Goal: Task Accomplishment & Management: Use online tool/utility

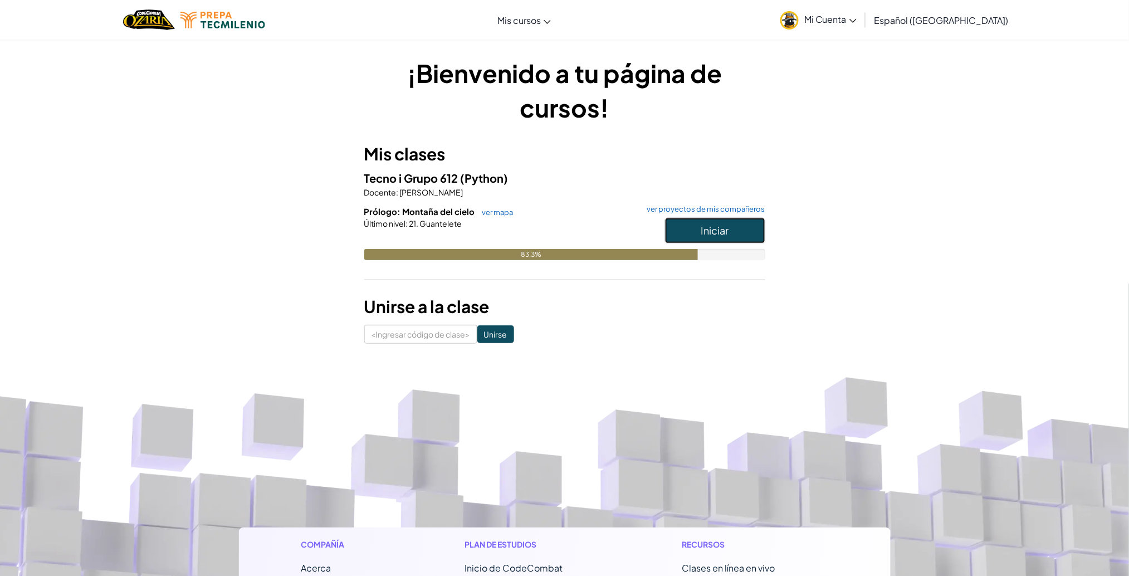
click at [714, 222] on button "Iniciar" at bounding box center [715, 231] width 100 height 26
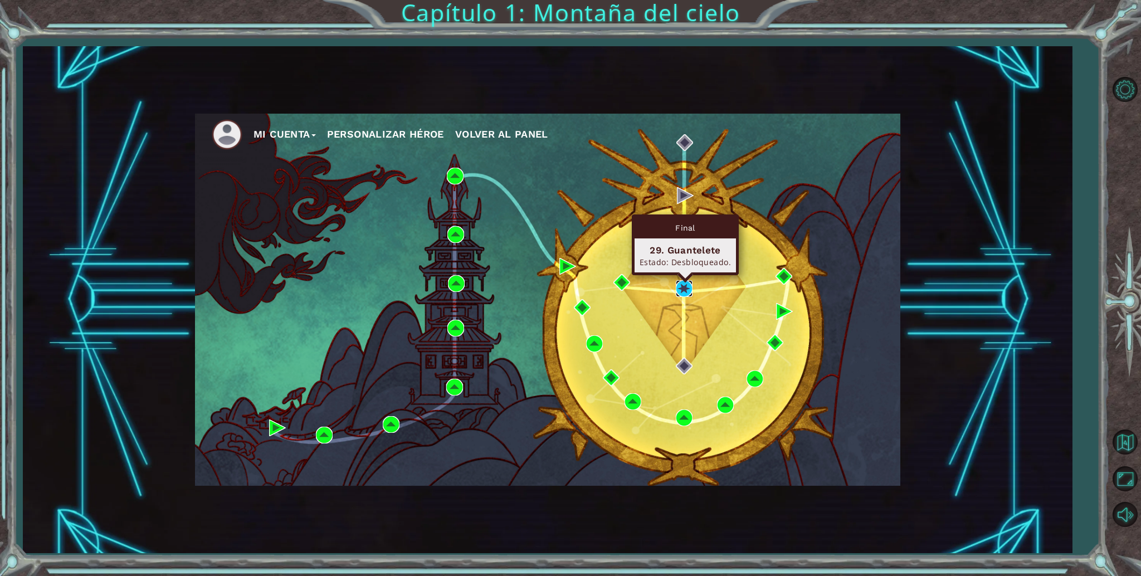
click at [680, 283] on img at bounding box center [684, 288] width 17 height 17
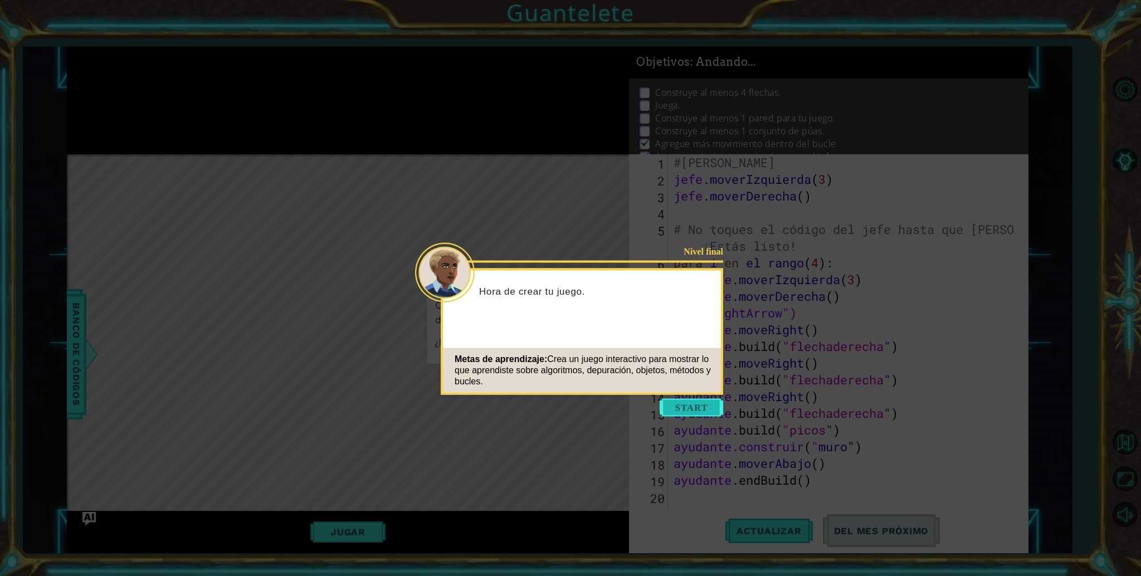
click at [694, 409] on button "Comenzar" at bounding box center [692, 408] width 64 height 18
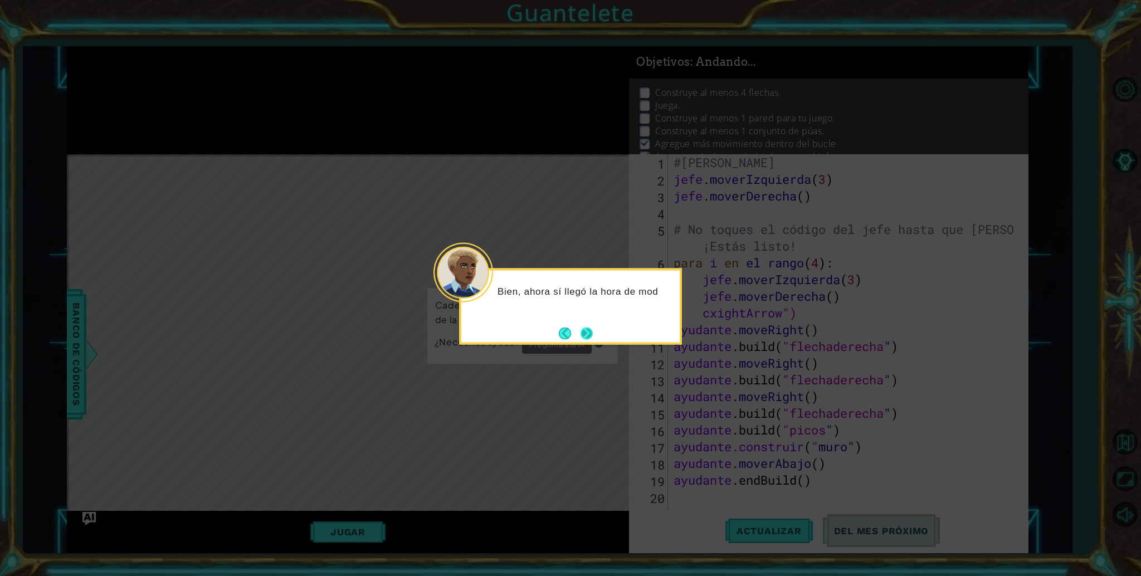
click at [585, 328] on button "Próximo" at bounding box center [587, 333] width 16 height 16
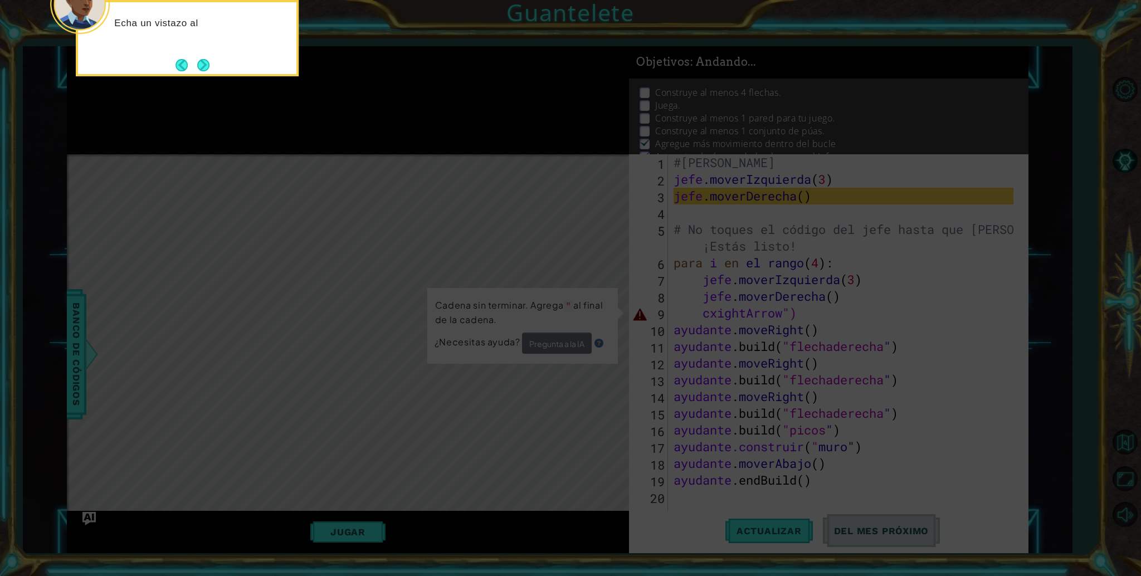
click at [585, 328] on icon at bounding box center [570, 86] width 1141 height 980
click at [201, 65] on button "Próximo" at bounding box center [203, 66] width 21 height 21
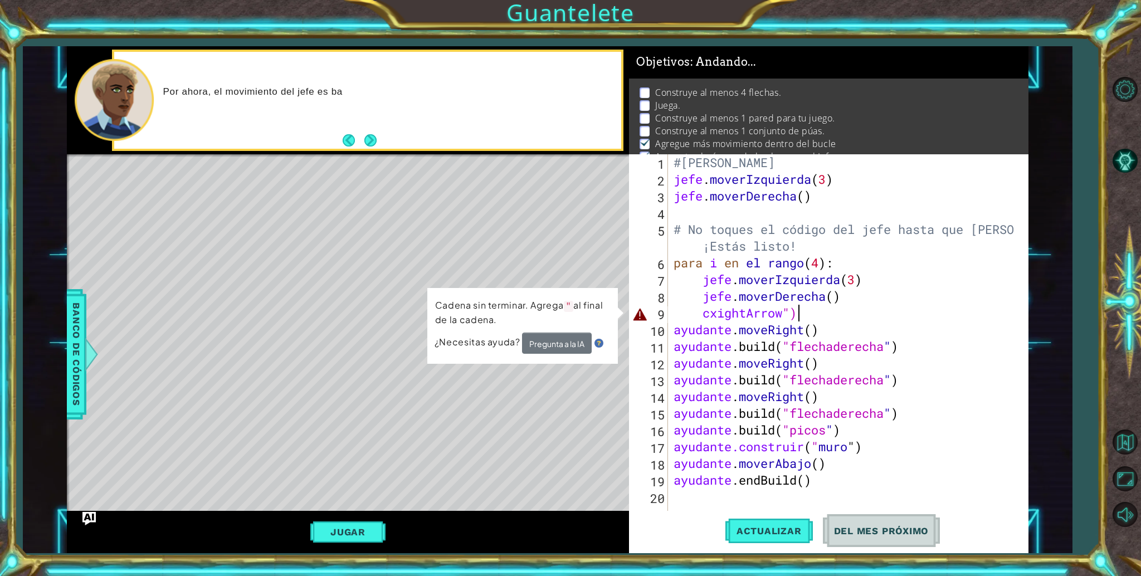
click at [867, 311] on div "#Camila Valentina Baltazar Meza jefe . moverIzquierda ( 3 ) jefe . moverDerecha…" at bounding box center [845, 354] width 348 height 401
click at [561, 344] on font "Pregunta a la IA" at bounding box center [556, 344] width 55 height 11
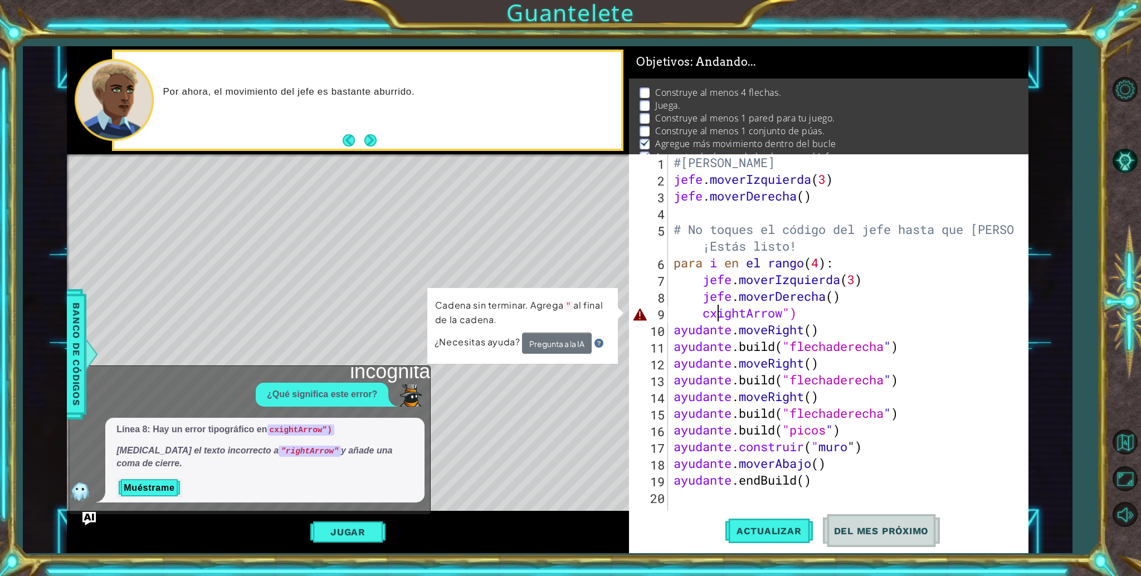
click at [716, 313] on div "#Camila Valentina Baltazar Meza jefe . moverIzquierda ( 3 ) jefe . moverDerecha…" at bounding box center [845, 354] width 348 height 401
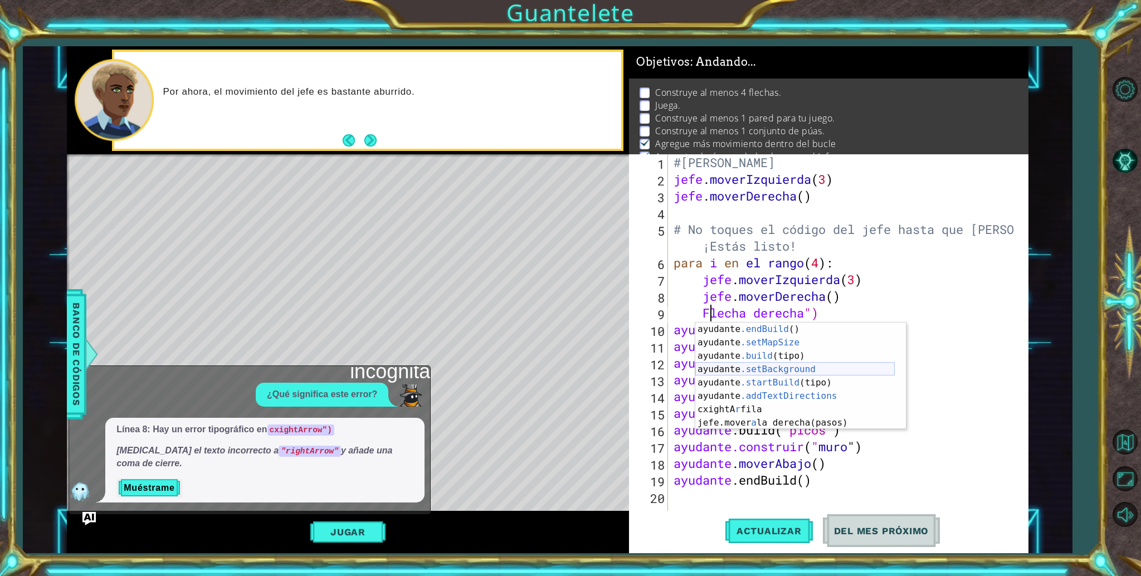
scroll to position [94, 0]
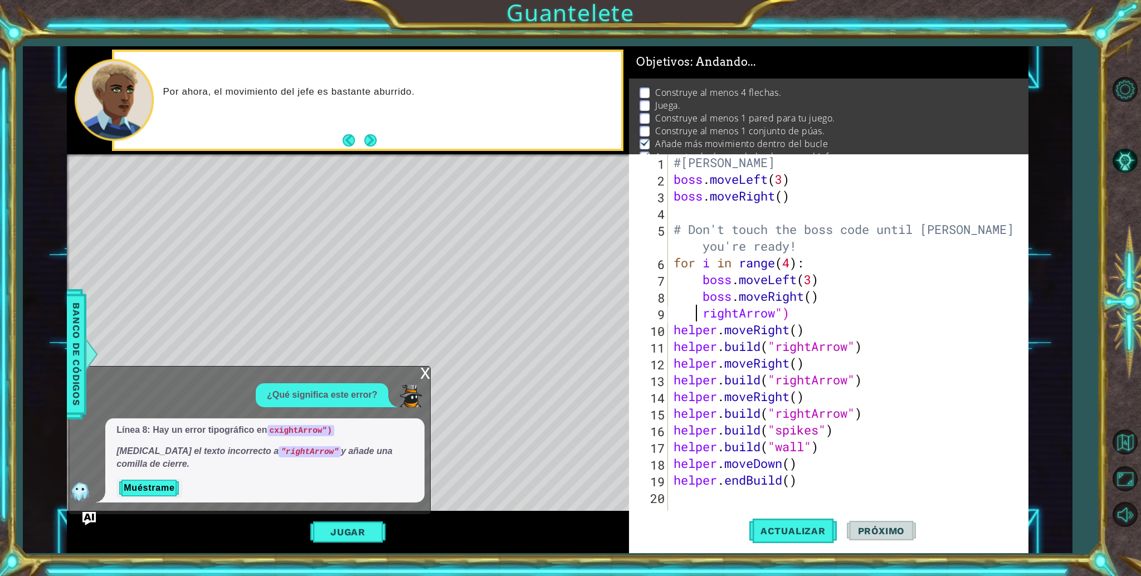
click at [696, 308] on div "#Camila Valentina Baltazar Meza boss . moveLeft ( 3 ) boss . moveRight ( ) # Do…" at bounding box center [845, 354] width 348 height 401
click at [806, 522] on button "Actualizar" at bounding box center [792, 531] width 87 height 40
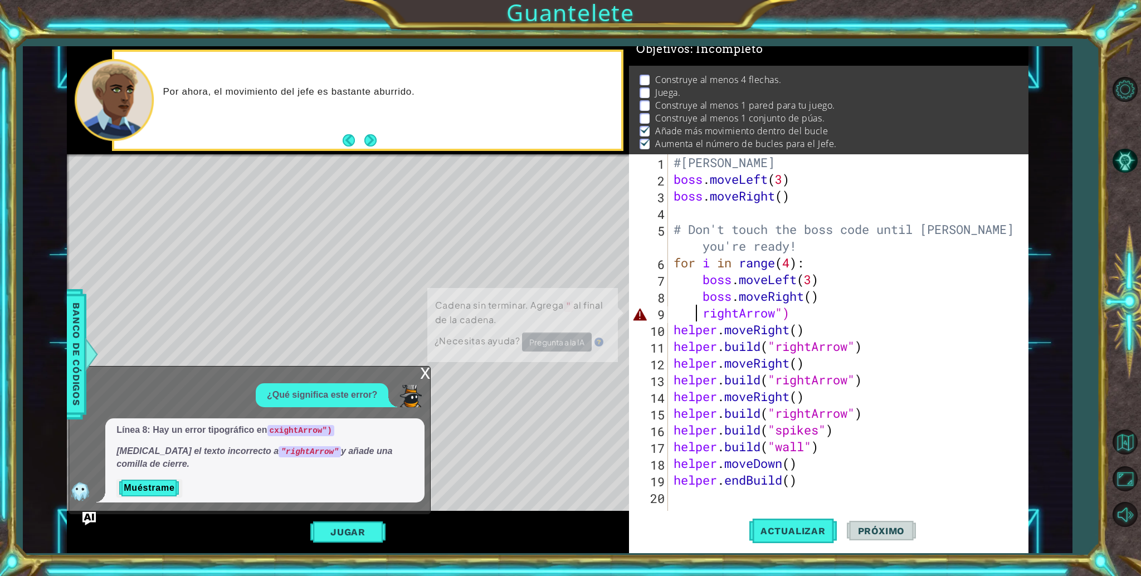
scroll to position [16, 0]
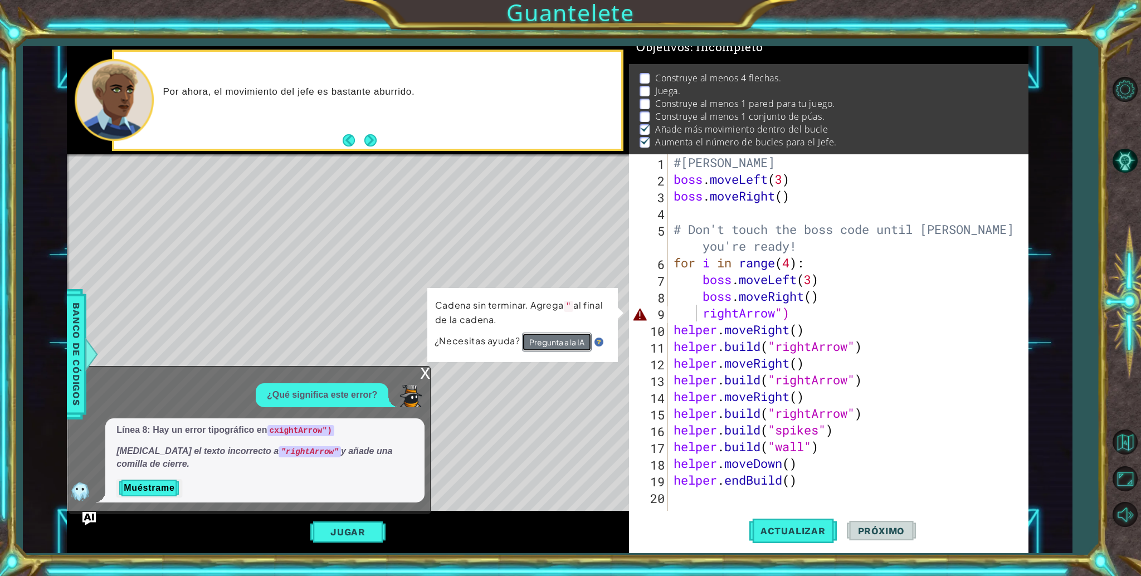
click at [559, 338] on button "Pregunta a la IA" at bounding box center [557, 342] width 70 height 20
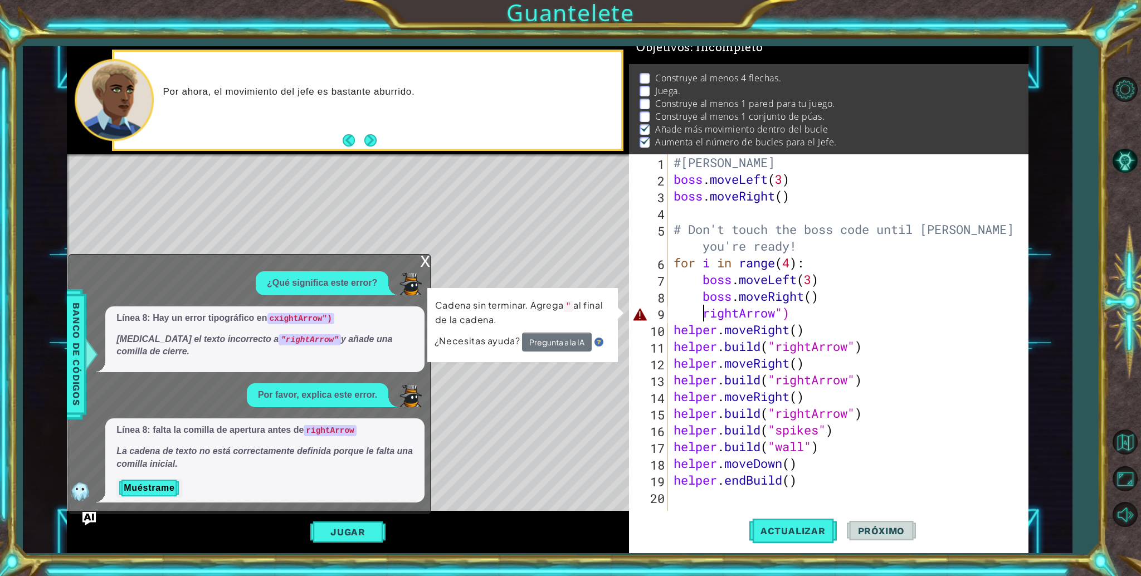
click at [703, 313] on div "#Camila Valentina Baltazar Meza boss . moveLeft ( 3 ) boss . moveRight ( ) # Do…" at bounding box center [845, 354] width 348 height 401
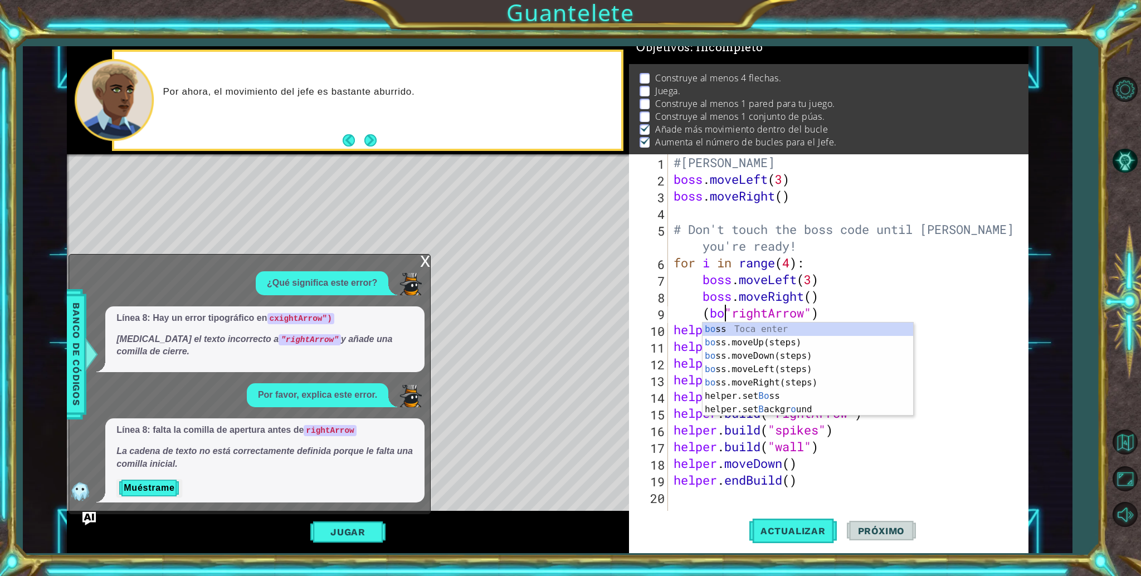
scroll to position [0, 3]
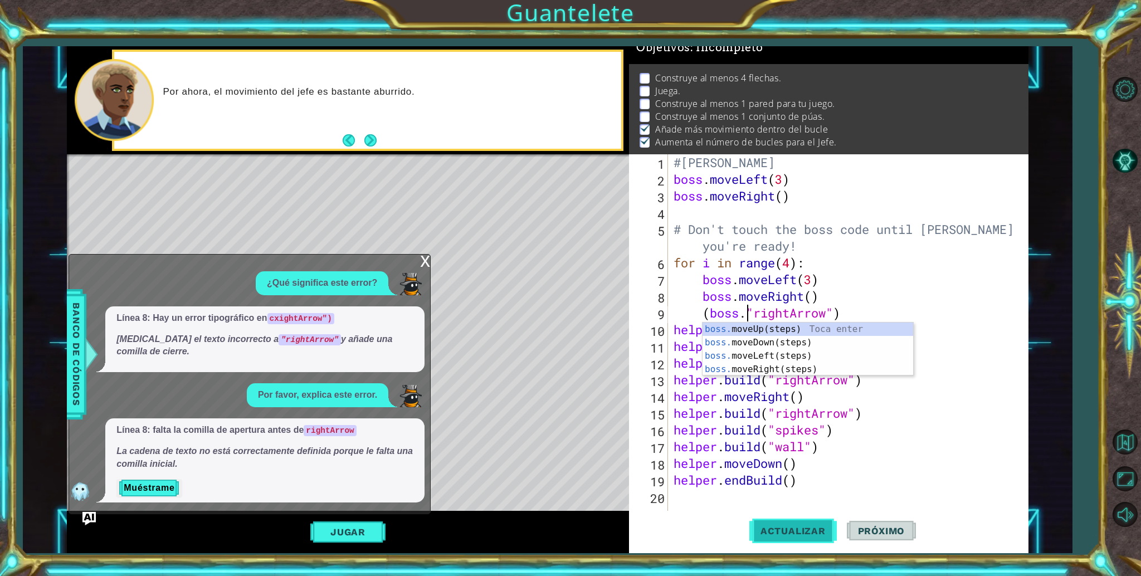
click at [790, 524] on button "Actualizar" at bounding box center [792, 531] width 87 height 40
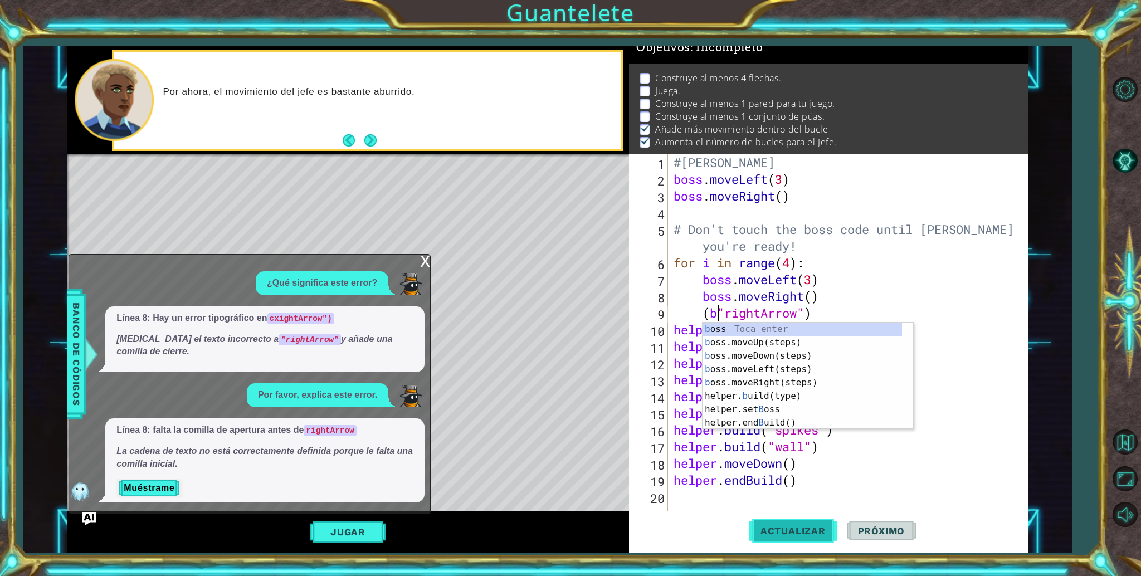
type textarea "("rightArrow")"
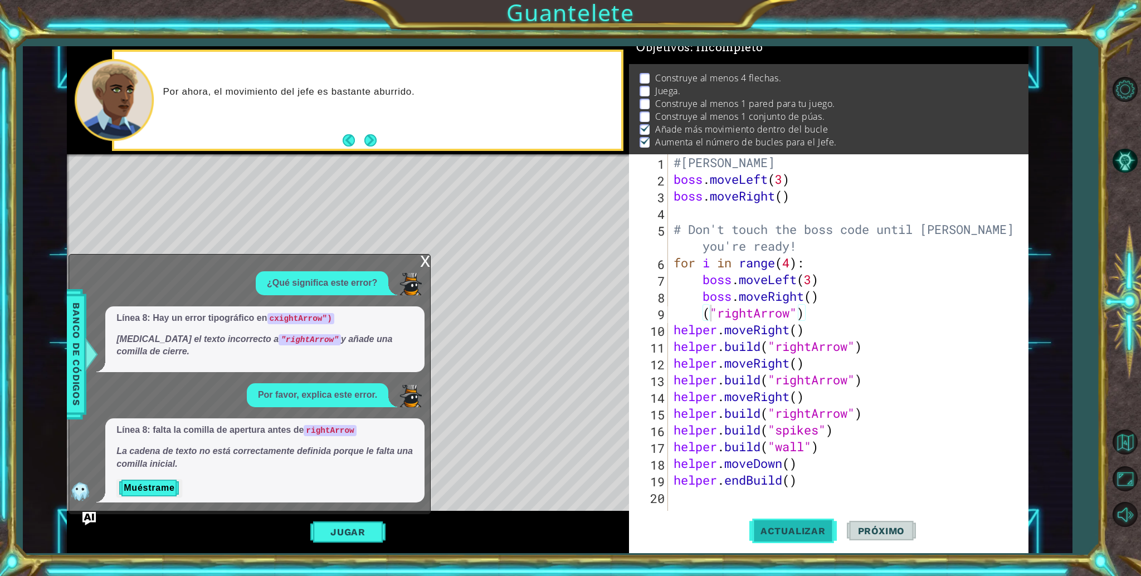
click at [790, 524] on button "Actualizar" at bounding box center [792, 531] width 87 height 40
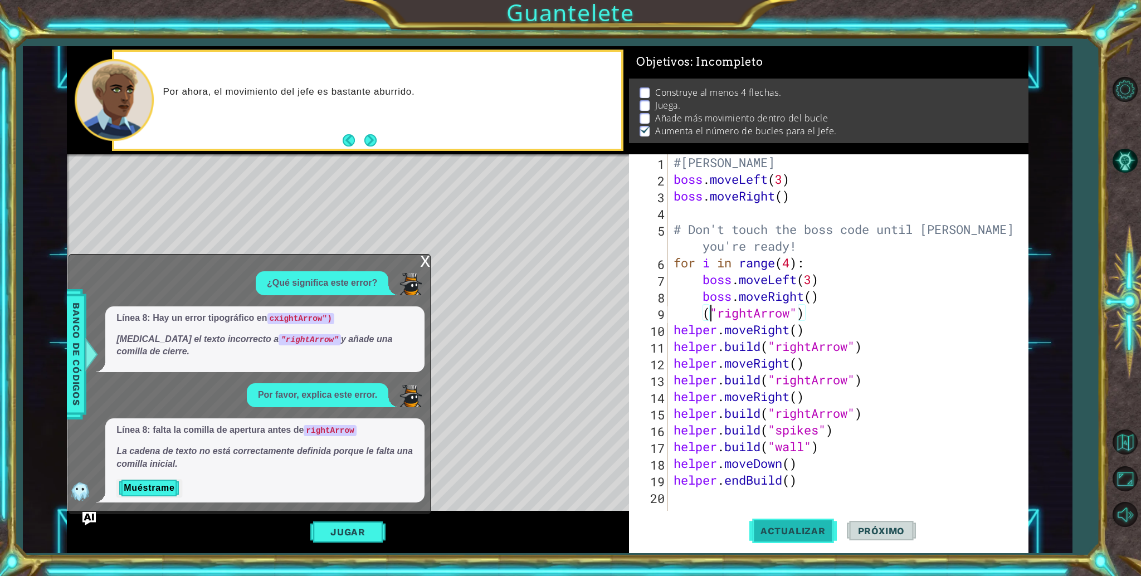
scroll to position [8, 0]
click at [789, 525] on button "Actualizar" at bounding box center [792, 531] width 87 height 40
click at [417, 260] on div "x ¿Qué significa este error? Línea 8: Hay un error tipográfico en cxightArrow")…" at bounding box center [250, 384] width 362 height 260
click at [421, 260] on div "x" at bounding box center [425, 260] width 10 height 11
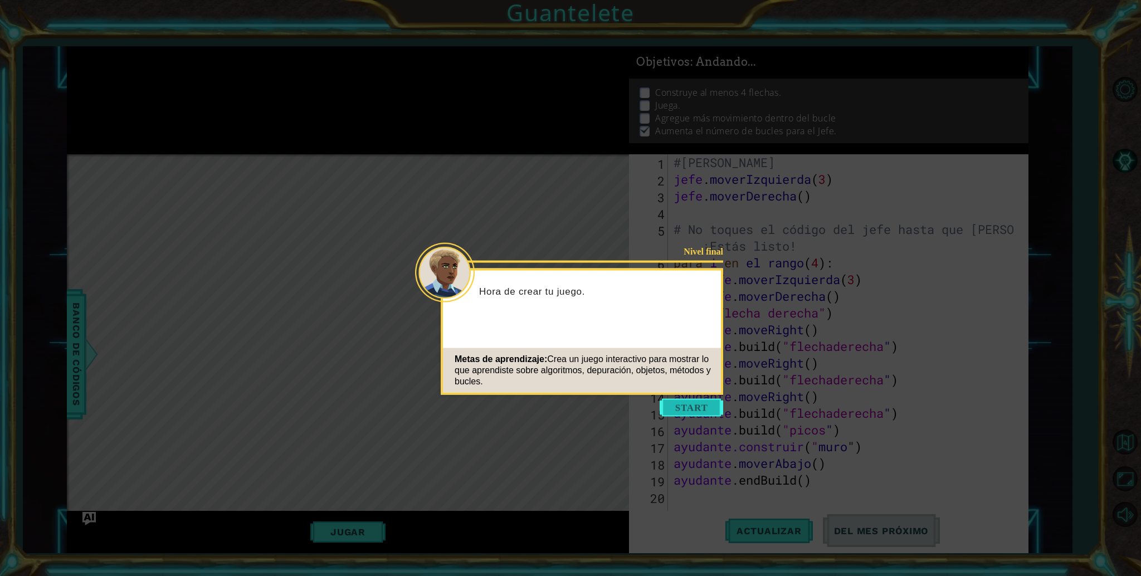
click at [678, 415] on button "Comenzar" at bounding box center [692, 408] width 64 height 18
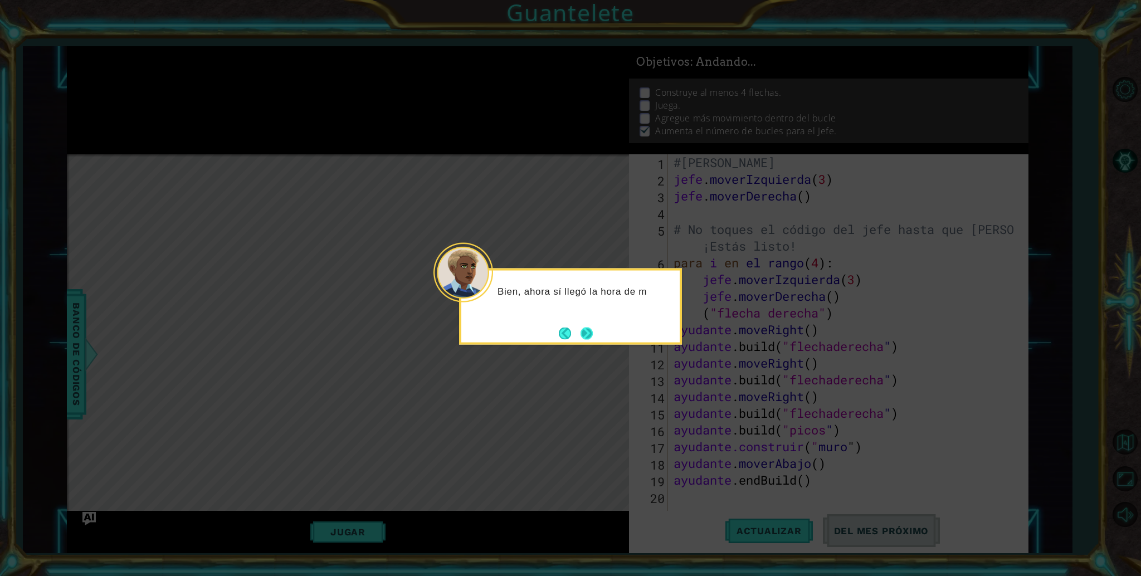
click at [582, 332] on button "Próximo" at bounding box center [587, 333] width 12 height 12
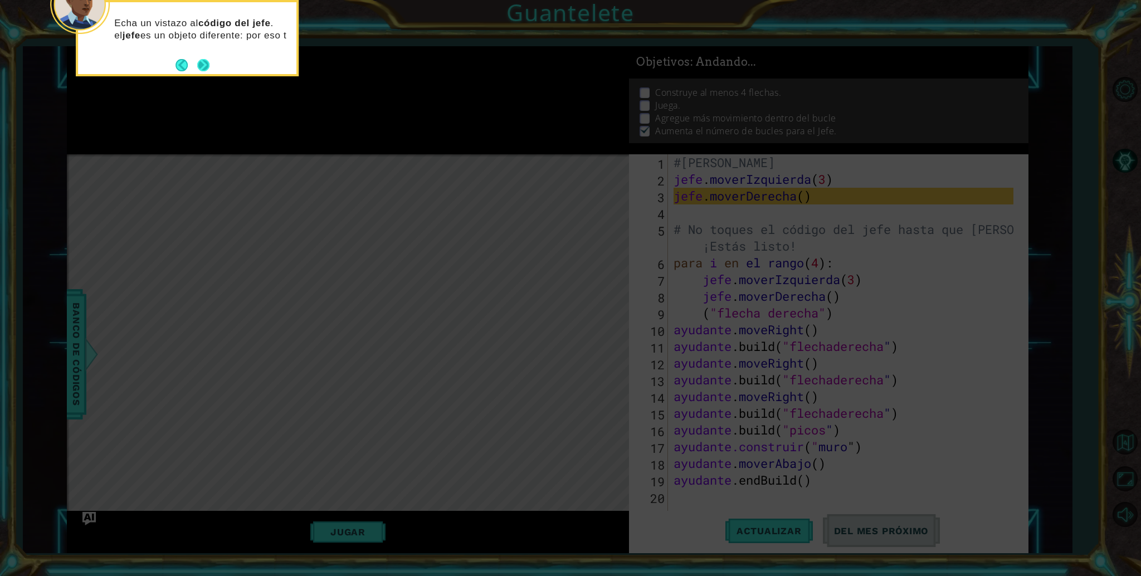
click at [204, 71] on button "Próximo" at bounding box center [203, 65] width 12 height 12
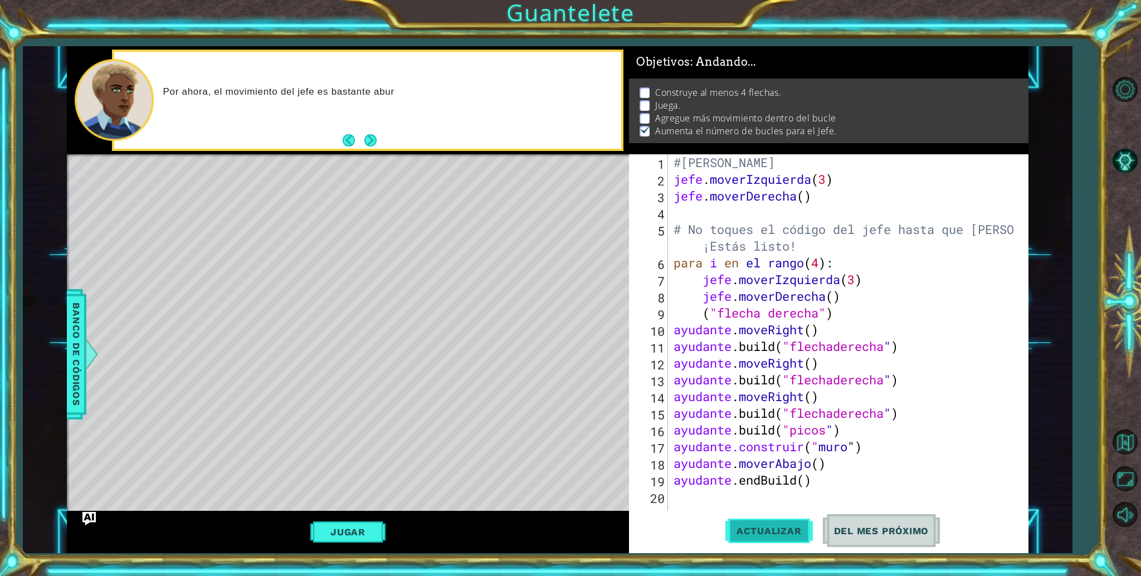
click at [780, 548] on button "Actualizar" at bounding box center [768, 531] width 87 height 40
drag, startPoint x: 780, startPoint y: 548, endPoint x: 772, endPoint y: 542, distance: 10.0
click at [772, 542] on button "Actualizar" at bounding box center [768, 531] width 87 height 40
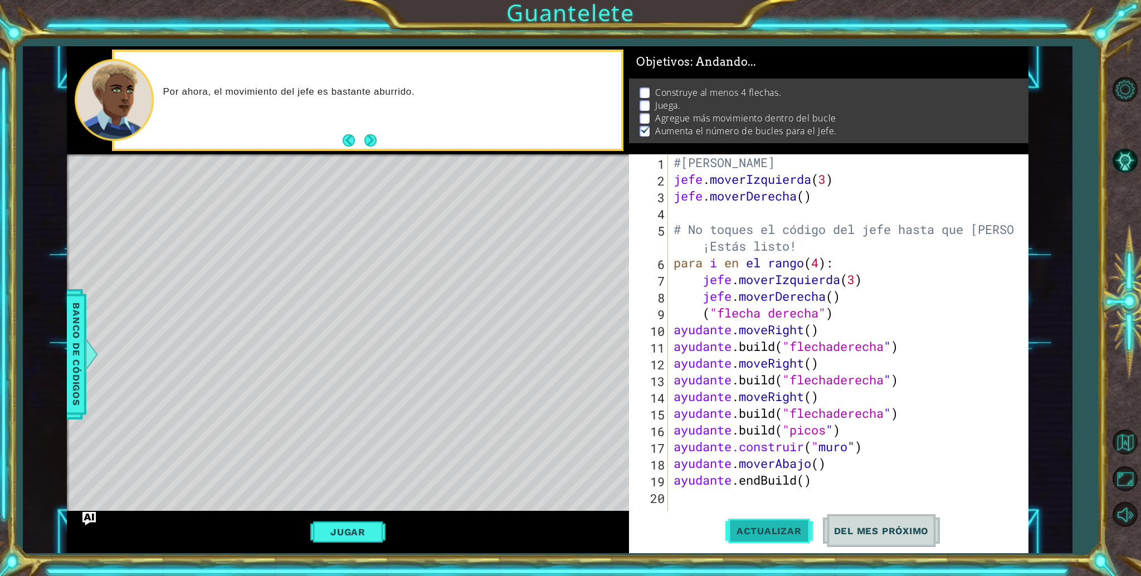
click at [773, 533] on font "Actualizar" at bounding box center [769, 530] width 65 height 11
click at [361, 537] on font "Jugar" at bounding box center [347, 532] width 35 height 11
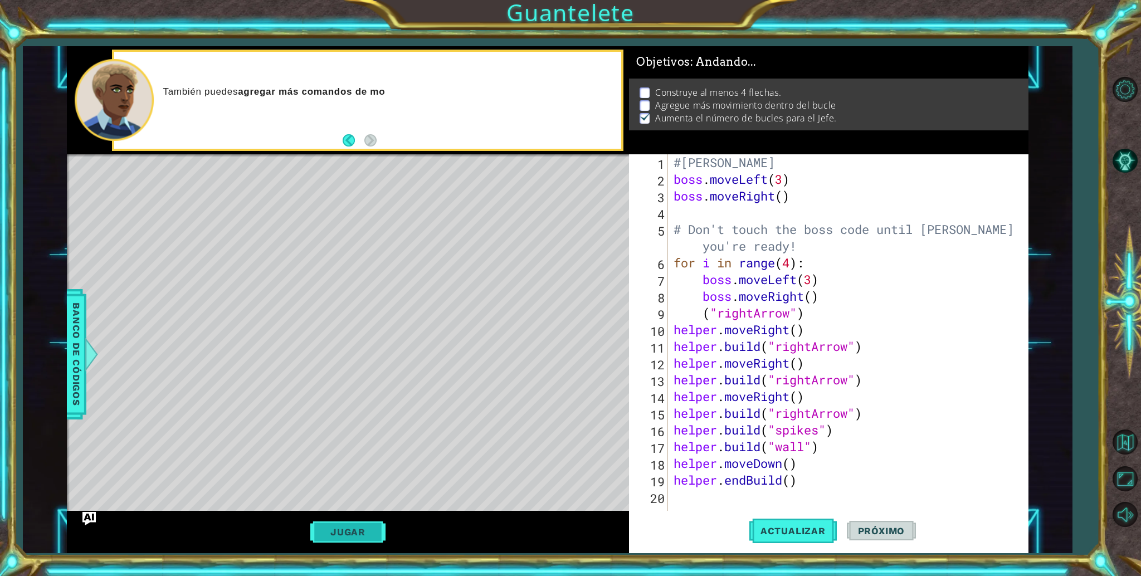
scroll to position [0, 0]
click at [708, 311] on div "#Camila Valentina Baltazar Meza boss . moveLeft ( 3 ) boss . moveRight ( ) # Do…" at bounding box center [845, 354] width 348 height 401
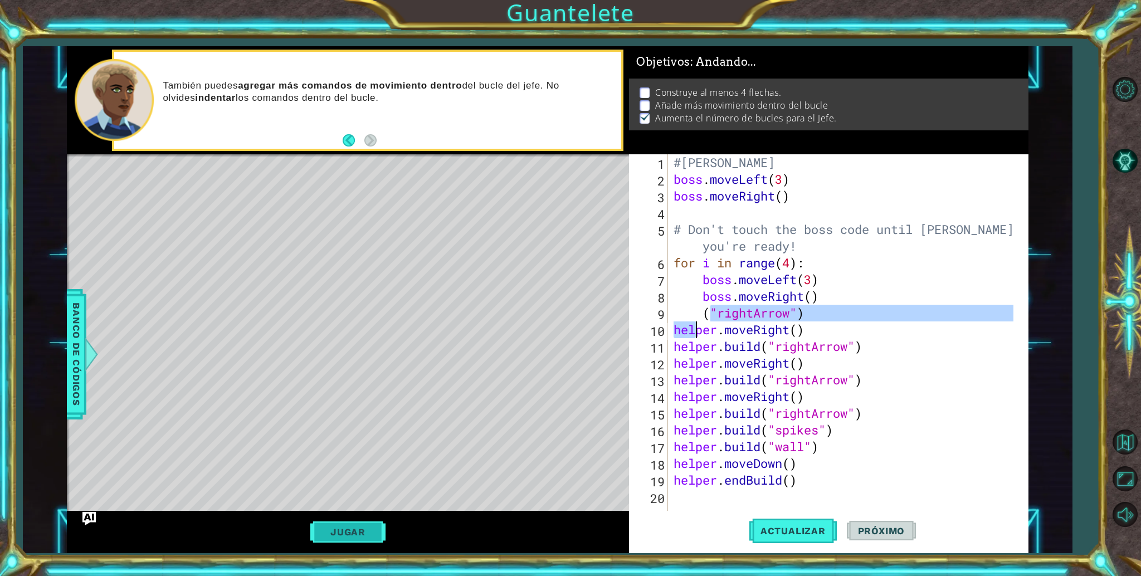
drag, startPoint x: 707, startPoint y: 311, endPoint x: 694, endPoint y: 329, distance: 22.3
click at [694, 329] on div "#Camila Valentina Baltazar Meza boss . moveLeft ( 3 ) boss . moveRight ( ) # Do…" at bounding box center [845, 354] width 348 height 401
click at [702, 322] on div "#Camila Valentina Baltazar Meza boss . moveLeft ( 3 ) boss . moveRight ( ) # Do…" at bounding box center [845, 354] width 348 height 401
click at [703, 311] on div "#Camila Valentina Baltazar Meza boss . moveLeft ( 3 ) boss . moveRight ( ) # Do…" at bounding box center [845, 354] width 348 height 401
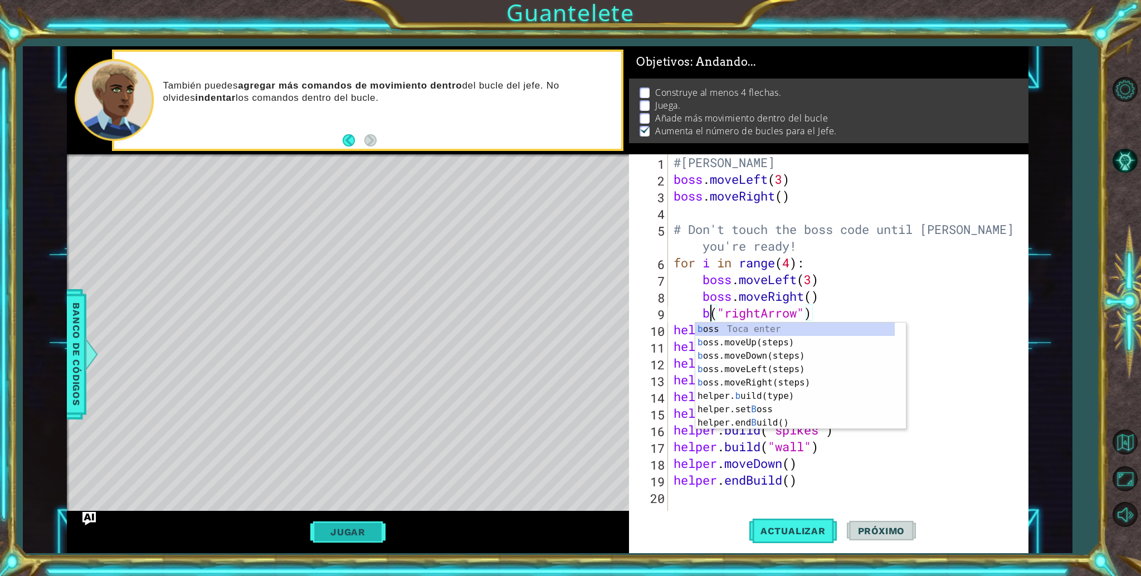
scroll to position [0, 1]
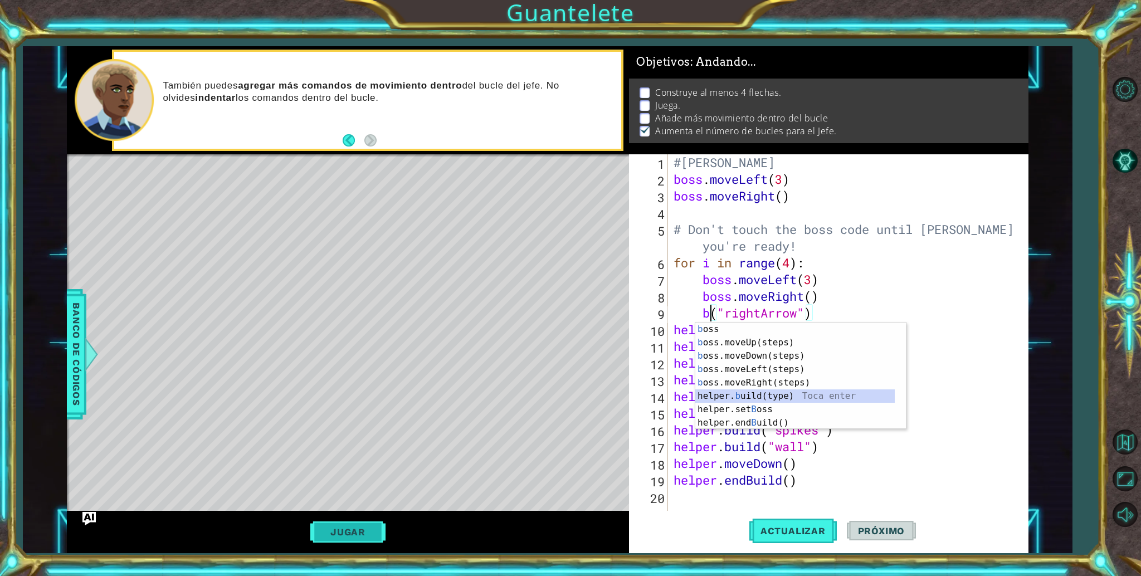
click at [747, 397] on div "b oss Toca enter b oss.moveUp(steps) Toca enter b oss.moveDown(steps) Toca ente…" at bounding box center [794, 390] width 199 height 134
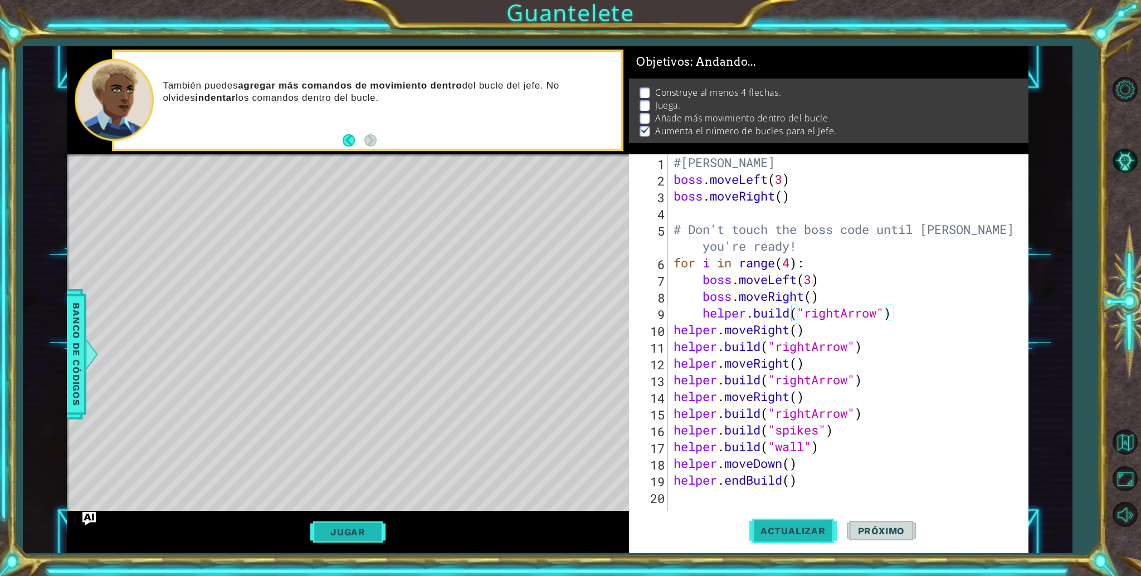
click at [786, 546] on button "Actualizar" at bounding box center [792, 531] width 87 height 40
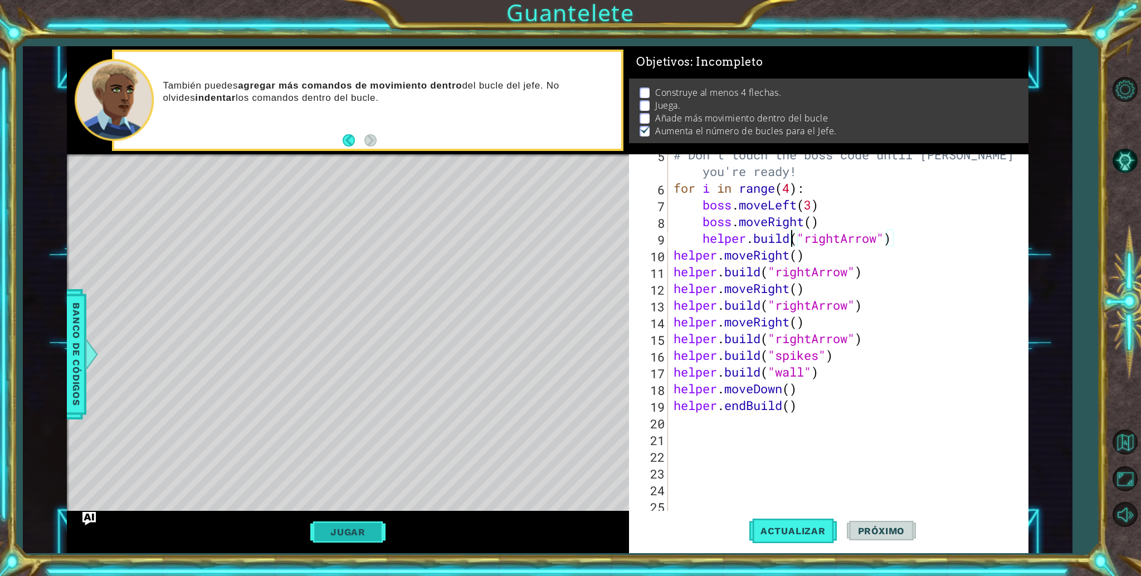
scroll to position [74, 0]
click at [675, 254] on div "# Don't touch the boss code until Vega says you're ready! for i in range ( 4 ) …" at bounding box center [845, 357] width 348 height 418
type textarea "helper.moveRight()"
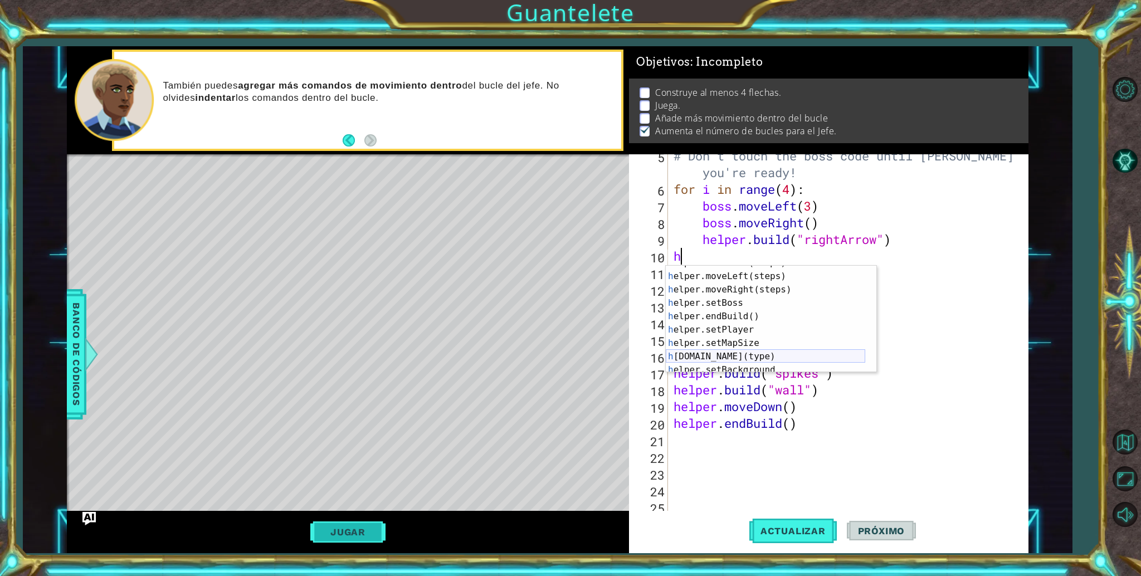
scroll to position [40, 0]
click at [752, 353] on div "h elper.moveDown(steps) Toca enter h elper.moveLeft(steps) Toca enter h elper.m…" at bounding box center [765, 320] width 199 height 134
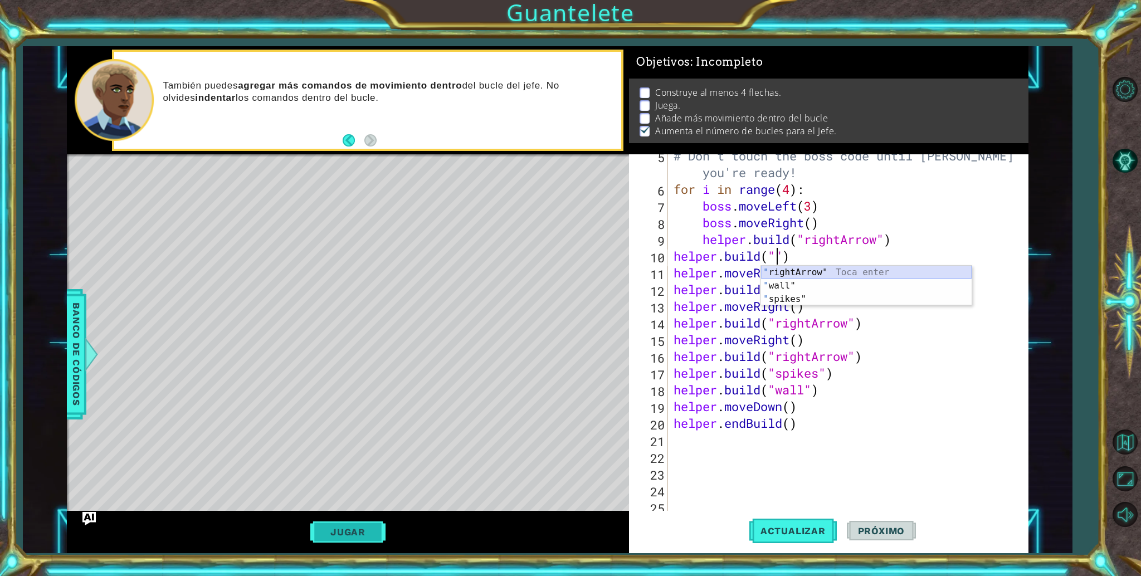
click at [804, 272] on div "" rightArrow" Toca enter " wall" Toca enter " spikes" Toca enter" at bounding box center [866, 299] width 211 height 67
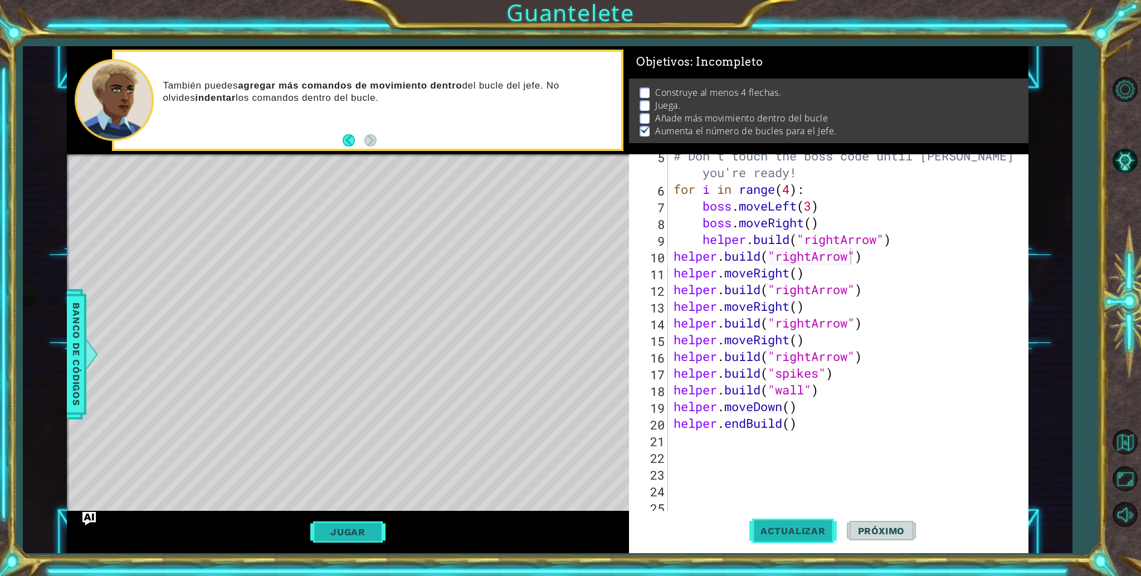
click at [793, 542] on button "Actualizar" at bounding box center [792, 531] width 87 height 40
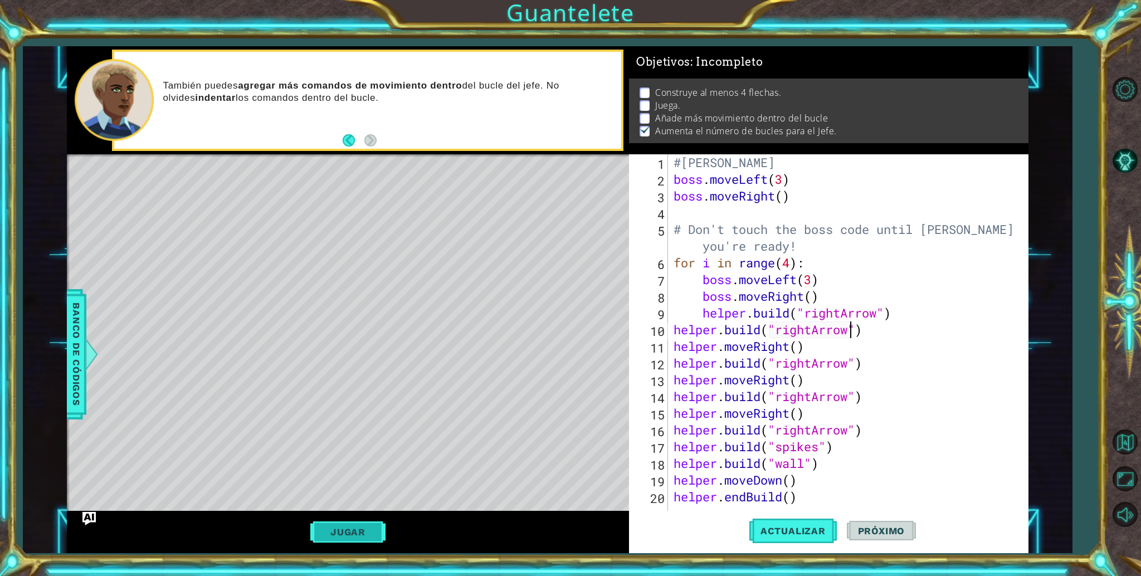
scroll to position [0, 0]
click at [792, 269] on div "#Camila Valentina Baltazar Meza boss . moveLeft ( 3 ) boss . moveRight ( ) # Do…" at bounding box center [845, 354] width 348 height 401
click at [812, 517] on button "Actualizar" at bounding box center [792, 531] width 87 height 40
click at [770, 537] on button "Actualizar" at bounding box center [792, 531] width 87 height 40
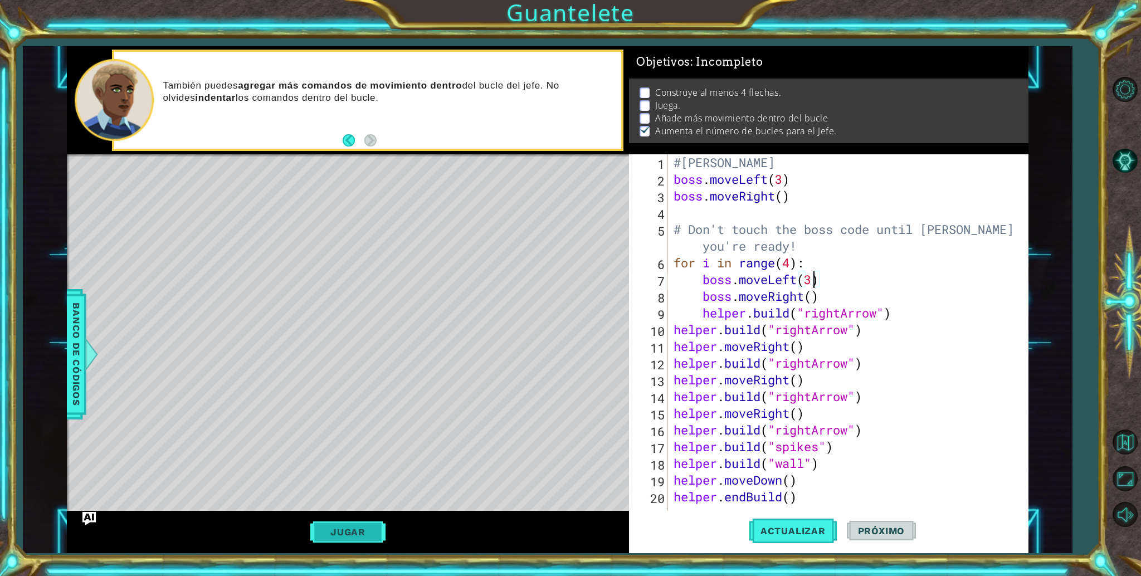
drag, startPoint x: 814, startPoint y: 275, endPoint x: 836, endPoint y: 267, distance: 23.1
click at [836, 267] on div "#Camila Valentina Baltazar Meza boss . moveLeft ( 3 ) boss . moveRight ( ) # Do…" at bounding box center [845, 354] width 348 height 401
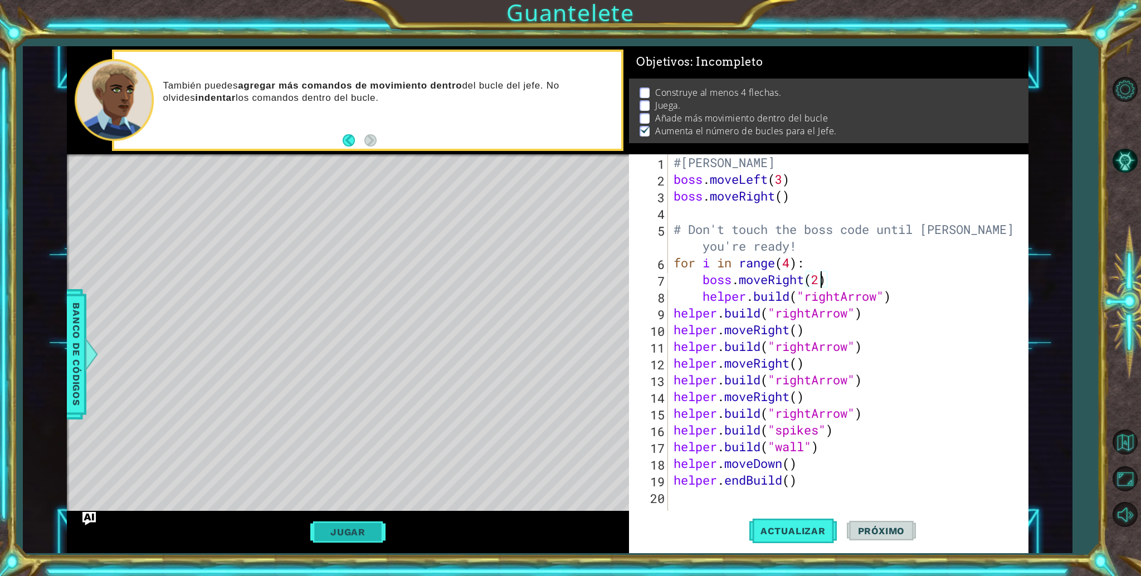
scroll to position [0, 6]
click at [789, 534] on span "Actualizar" at bounding box center [792, 530] width 87 height 11
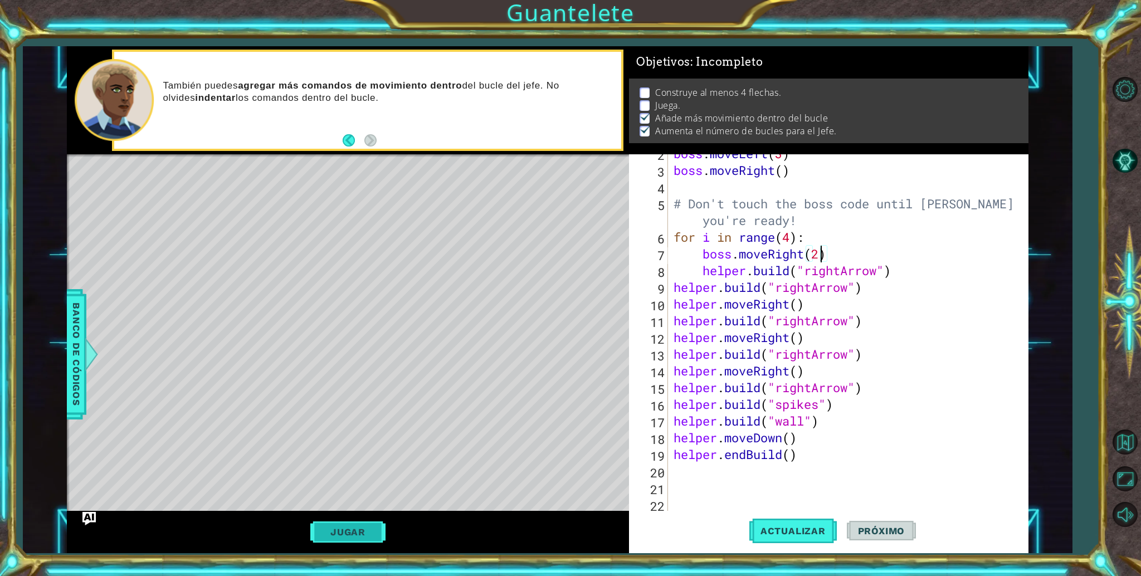
scroll to position [26, 0]
click at [756, 521] on button "Actualizar" at bounding box center [792, 531] width 87 height 40
click at [878, 393] on div "boss . moveLeft ( 3 ) boss . moveRight ( ) # Don't touch the boss code until Ve…" at bounding box center [845, 345] width 348 height 401
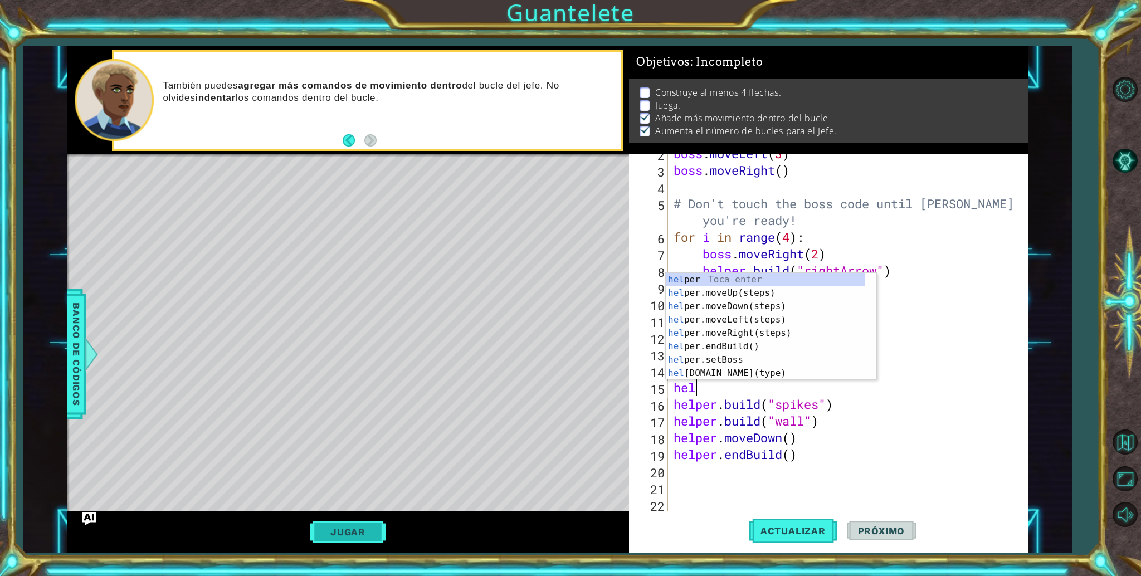
scroll to position [0, 0]
type textarea "h"
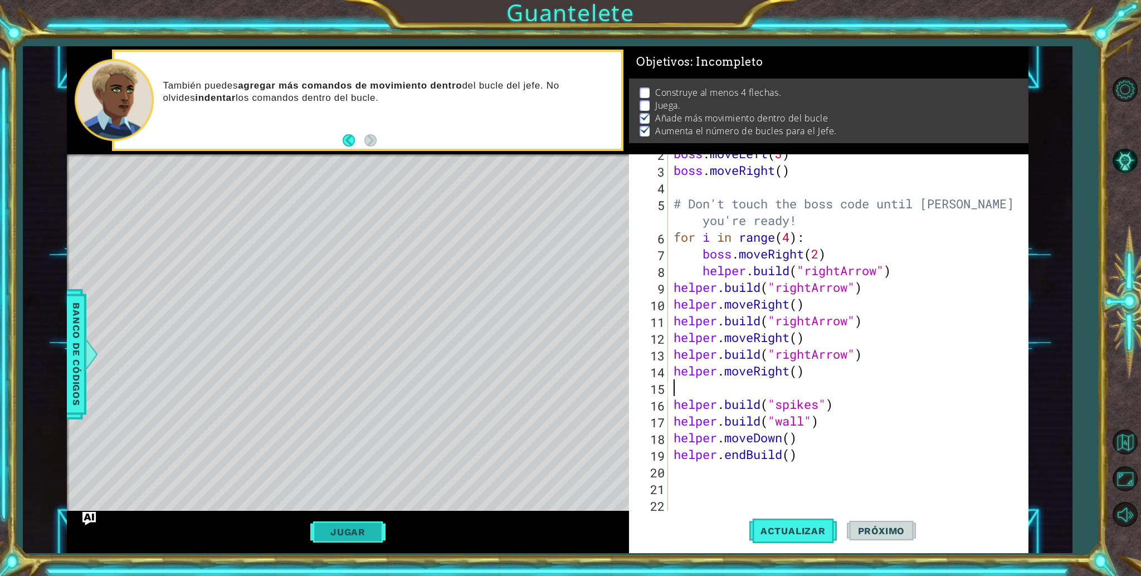
type textarea "helper.moveRight()"
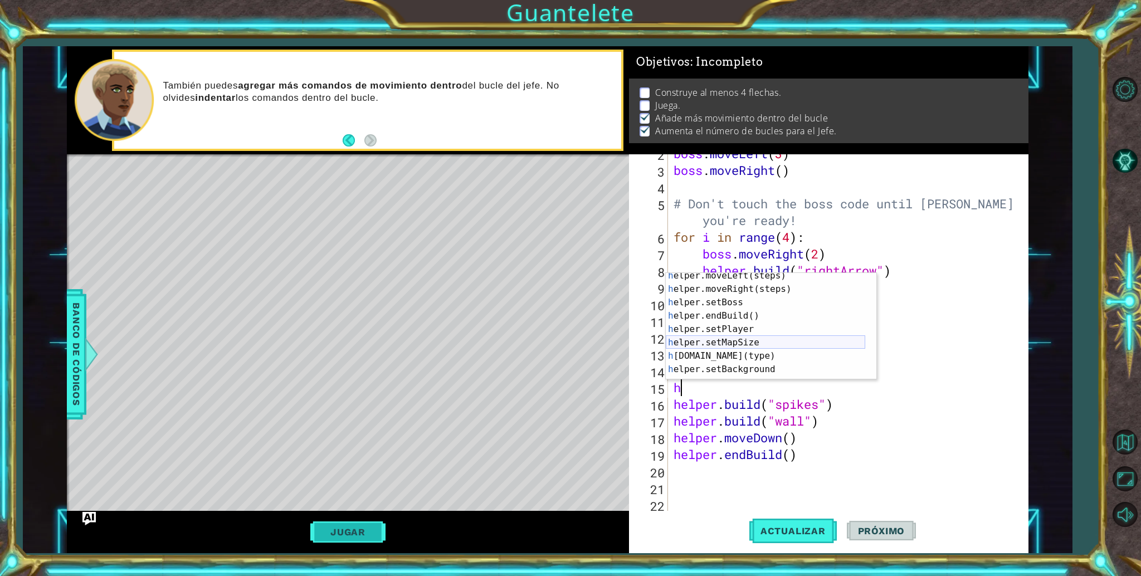
scroll to position [51, 0]
click at [776, 352] on div "h elper.moveLeft(steps) Toca enter h elper.moveRight(steps) Toca enter h elper.…" at bounding box center [765, 329] width 199 height 134
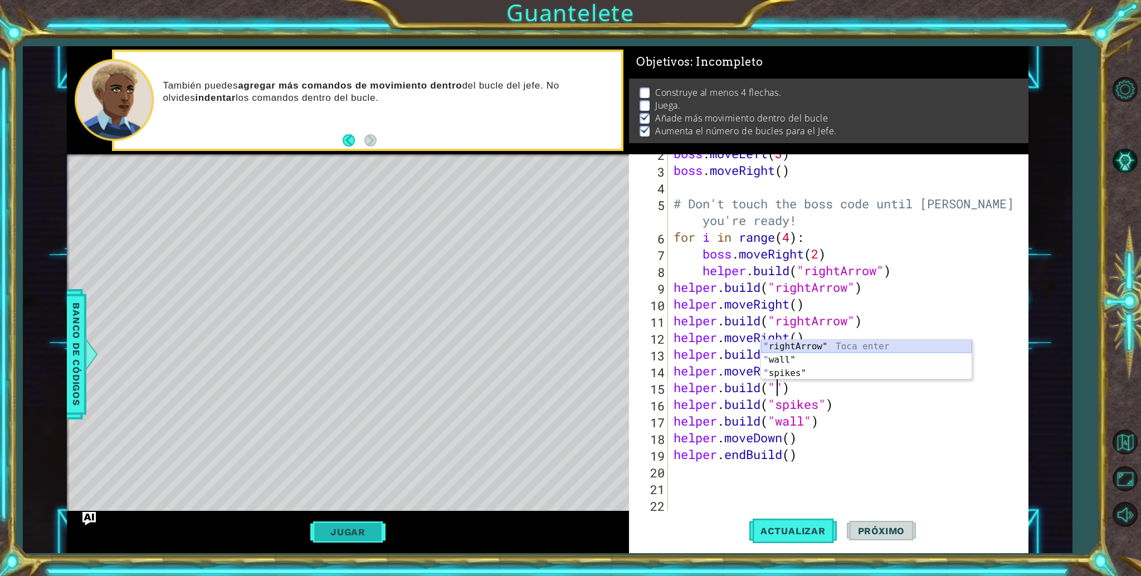
click at [794, 342] on div "" rightArrow" Toca enter " wall" Toca enter " spikes" Toca enter" at bounding box center [866, 373] width 211 height 67
click at [797, 527] on span "Actualizar" at bounding box center [792, 530] width 87 height 11
click at [369, 534] on button "Jugar" at bounding box center [347, 532] width 75 height 21
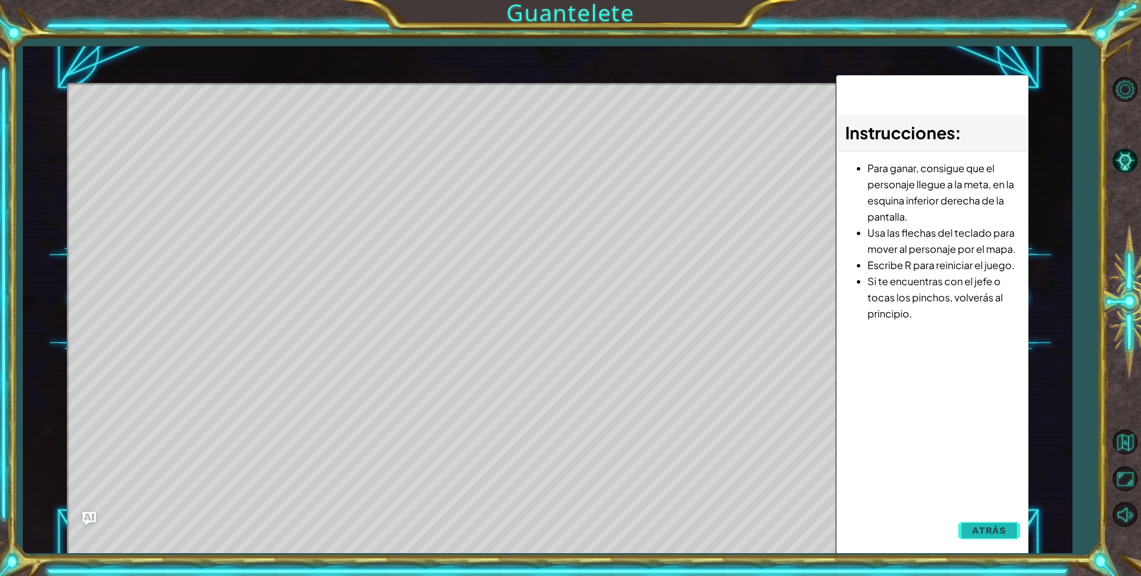
drag, startPoint x: 991, startPoint y: 524, endPoint x: 977, endPoint y: 524, distance: 13.9
click at [977, 524] on button "Atrás" at bounding box center [989, 530] width 62 height 22
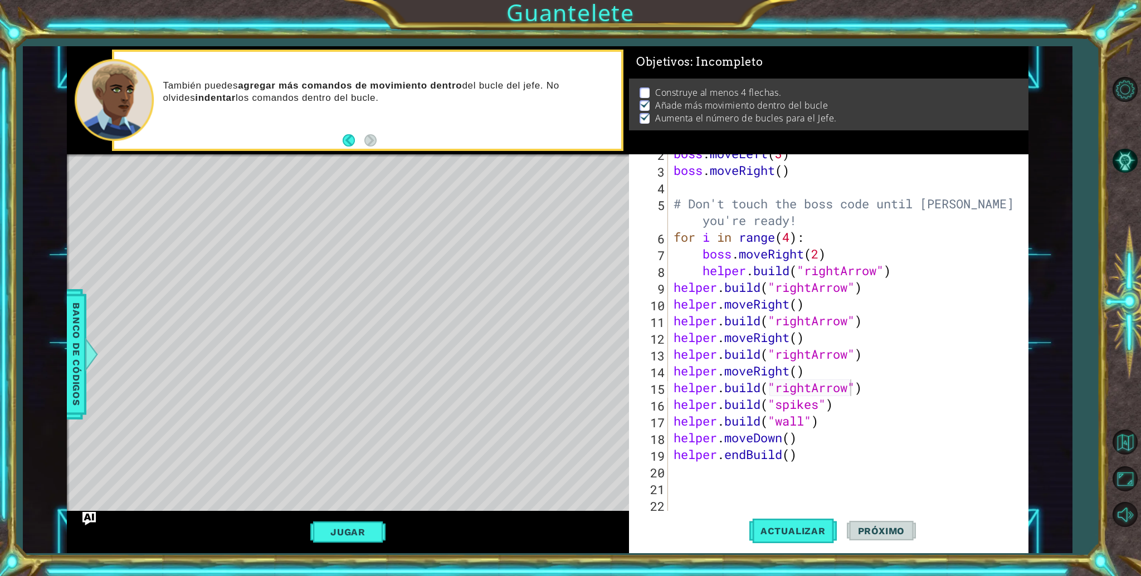
scroll to position [0, 0]
drag, startPoint x: 814, startPoint y: 426, endPoint x: 807, endPoint y: 421, distance: 8.4
click at [807, 421] on div "boss . moveLeft ( 3 ) boss . moveRight ( ) # Don't touch the boss code until Ve…" at bounding box center [845, 345] width 348 height 401
click at [807, 421] on div "boss . moveLeft ( 3 ) boss . moveRight ( ) # Don't touch the boss code until Ve…" at bounding box center [842, 338] width 342 height 368
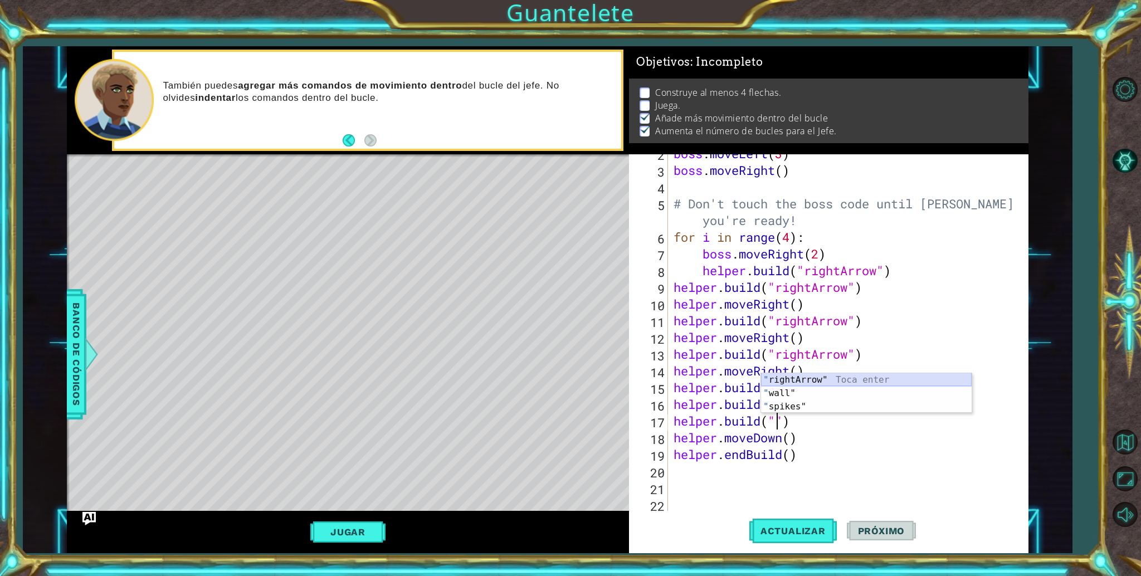
click at [805, 382] on div "" rightArrow" Toca enter " wall" Toca enter " spikes" Toca enter" at bounding box center [866, 406] width 211 height 67
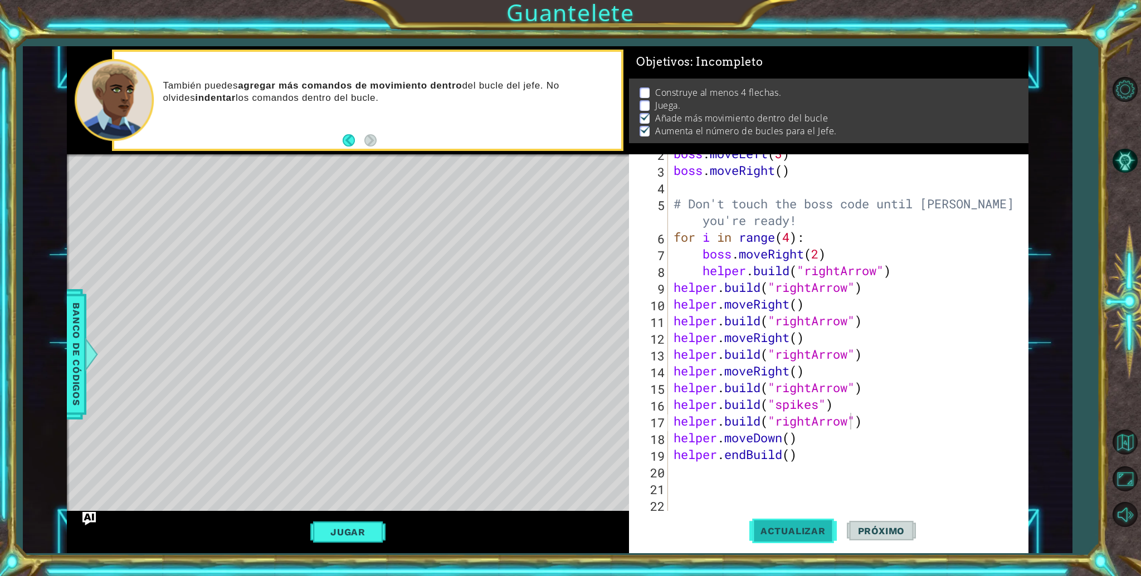
click at [792, 525] on span "Actualizar" at bounding box center [792, 530] width 87 height 11
click at [818, 444] on div "boss . moveLeft ( 3 ) boss . moveRight ( ) # Don't touch the boss code until Ve…" at bounding box center [845, 345] width 348 height 401
type textarea "helper.moveDown()"
click at [877, 417] on div "boss . moveLeft ( 3 ) boss . moveRight ( ) # Don't touch the boss code until Ve…" at bounding box center [845, 345] width 348 height 401
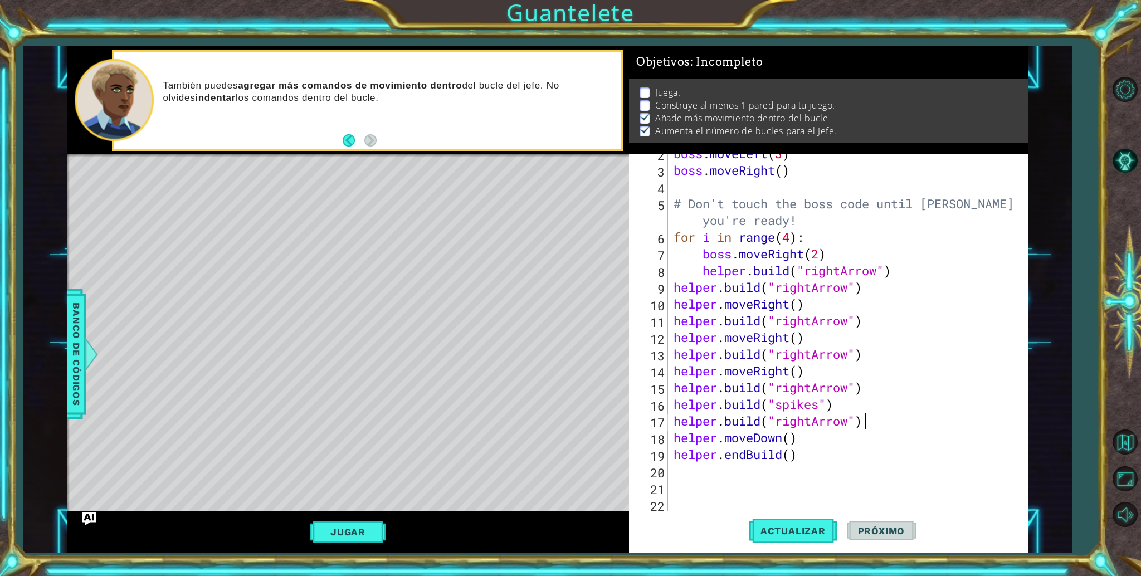
type textarea "helper.build("rightArrow")"
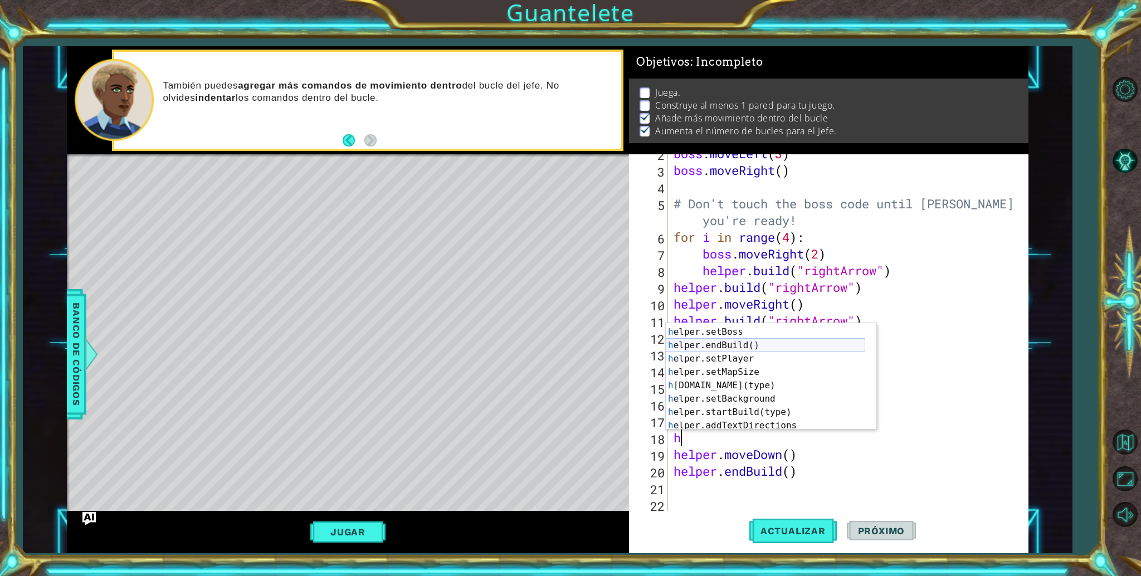
scroll to position [80, 0]
click at [724, 369] on div "h elper.endBuild() Toca enter h elper.setPlayer Toca enter h elper.setMapSize T…" at bounding box center [765, 390] width 199 height 134
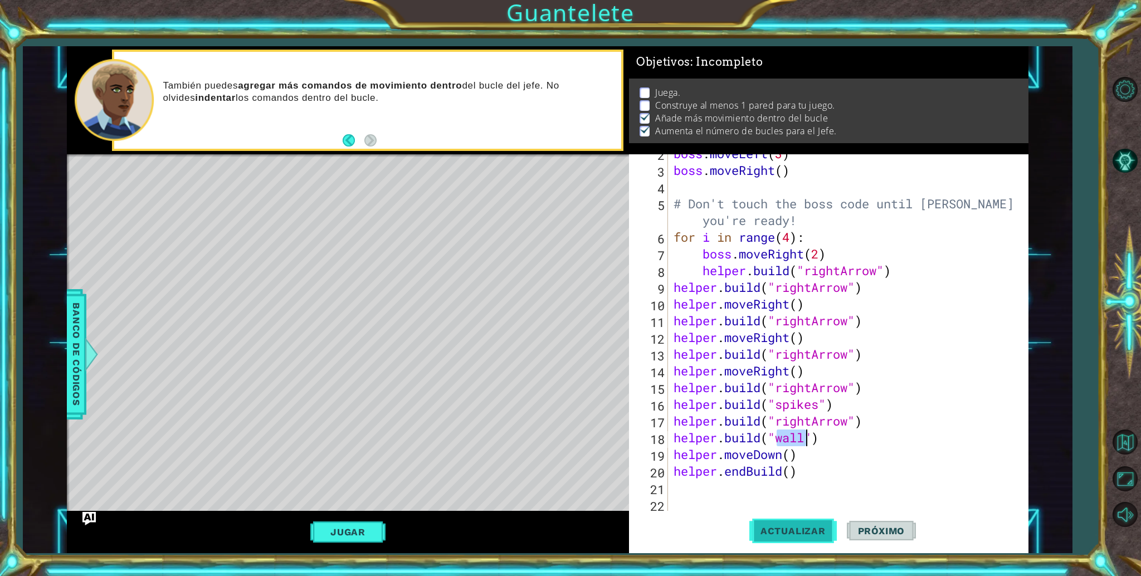
type textarea "helper.build("wall")"
click at [788, 530] on span "Actualizar" at bounding box center [792, 530] width 87 height 11
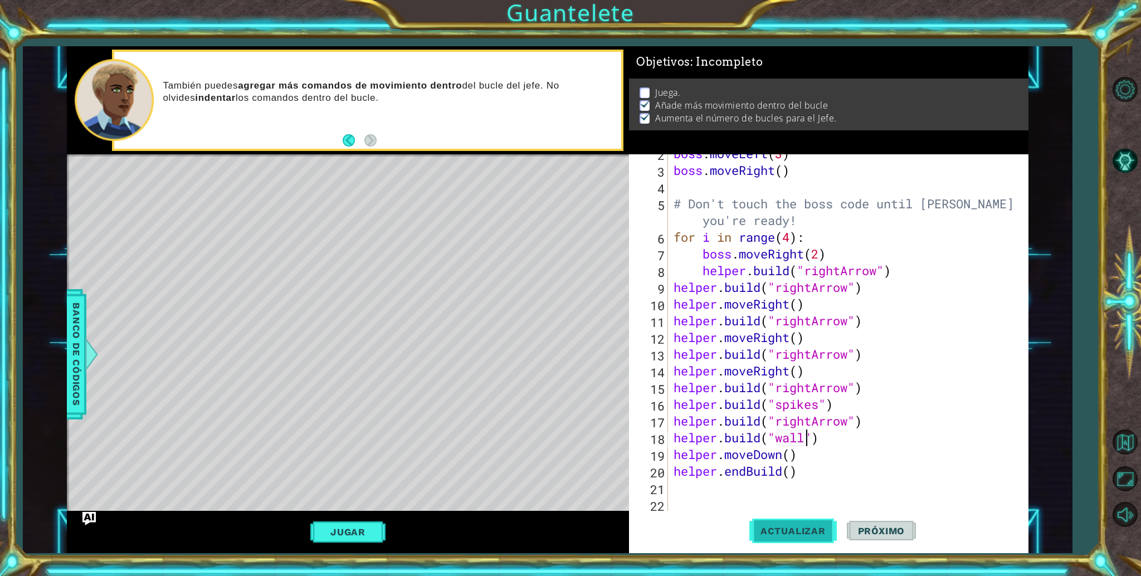
scroll to position [0, 0]
click at [368, 525] on button "Jugar" at bounding box center [347, 532] width 75 height 21
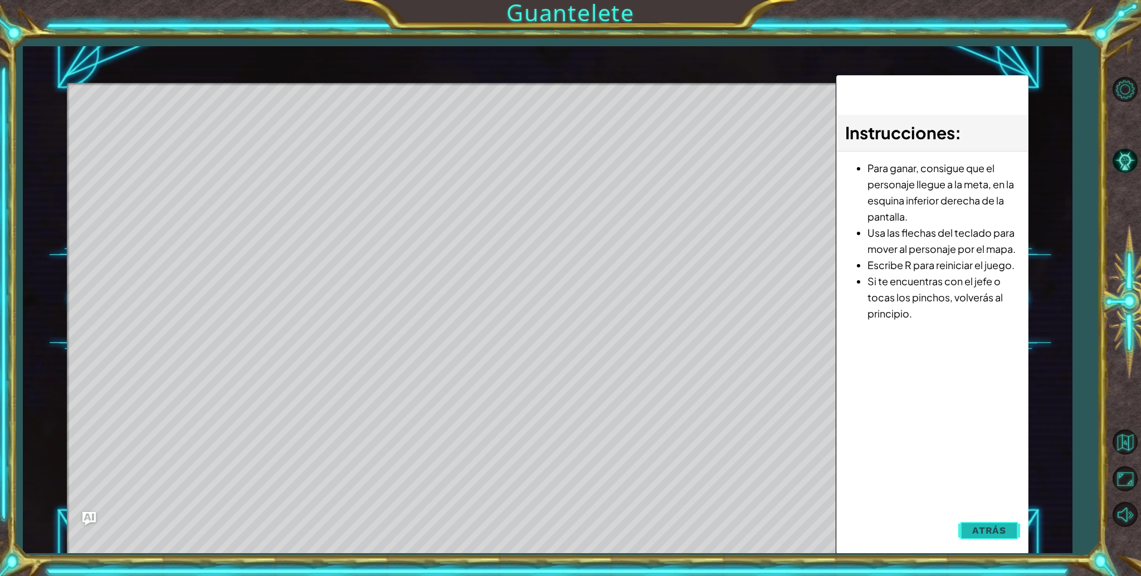
click at [977, 525] on span "Atrás" at bounding box center [989, 530] width 34 height 11
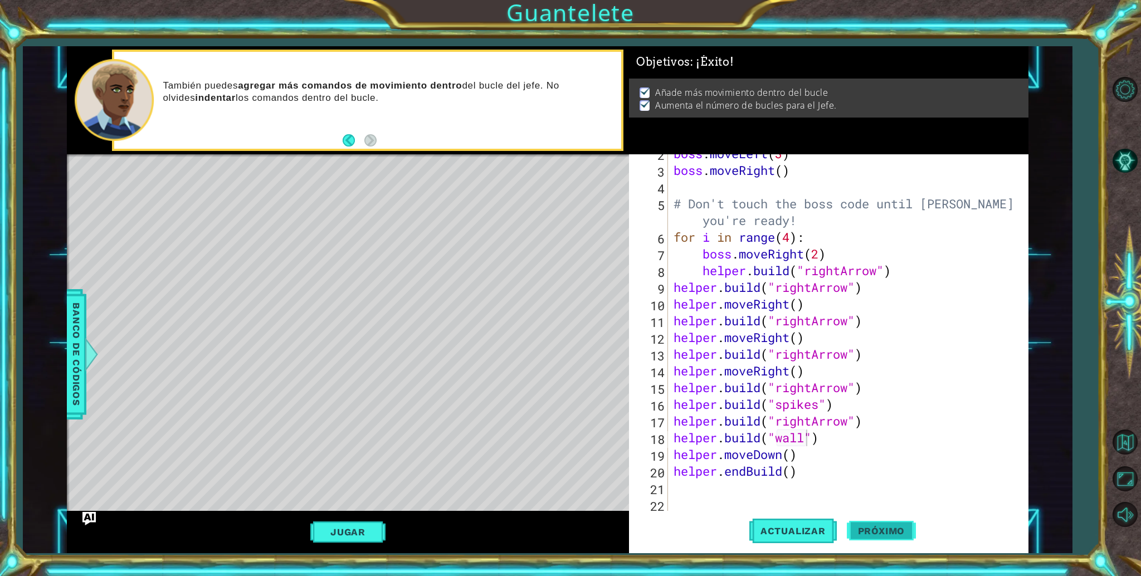
click at [875, 529] on span "Próximo" at bounding box center [881, 530] width 69 height 11
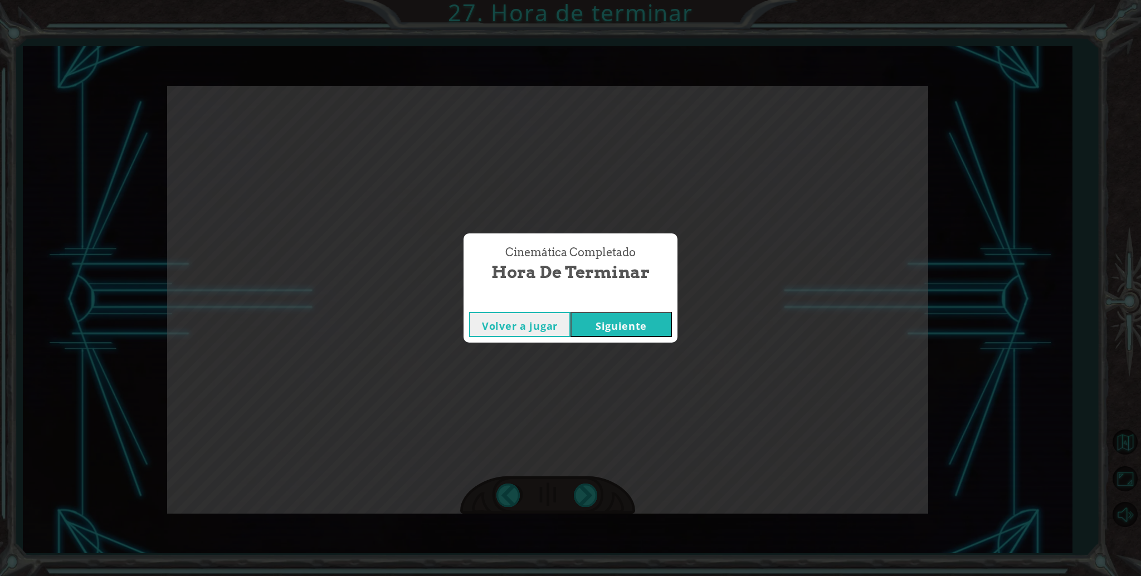
click at [610, 319] on button "Siguiente" at bounding box center [621, 324] width 101 height 25
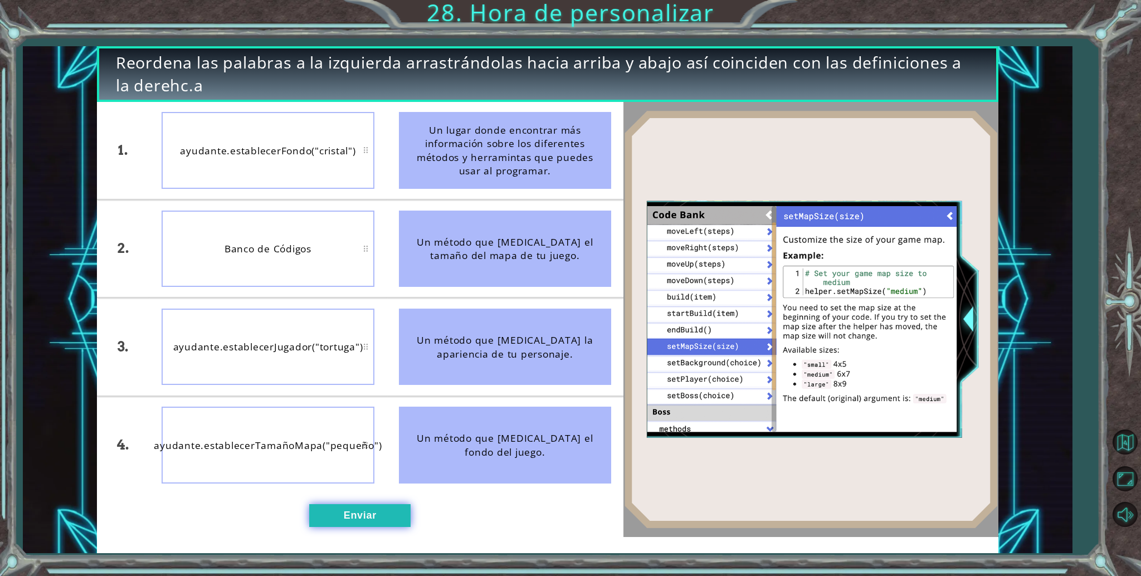
click at [344, 521] on button "Enviar" at bounding box center [359, 515] width 101 height 23
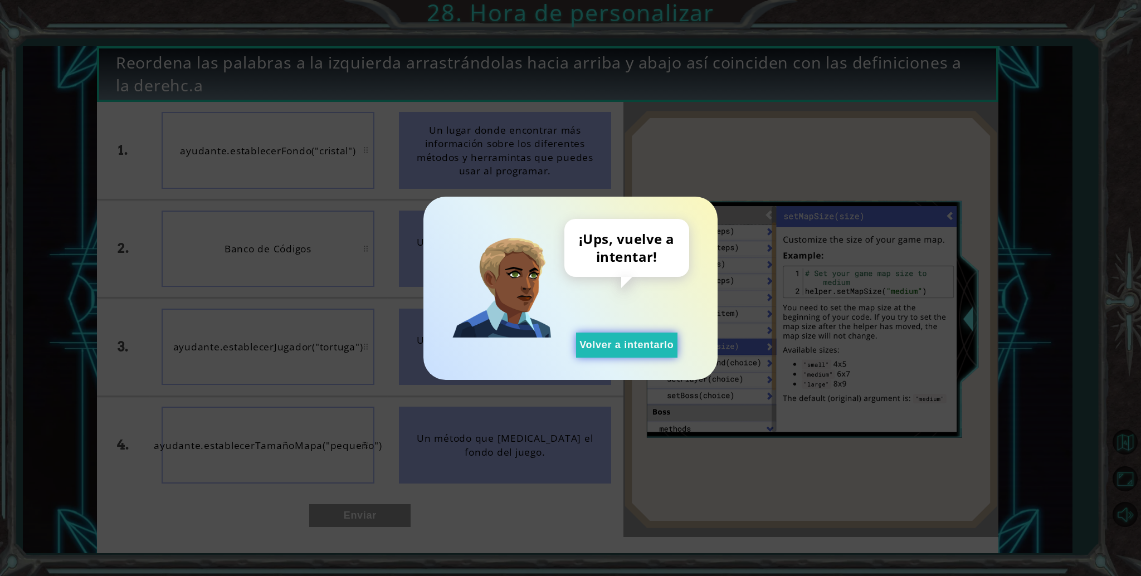
click at [626, 349] on button "Volver a intentarlo" at bounding box center [626, 345] width 101 height 25
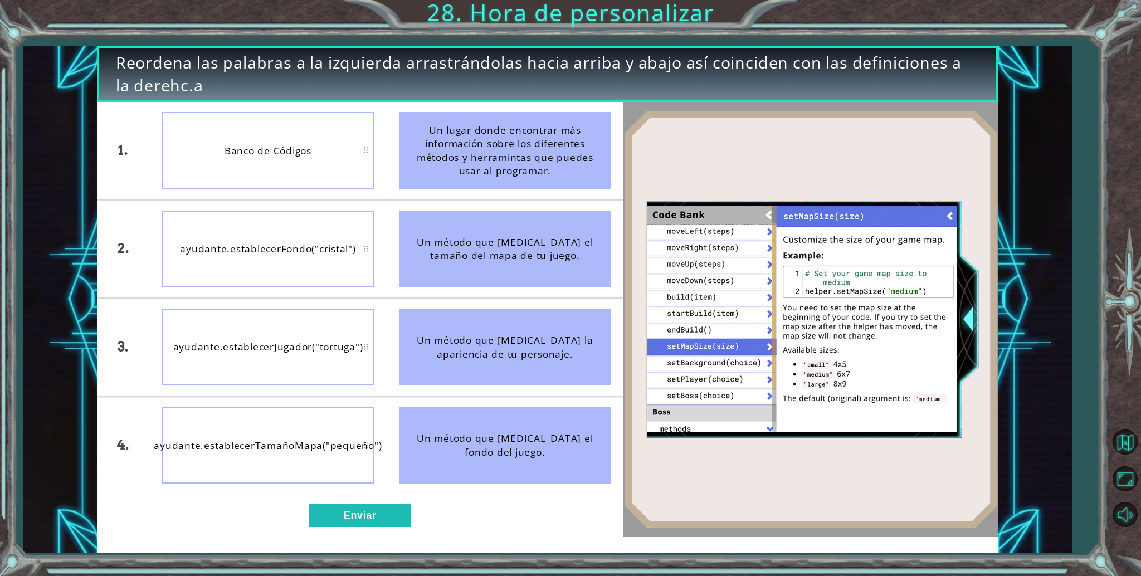
click at [387, 493] on li "Un método que cambia el fondo del juego." at bounding box center [505, 445] width 237 height 97
click at [349, 507] on button "Enviar" at bounding box center [359, 515] width 101 height 23
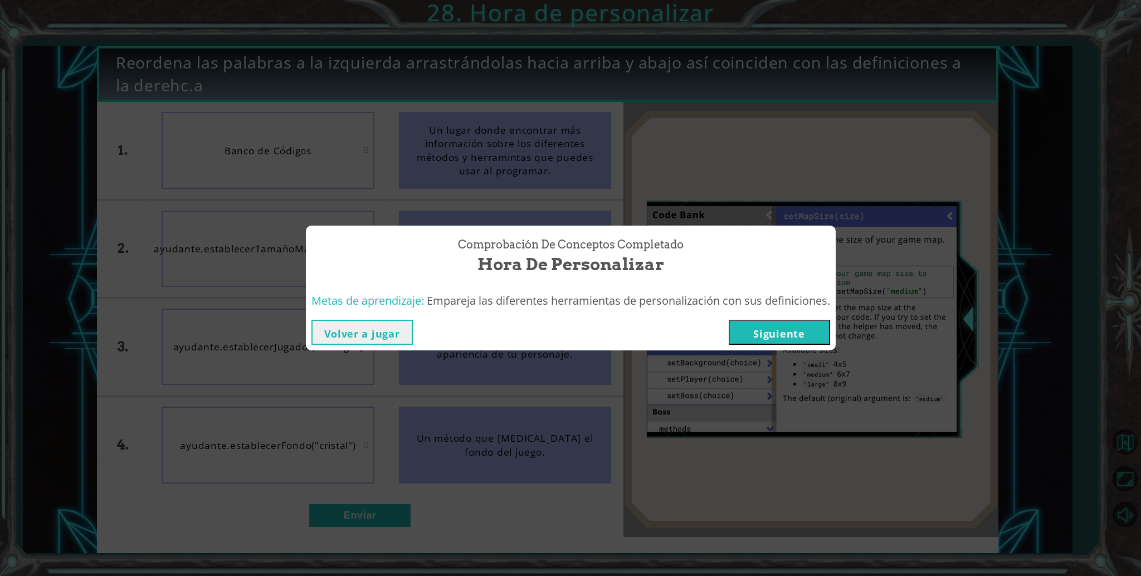
click at [764, 338] on button "Siguiente" at bounding box center [779, 332] width 101 height 25
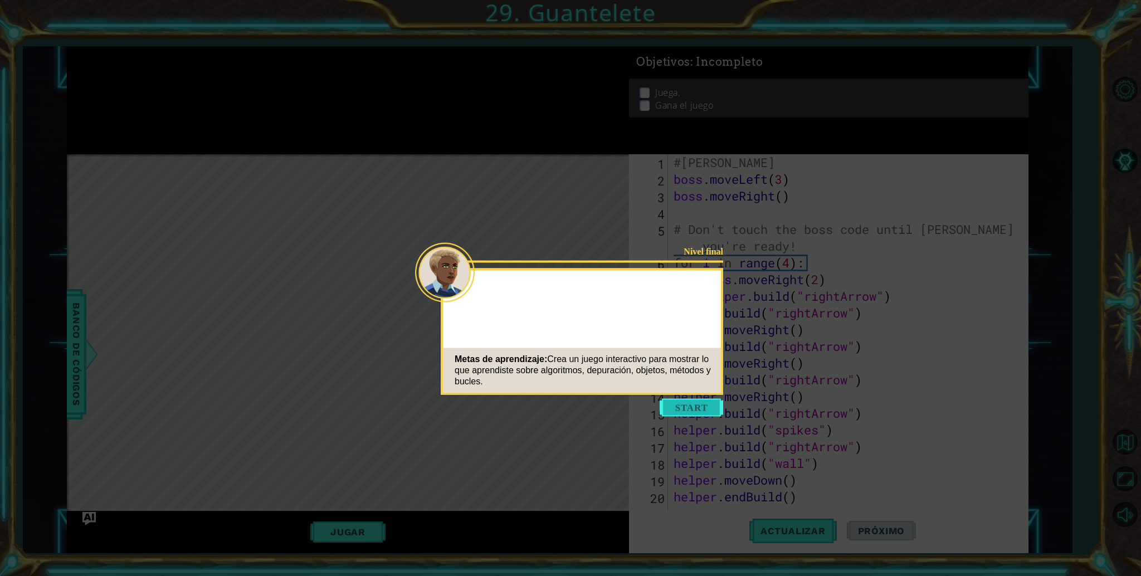
click at [688, 409] on button "Start" at bounding box center [692, 408] width 64 height 18
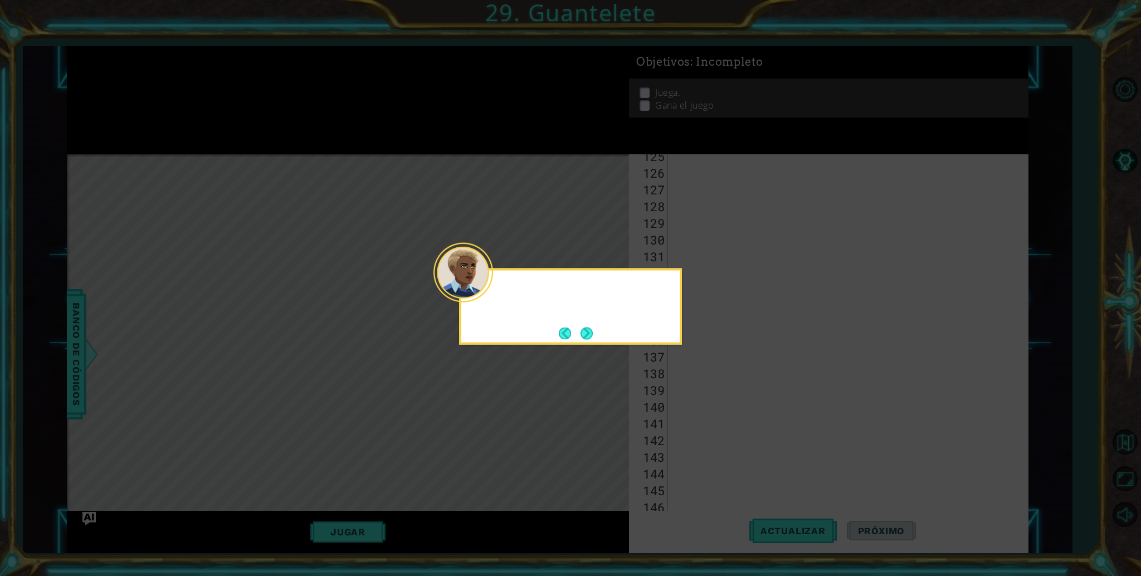
scroll to position [2607, 0]
click at [586, 328] on button "Next" at bounding box center [587, 334] width 12 height 12
click at [586, 327] on button "Next" at bounding box center [587, 333] width 12 height 12
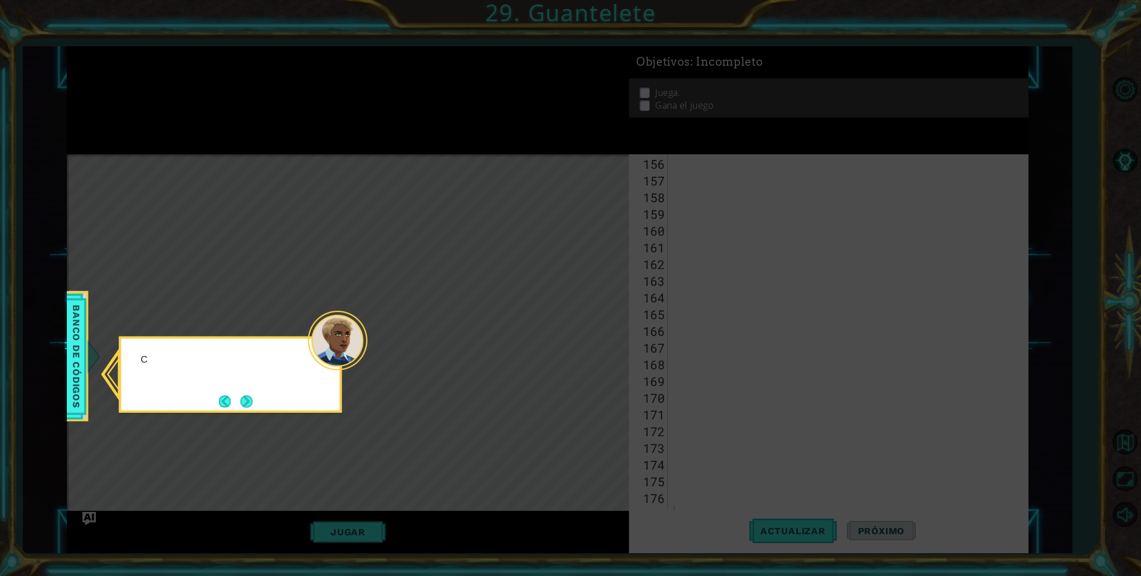
click at [586, 327] on icon at bounding box center [570, 288] width 1141 height 576
click at [256, 397] on div "Consulta los métodos de los ayudantes en el banco de códi" at bounding box center [230, 371] width 218 height 56
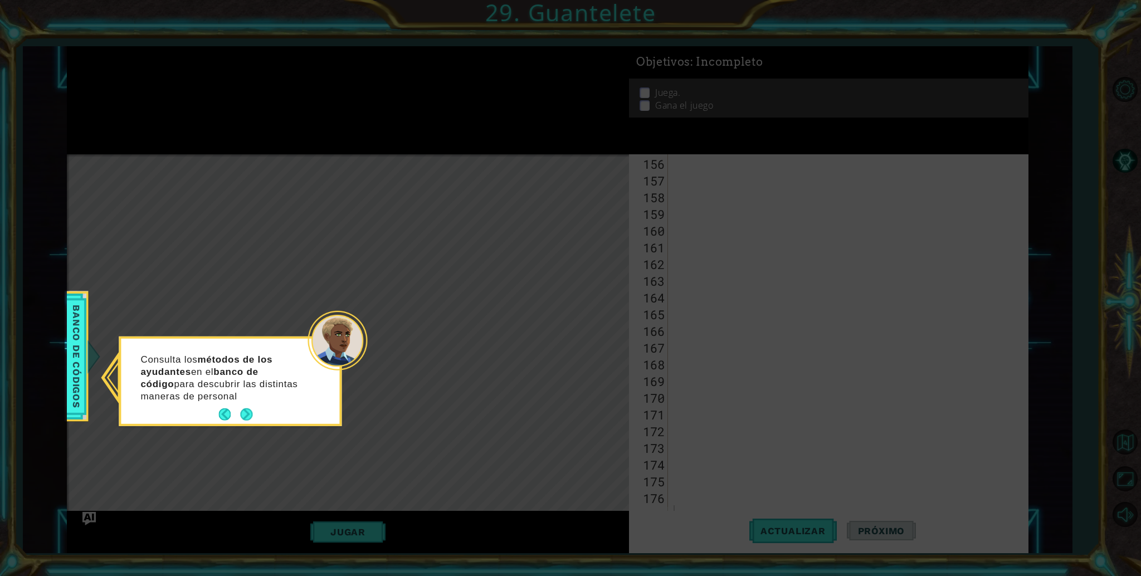
drag, startPoint x: 256, startPoint y: 397, endPoint x: 247, endPoint y: 404, distance: 10.7
click at [247, 404] on div "Consulta los métodos de los ayudantes en el banco de código para descubrir las …" at bounding box center [230, 383] width 218 height 81
drag, startPoint x: 247, startPoint y: 404, endPoint x: 244, endPoint y: 410, distance: 6.5
click at [244, 410] on div "Consulta los métodos de los ayudantes en el banco de código para descubrir las …" at bounding box center [230, 381] width 218 height 85
click at [244, 410] on button "Next" at bounding box center [246, 414] width 12 height 12
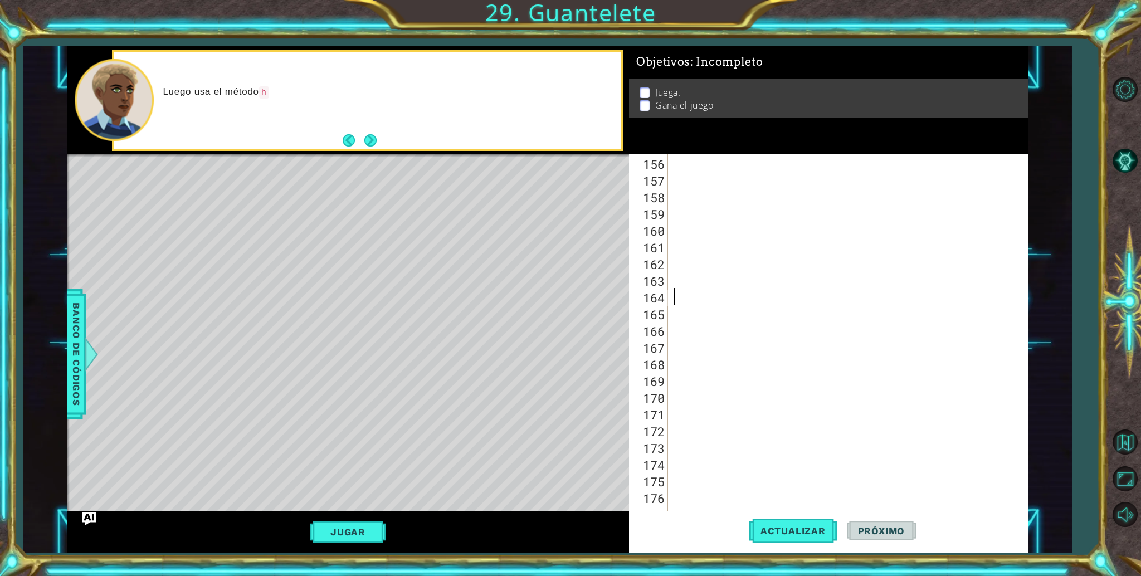
click at [828, 288] on div at bounding box center [845, 354] width 348 height 401
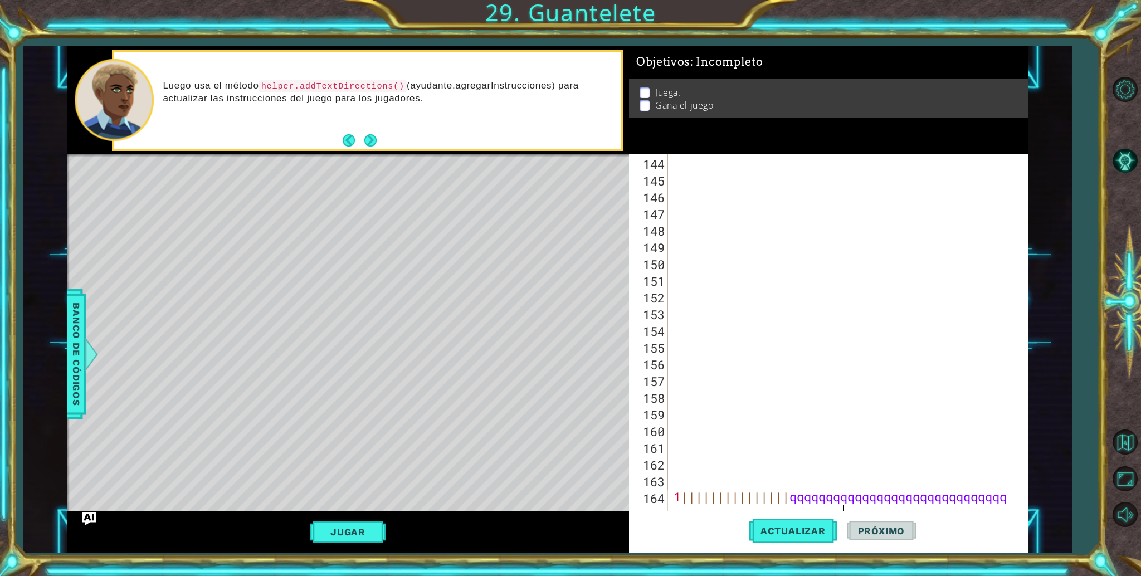
scroll to position [0, 21]
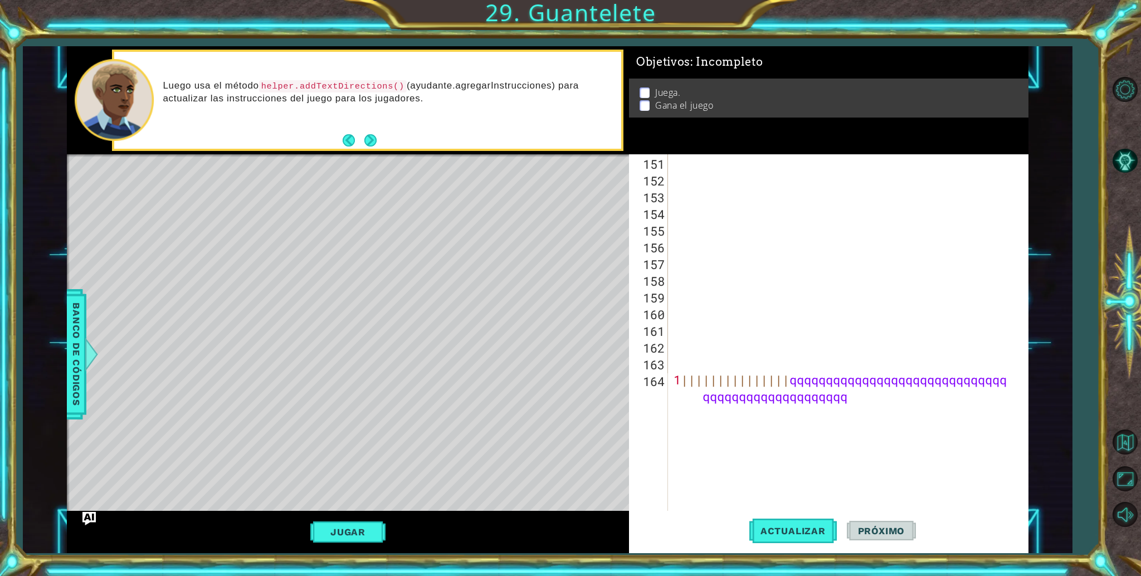
type textarea "1|||||||||||||||qqqqqqqqqqqqqqqqqqqqqqqqqqqqqqqqqqqqqqqqqqqqqqqqqq"
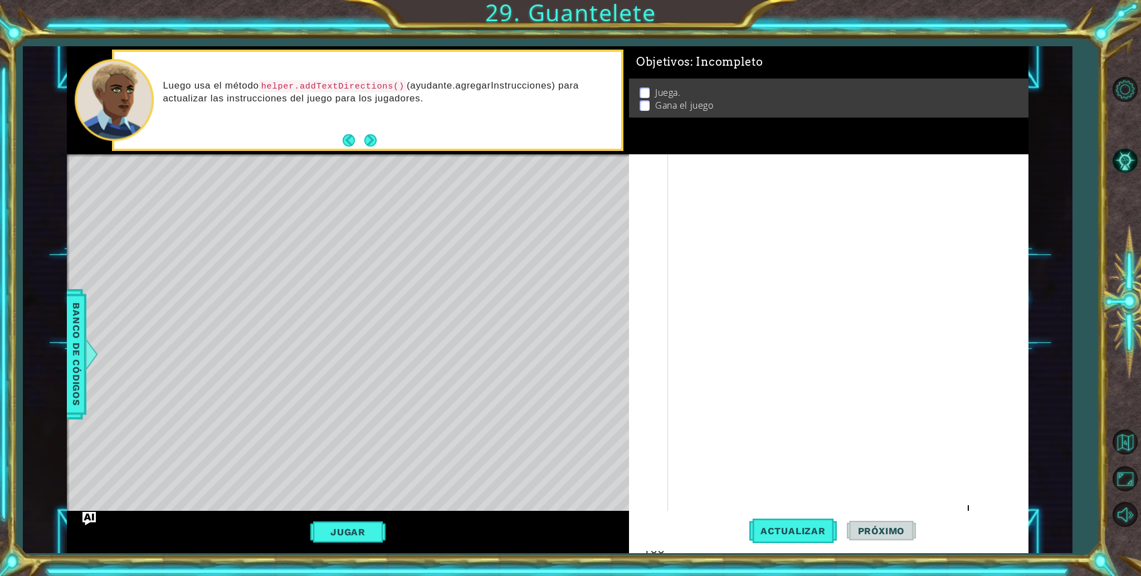
scroll to position [2792, 0]
type textarea "1"
type textarea "|"
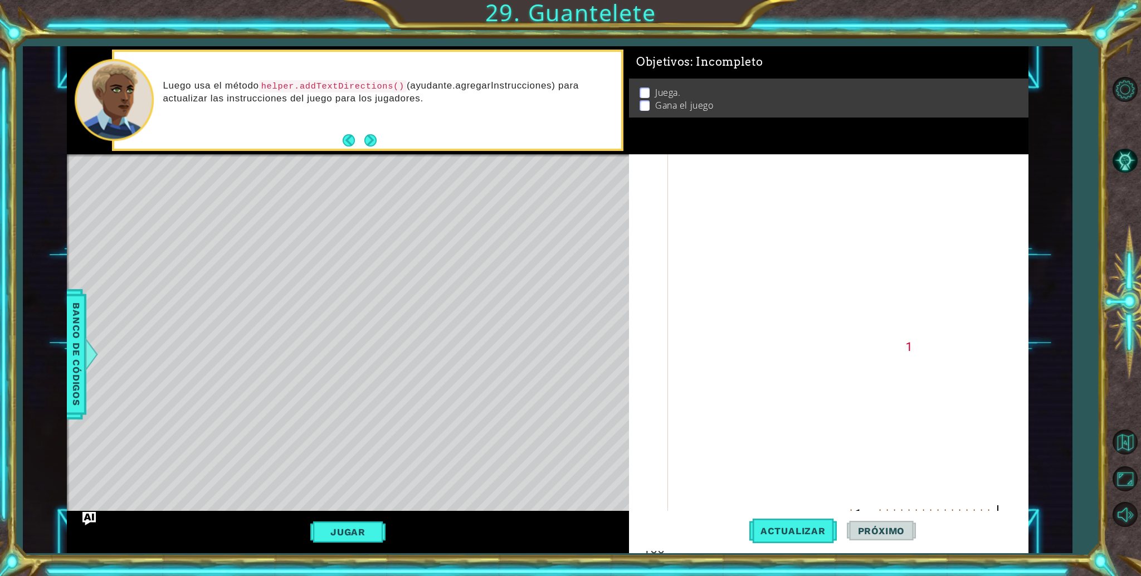
type textarea "1wq|||||||||||||||||||||||"
type textarea "11111111111111111"
type textarea "2|1"
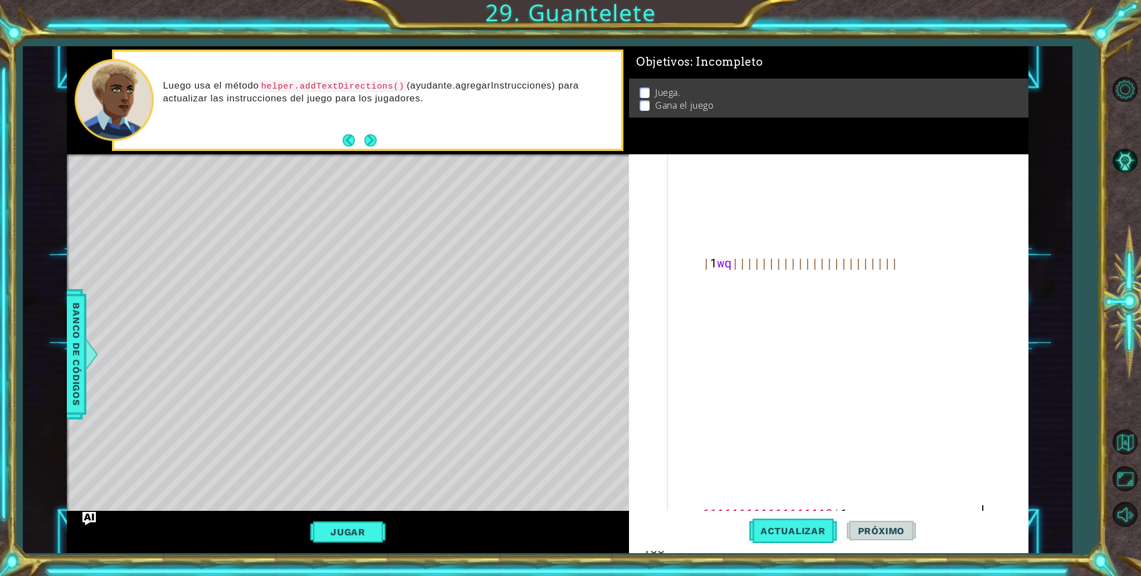
scroll to position [0, 6]
type textarea "qqqqqqqqqqqqqqqqqqqqqqq"
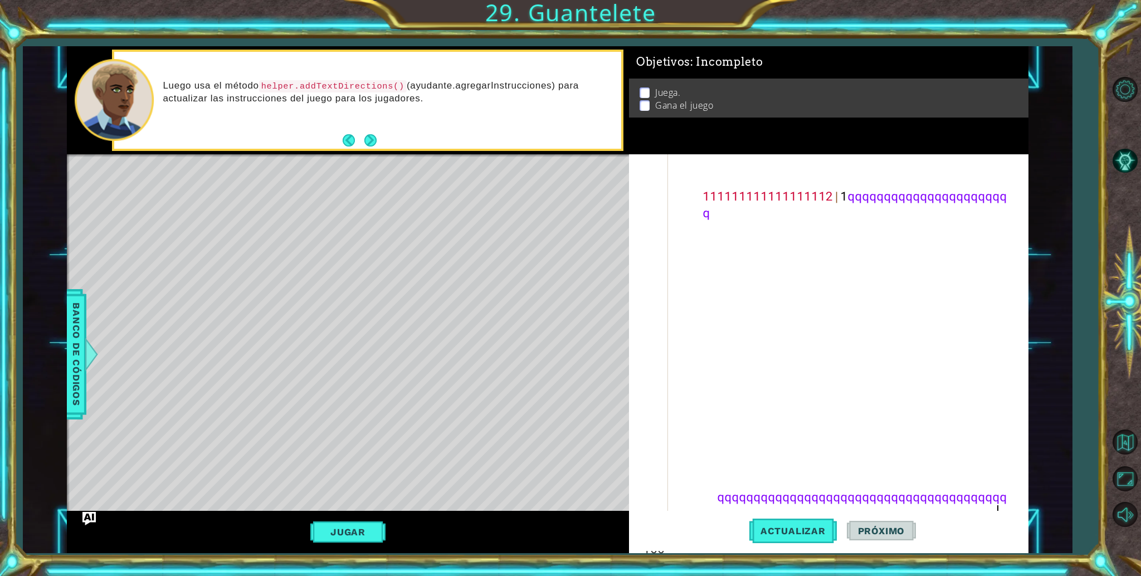
scroll to position [0, 28]
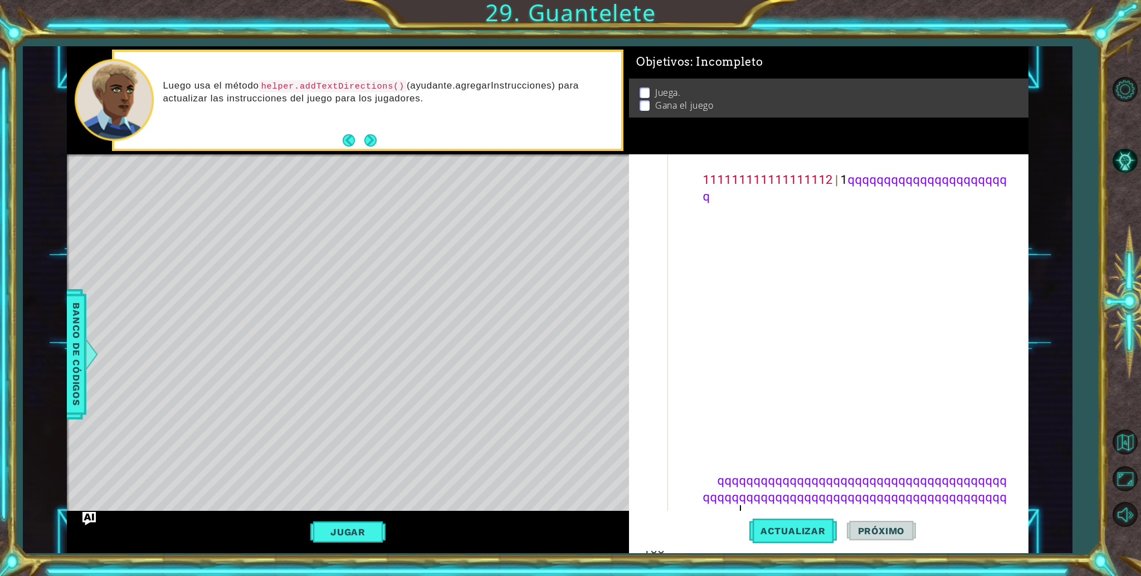
type textarea "qqqqqqqqqqqqqqqqqqqqqqqqqqqqqqqqqqqqqqqqqqqqqqqqqqqqqqqqqqqqqqqqqqqqqqqqqqqqqqq…"
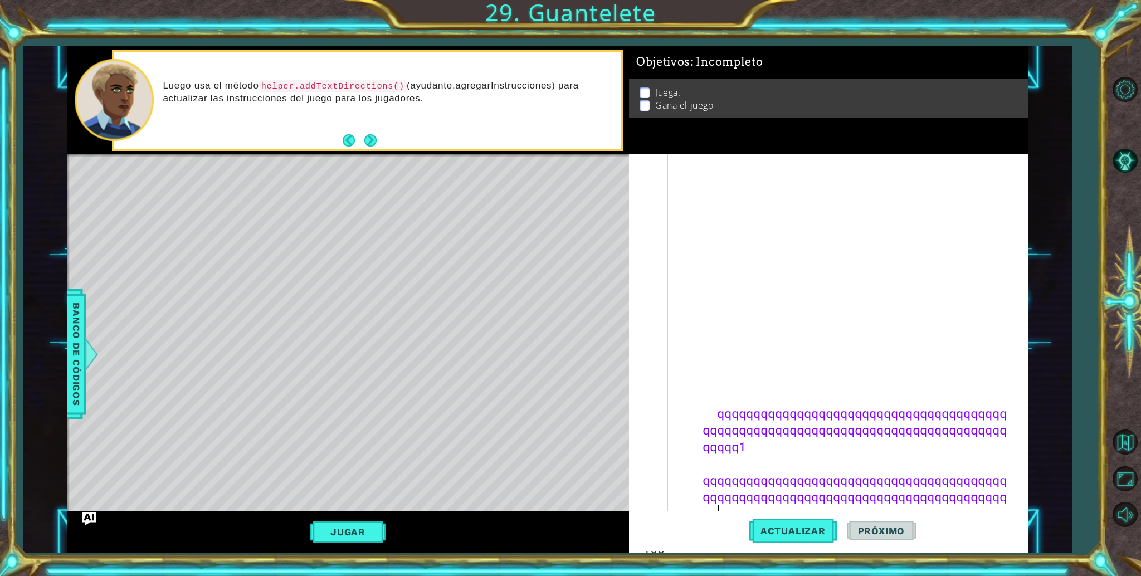
scroll to position [3627, 0]
type textarea "qqqqqqqqqqqqqqqqqqqqqqqqqqqqqqqqqqqqqqqqqqqqqqqqqqqqqqqqqqqqqqqqqqqqqqqqqqqqqqq…"
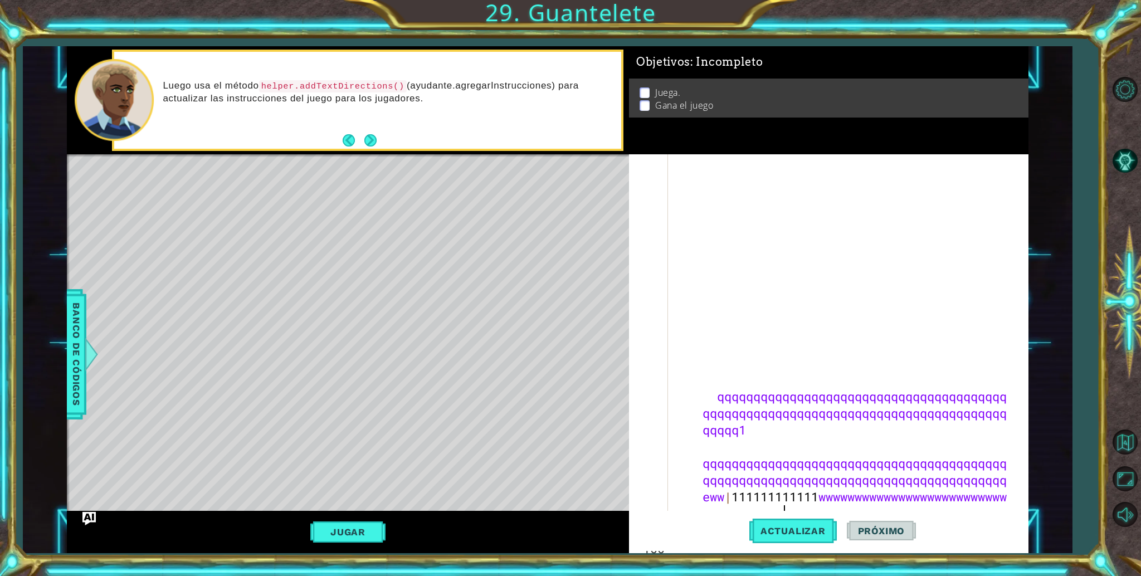
scroll to position [0, 16]
type textarea "|111111111111wwwwwwwwwwwwwwwwwwwwwwwwwwwwwwwwwwwww|"
type textarea "1q"
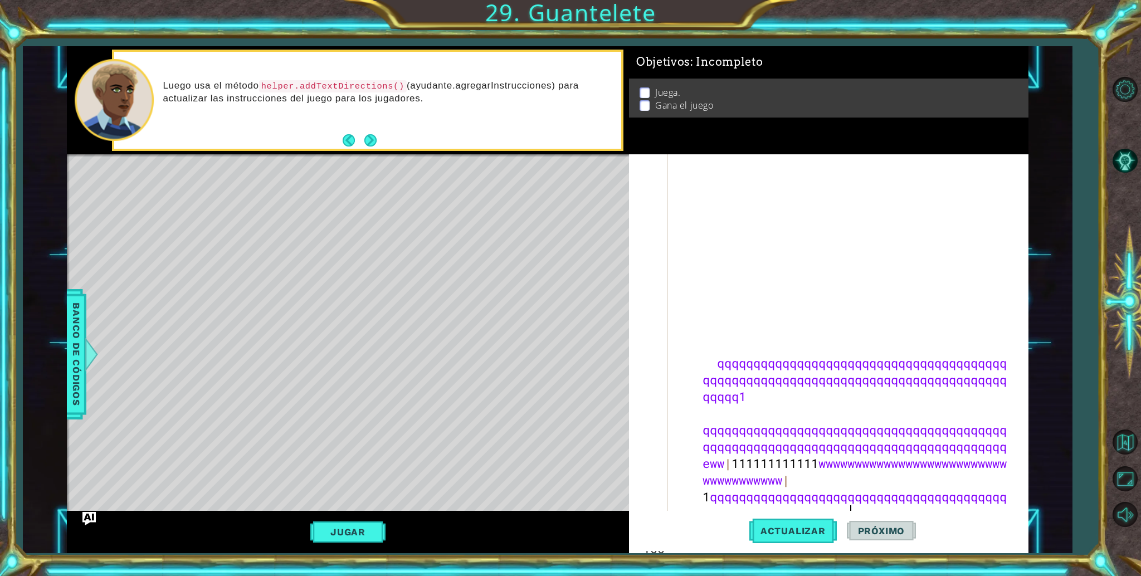
type textarea "qqqqqqqqqqqqqqqqqqqqqqqqqqqqqqqqqqqqqqqqqqqqqqqqqqqqqqqqqqqqqqqqqqq"
type textarea "aq1|qq"
type textarea "|"
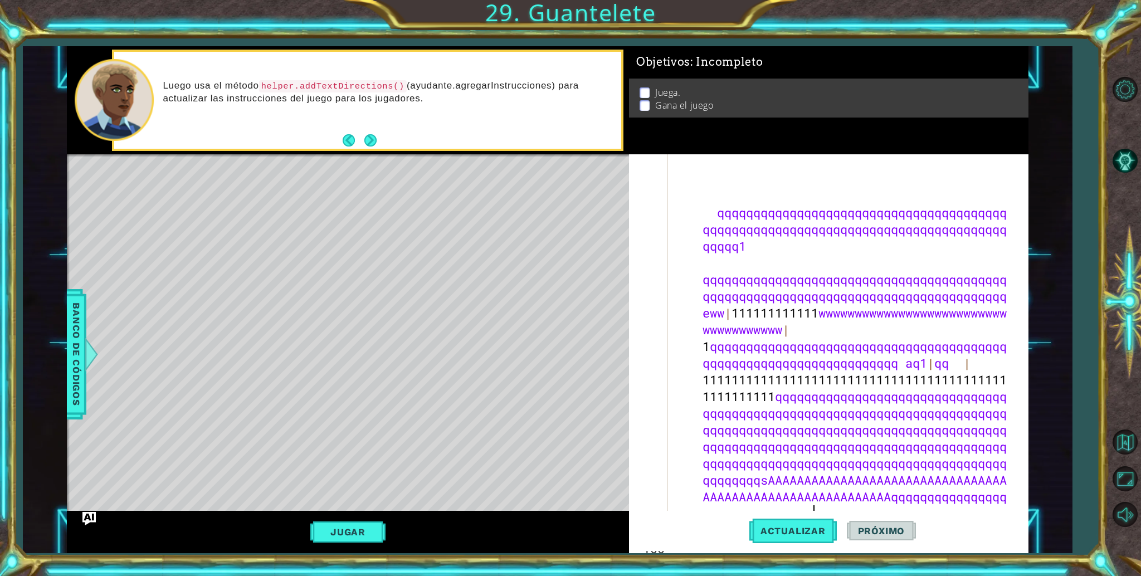
type textarea "1111111111111111111111111111111111111111111111111111qqqqqqqqqqqqqqqqqqqqqqqqqqq…"
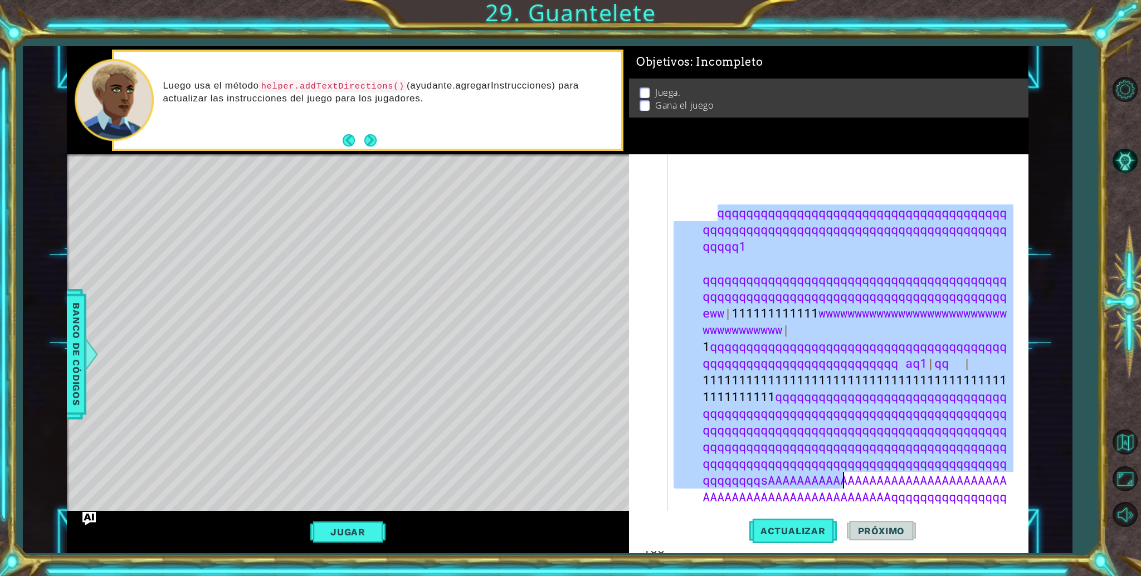
drag, startPoint x: 717, startPoint y: 216, endPoint x: 875, endPoint y: 529, distance: 351.1
click at [875, 529] on div "164 165 166 167 168 169 170 171 172 173 174 175 176 177 1 ||||||||||||||| qqqqq…" at bounding box center [829, 353] width 400 height 399
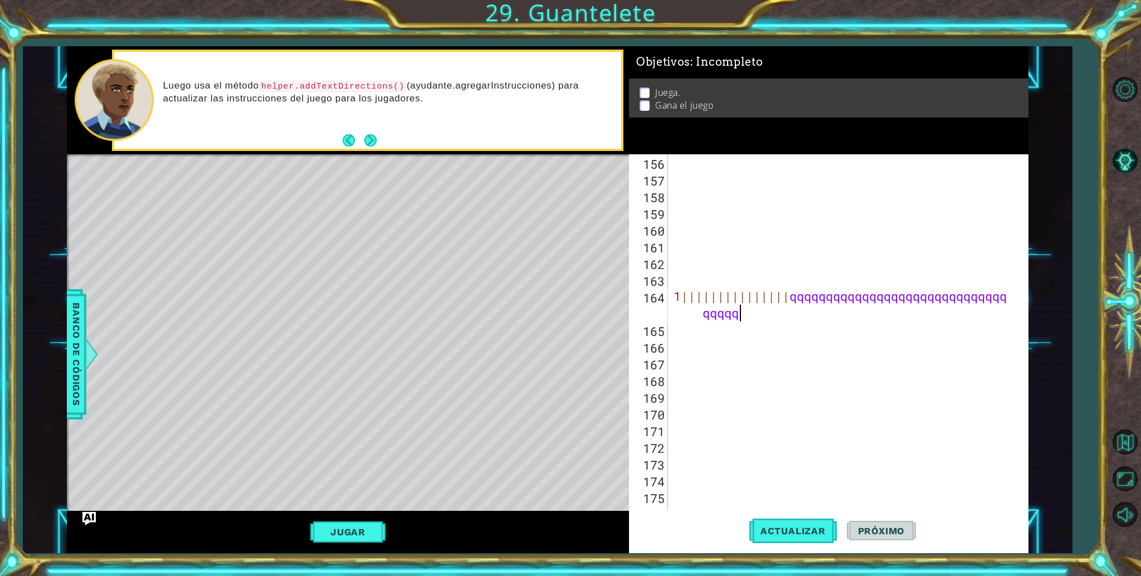
scroll to position [2591, 0]
type textarea "1"
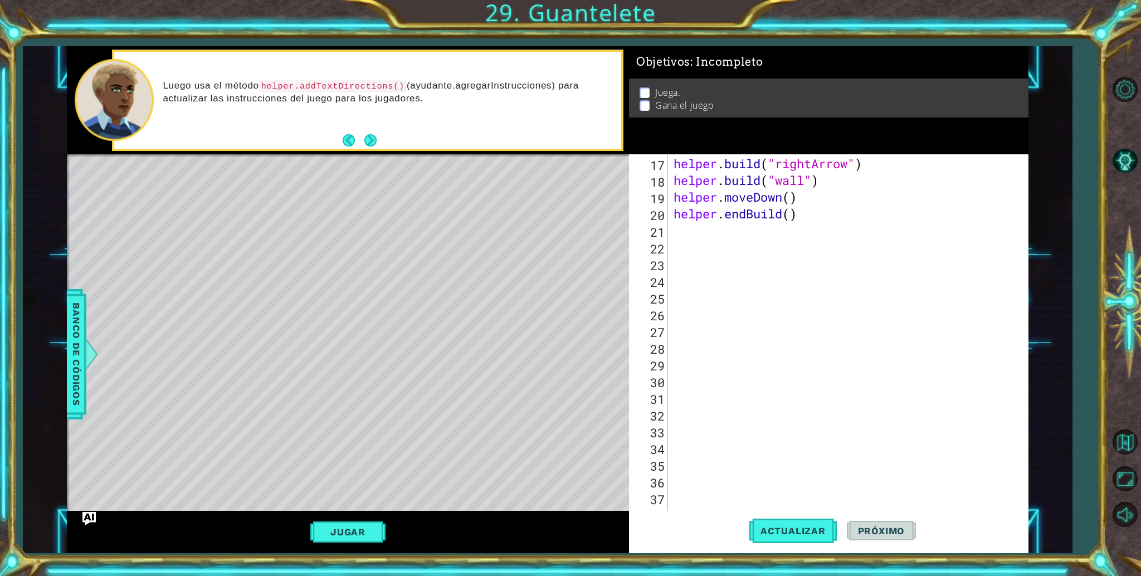
scroll to position [285, 0]
click at [699, 291] on div "helper . build ( "rightArrow" ) helper . build ( "wall" ) helper . moveDown ( )…" at bounding box center [845, 353] width 348 height 401
click at [775, 532] on span "Actualizar" at bounding box center [792, 530] width 87 height 11
click at [349, 531] on button "Jugar" at bounding box center [347, 532] width 75 height 21
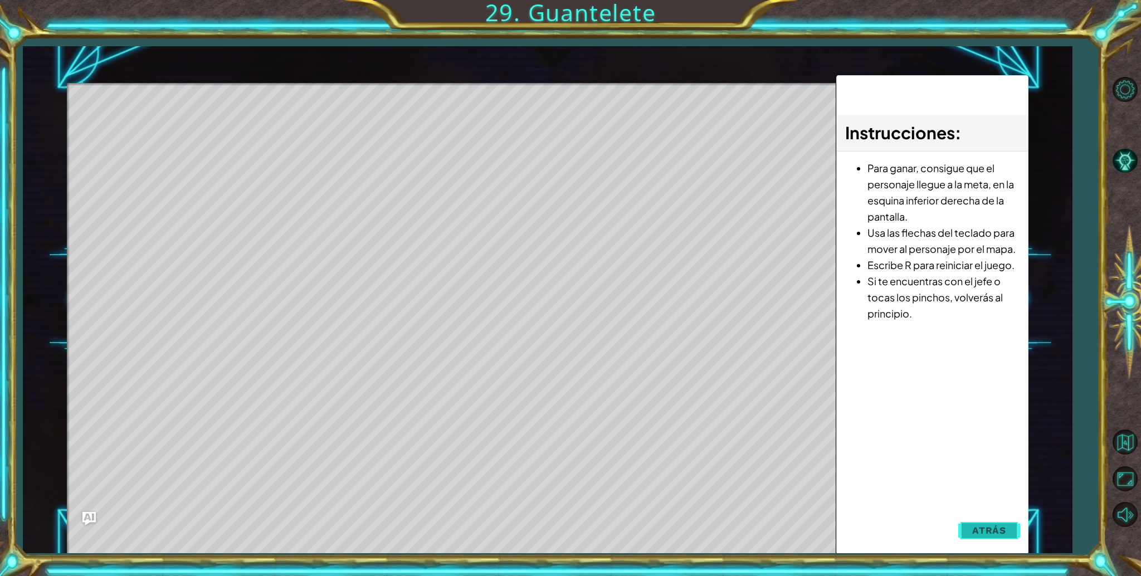
click at [993, 524] on button "Atrás" at bounding box center [989, 530] width 62 height 22
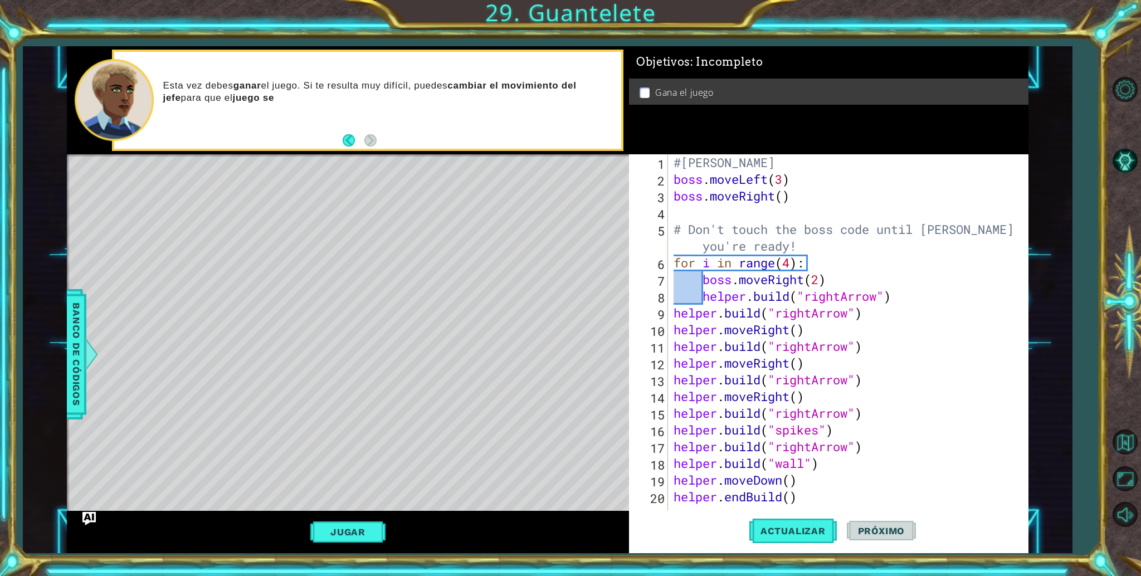
scroll to position [0, 0]
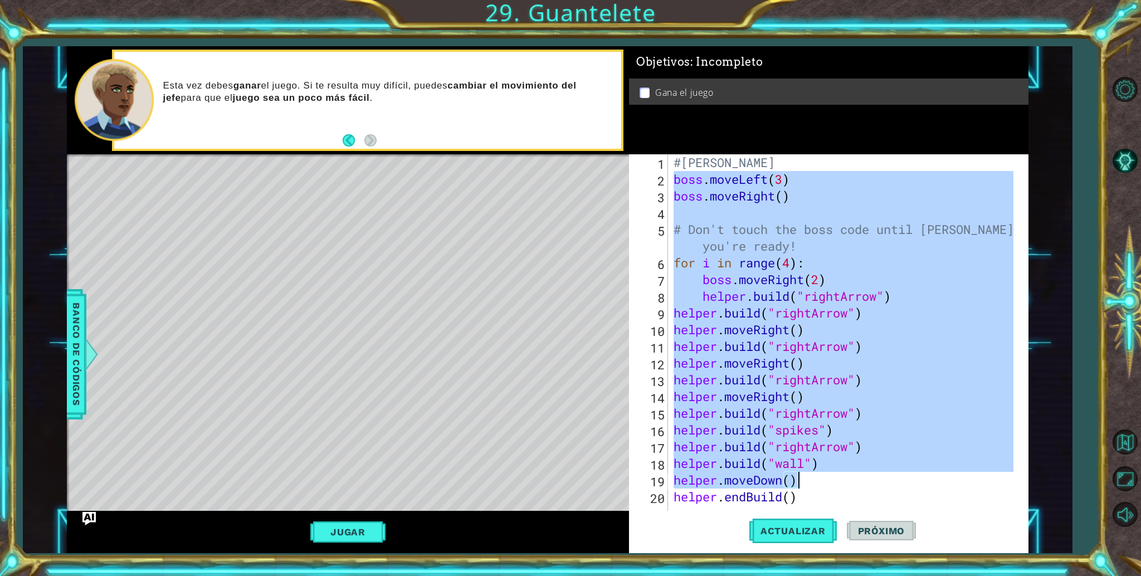
drag, startPoint x: 674, startPoint y: 179, endPoint x: 795, endPoint y: 503, distance: 345.6
click at [795, 503] on div "#Camila Valentina Baltazar Meza boss . moveLeft ( 3 ) boss . moveRight ( ) # Do…" at bounding box center [845, 354] width 348 height 401
type textarea "helper.moveDown() helper.endBuild()"
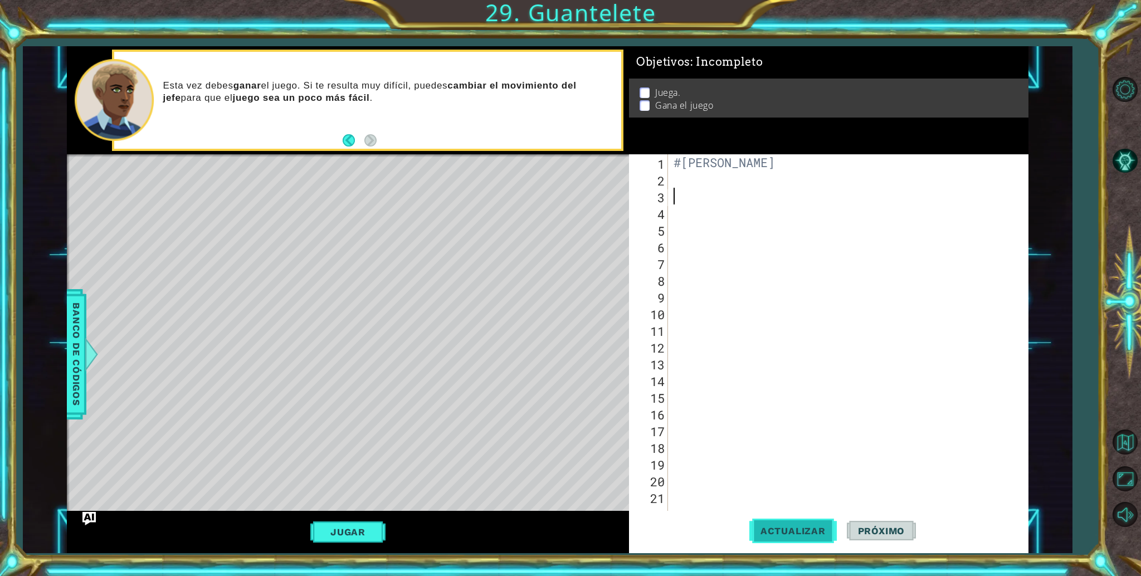
click at [800, 518] on button "Actualizar" at bounding box center [792, 531] width 87 height 40
click at [66, 374] on div "Banco de códigos" at bounding box center [76, 354] width 20 height 130
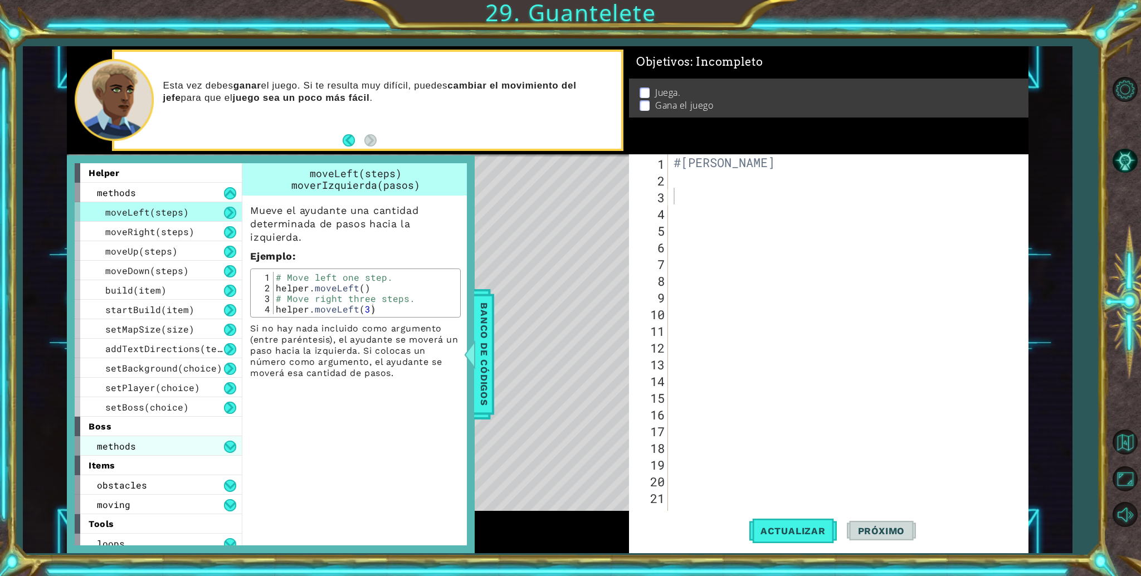
scroll to position [7, 0]
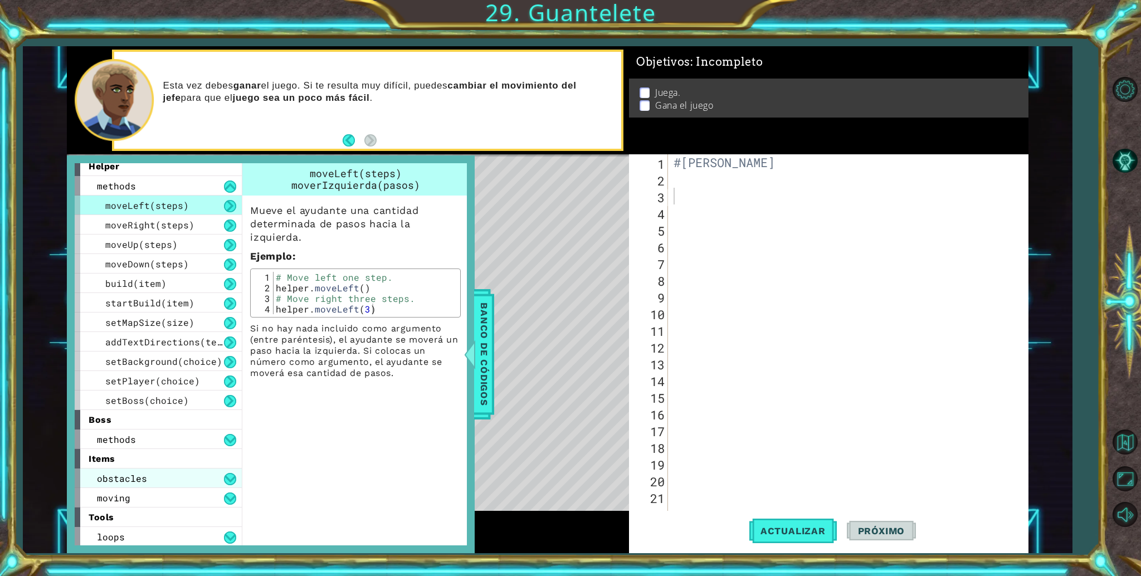
click at [161, 477] on div "obstacles" at bounding box center [158, 479] width 167 height 20
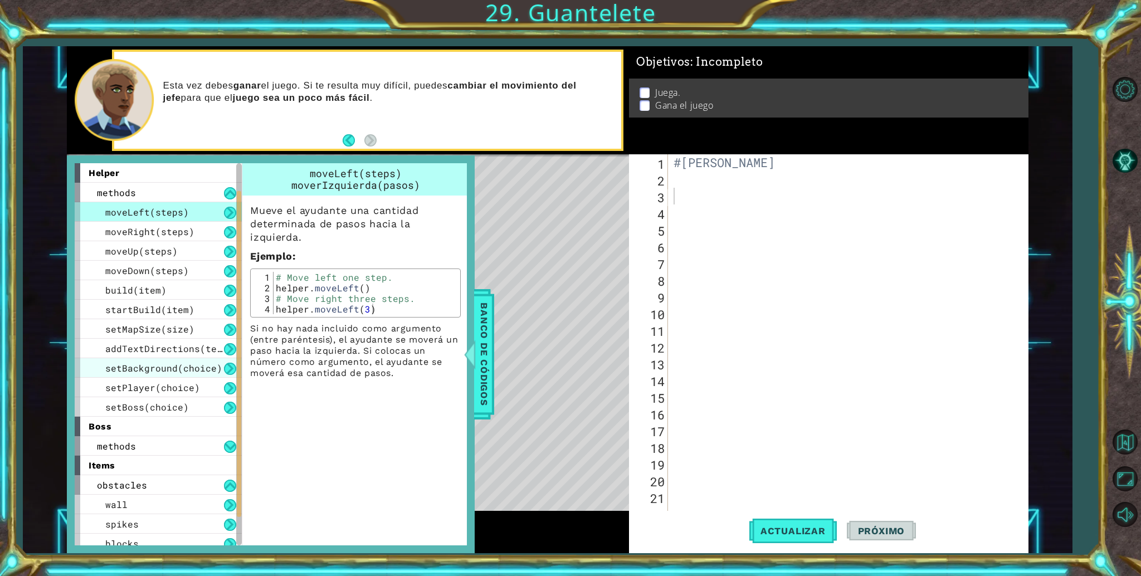
scroll to position [66, 0]
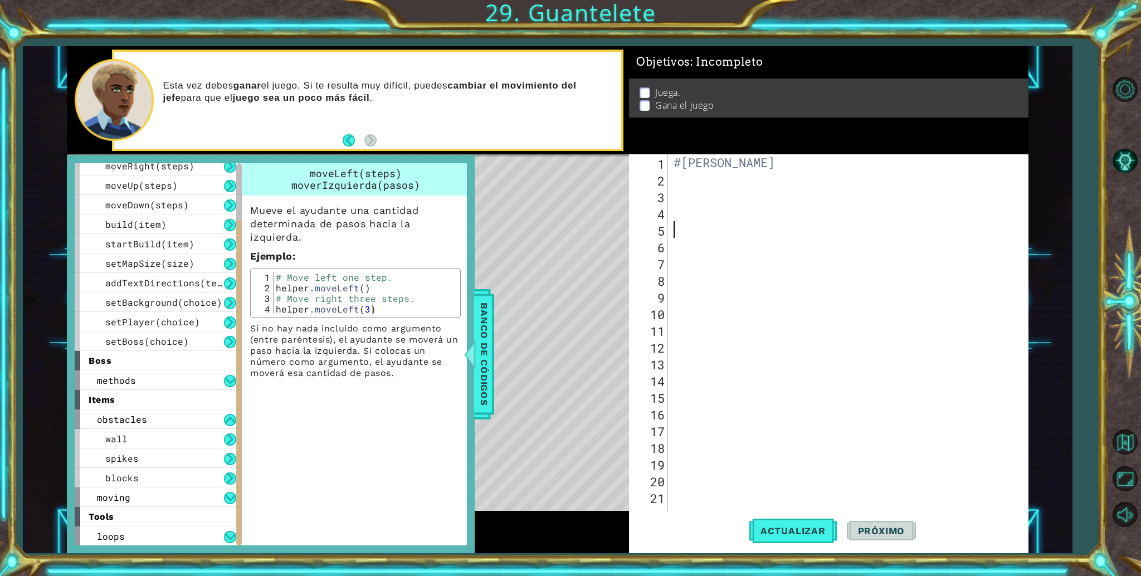
click at [728, 223] on div "#Camila Valentina Baltazar Meza" at bounding box center [845, 354] width 348 height 401
click at [716, 203] on div "#Camila Valentina Baltazar Meza" at bounding box center [845, 354] width 348 height 401
click at [227, 536] on button at bounding box center [230, 537] width 12 height 12
click at [232, 543] on button at bounding box center [230, 537] width 12 height 12
click at [233, 425] on button at bounding box center [230, 420] width 12 height 12
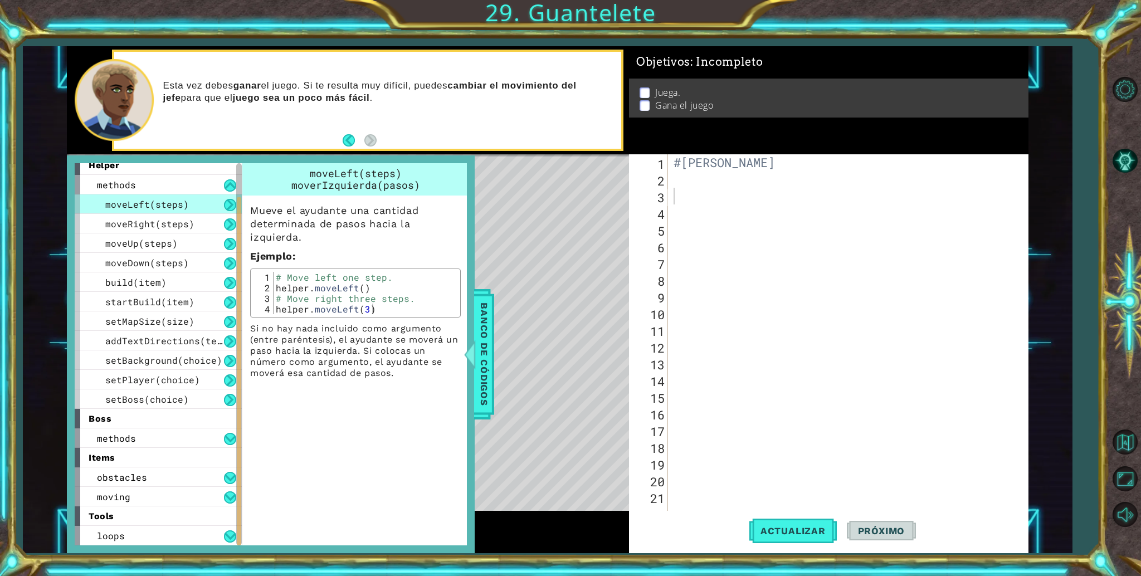
scroll to position [7, 0]
click at [227, 477] on button at bounding box center [230, 479] width 12 height 12
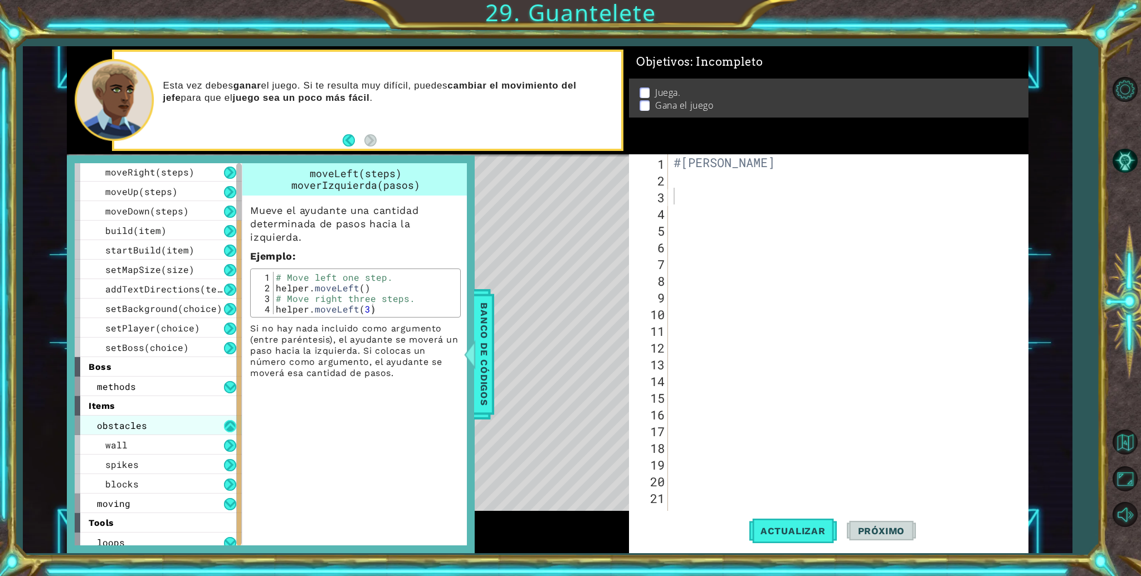
scroll to position [66, 0]
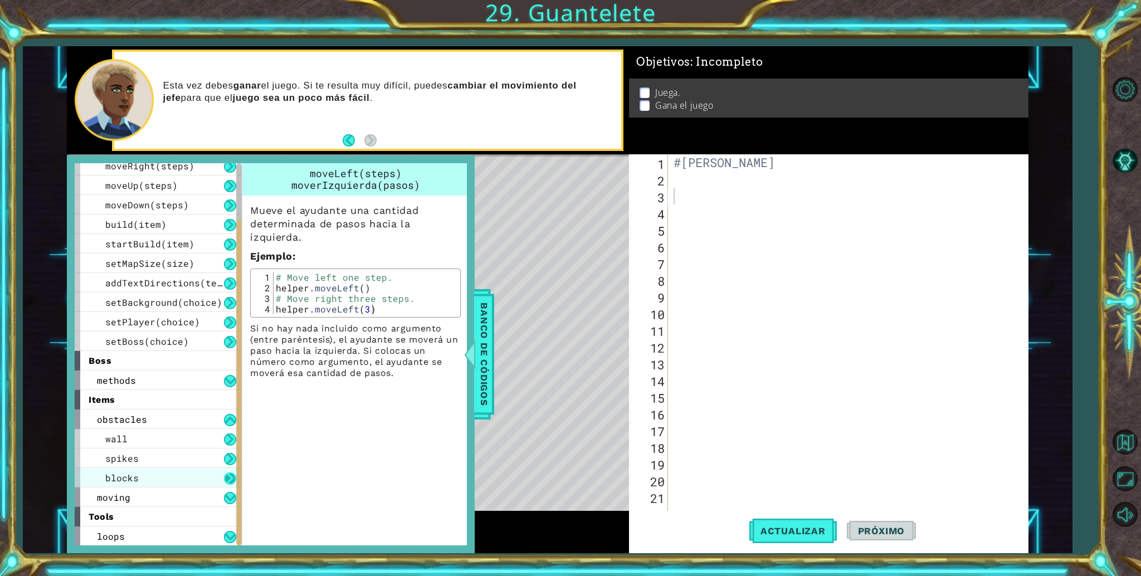
click at [227, 476] on button at bounding box center [230, 479] width 12 height 12
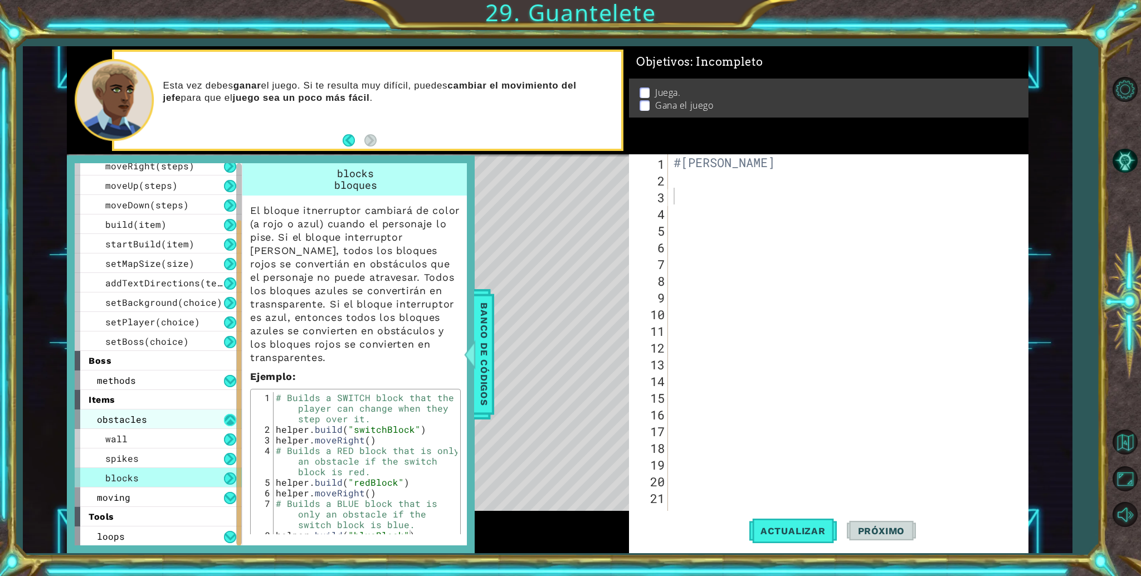
click at [229, 418] on button at bounding box center [230, 420] width 12 height 12
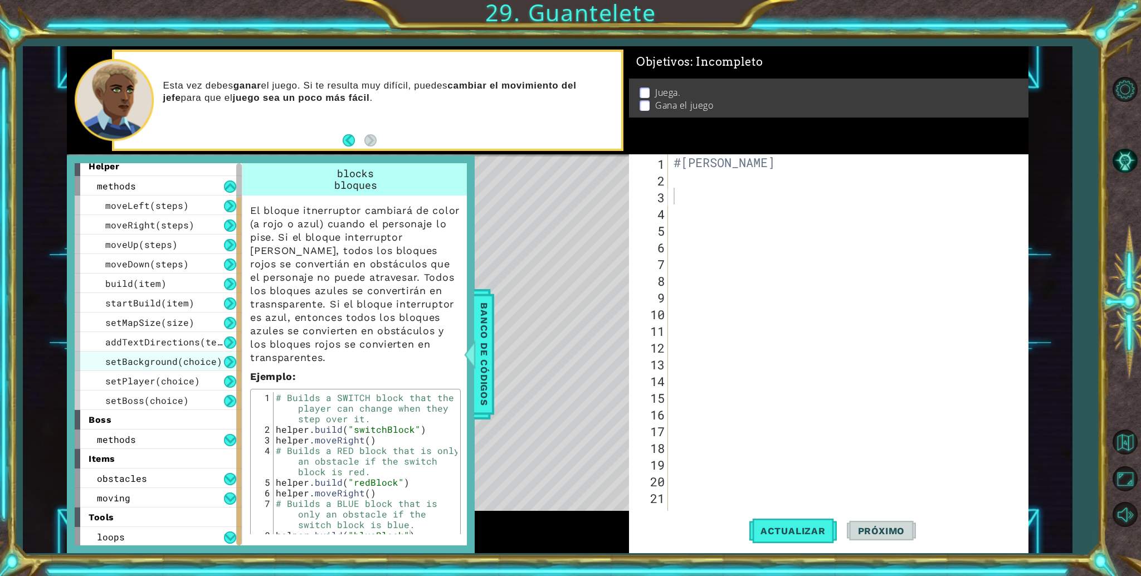
scroll to position [0, 0]
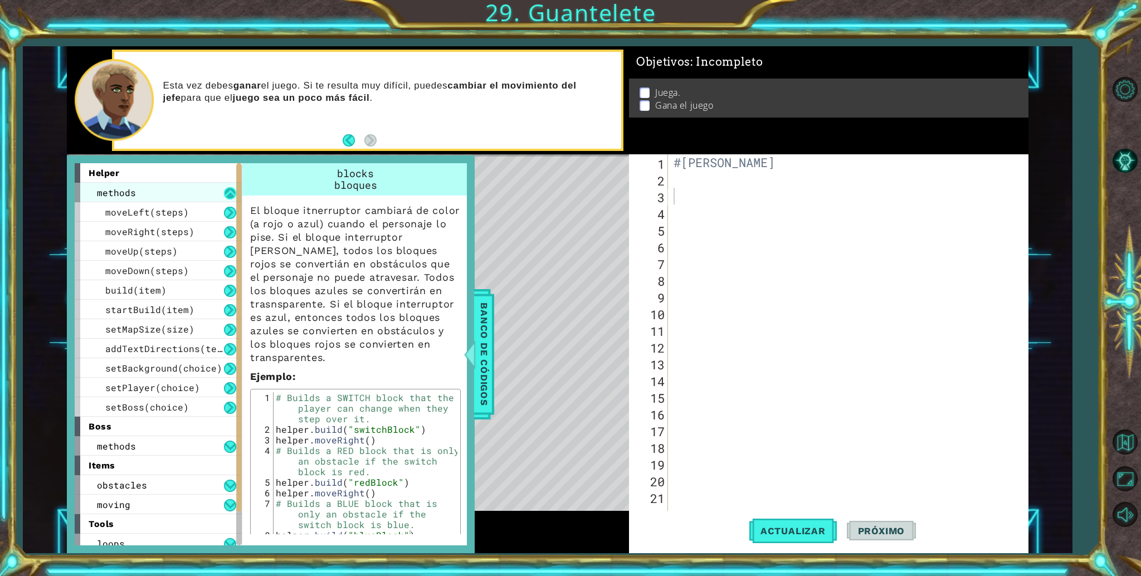
click at [230, 191] on button at bounding box center [230, 193] width 12 height 12
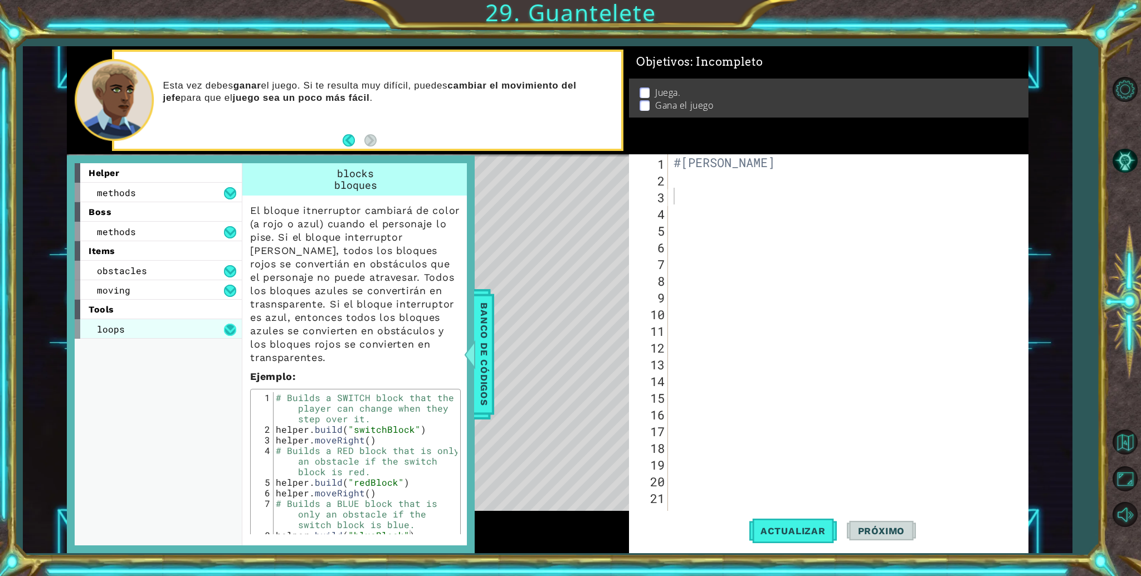
click at [231, 330] on button at bounding box center [230, 330] width 12 height 12
click at [188, 344] on div "for loop" at bounding box center [158, 349] width 167 height 20
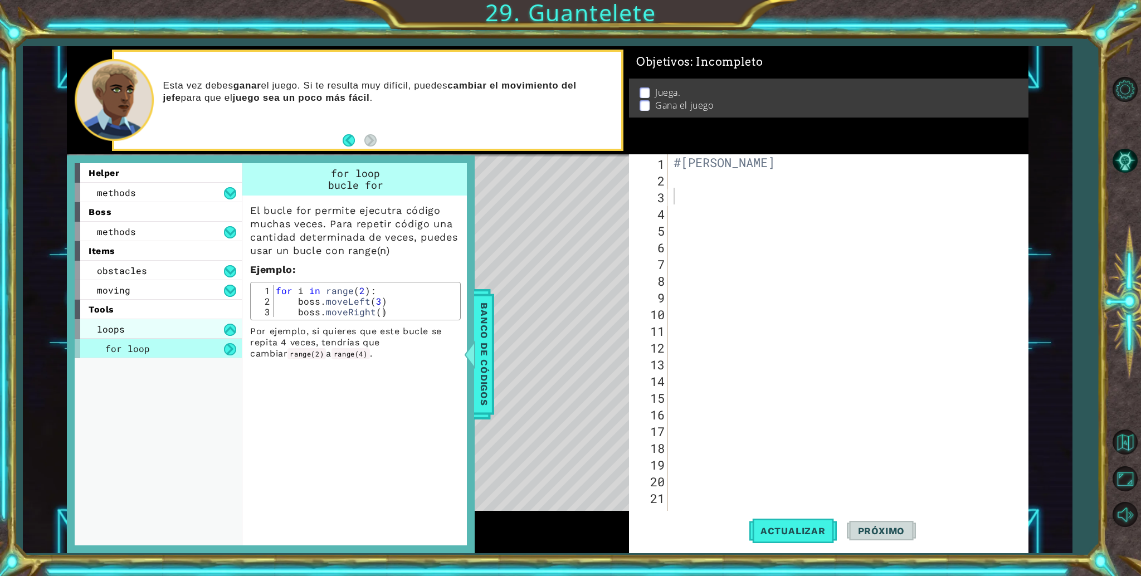
click at [235, 338] on div "loops" at bounding box center [158, 329] width 167 height 20
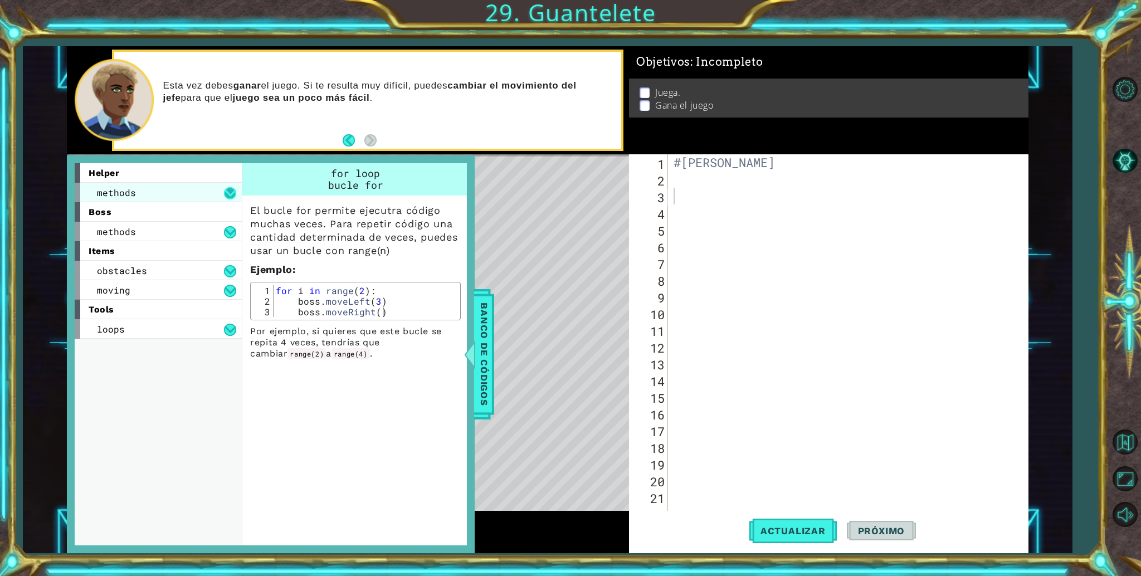
click at [233, 194] on button at bounding box center [230, 193] width 12 height 12
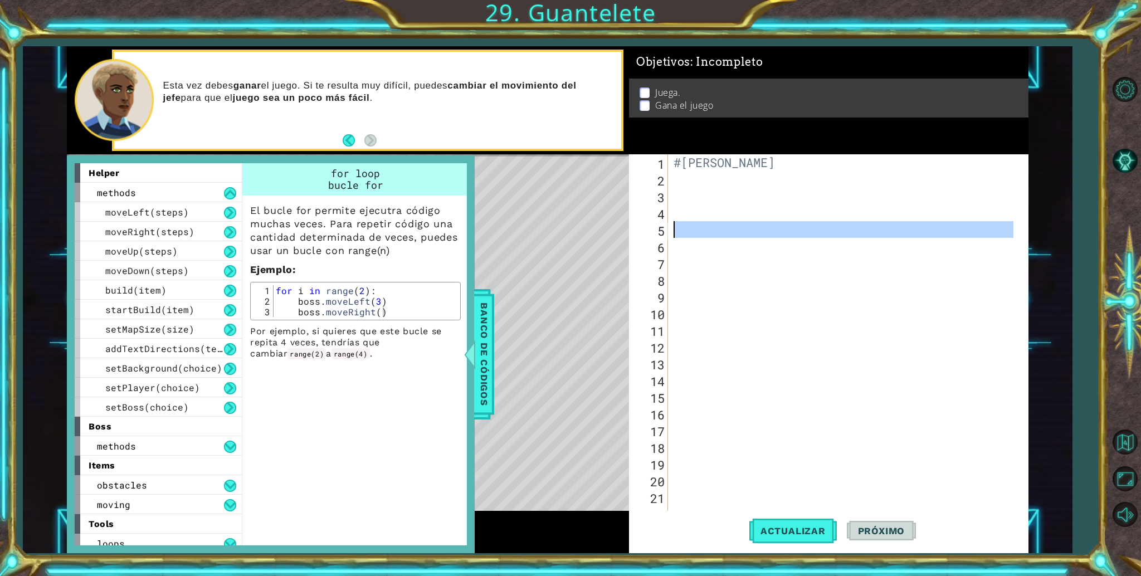
drag, startPoint x: 683, startPoint y: 248, endPoint x: 723, endPoint y: 217, distance: 50.5
click at [723, 217] on div "#Camila Valentina Baltazar Meza" at bounding box center [845, 354] width 348 height 401
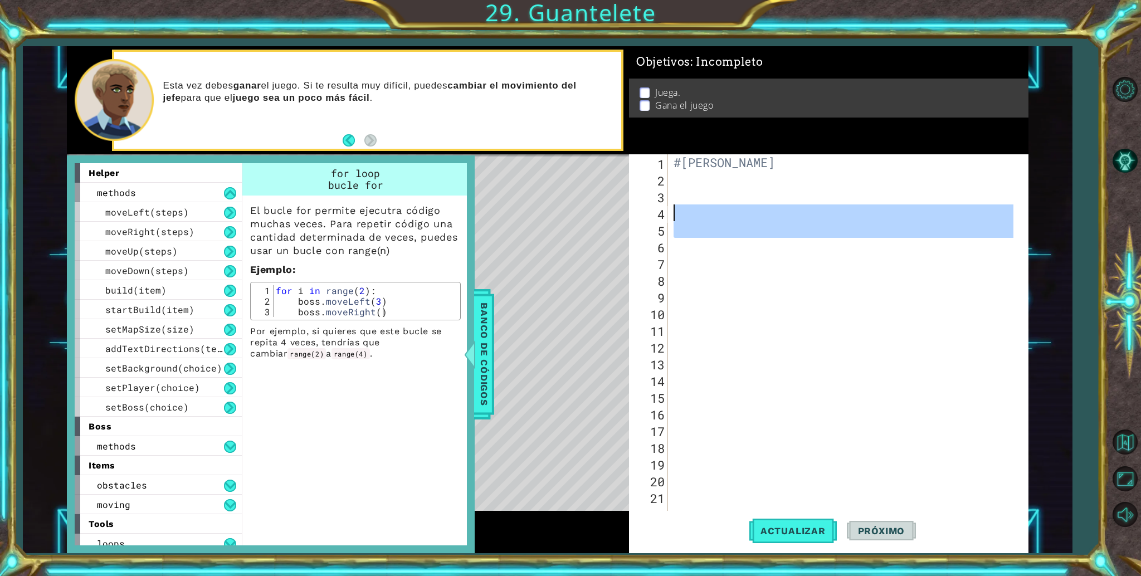
click at [720, 223] on div "#Camila Valentina Baltazar Meza" at bounding box center [842, 338] width 342 height 368
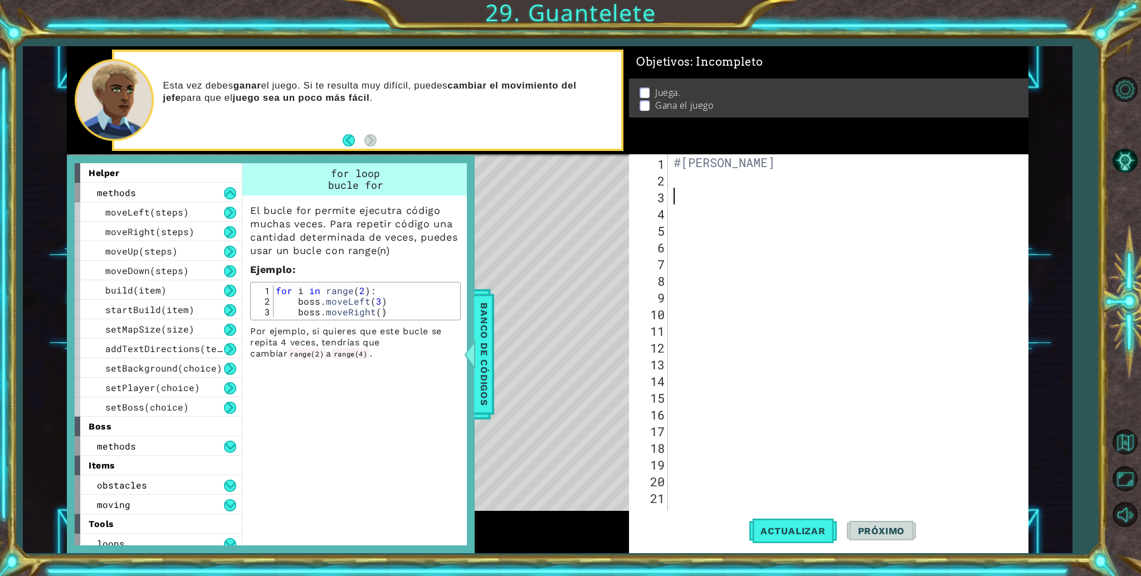
click at [717, 201] on div "#Camila Valentina Baltazar Meza" at bounding box center [845, 354] width 348 height 401
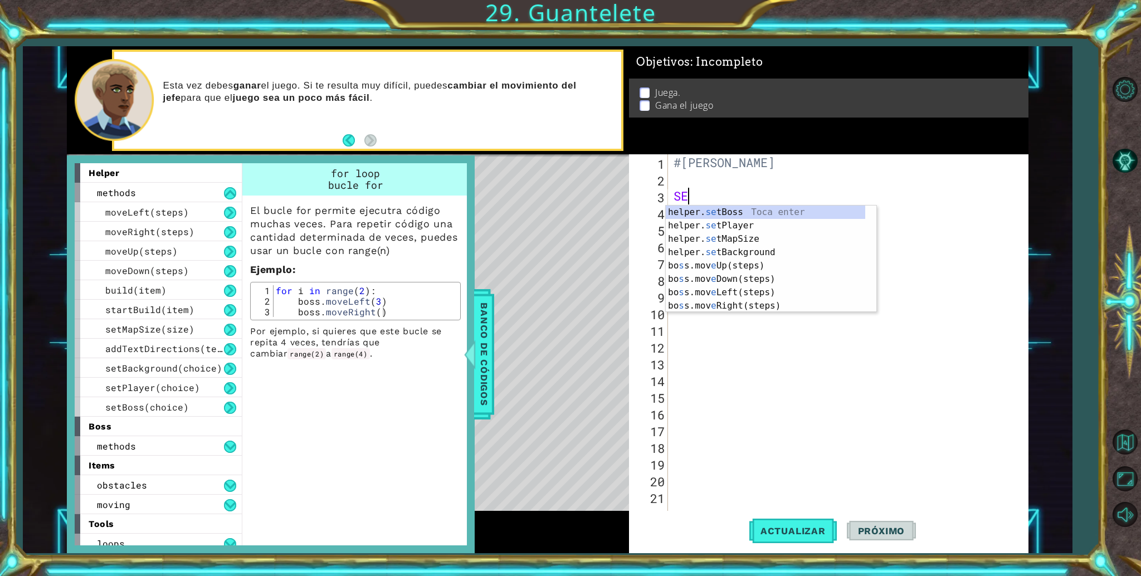
type textarea "S"
click at [745, 221] on div "helper. se tPlayer Toca enter helper. se tMapSize Toca enter helper. se tBackgr…" at bounding box center [765, 271] width 199 height 134
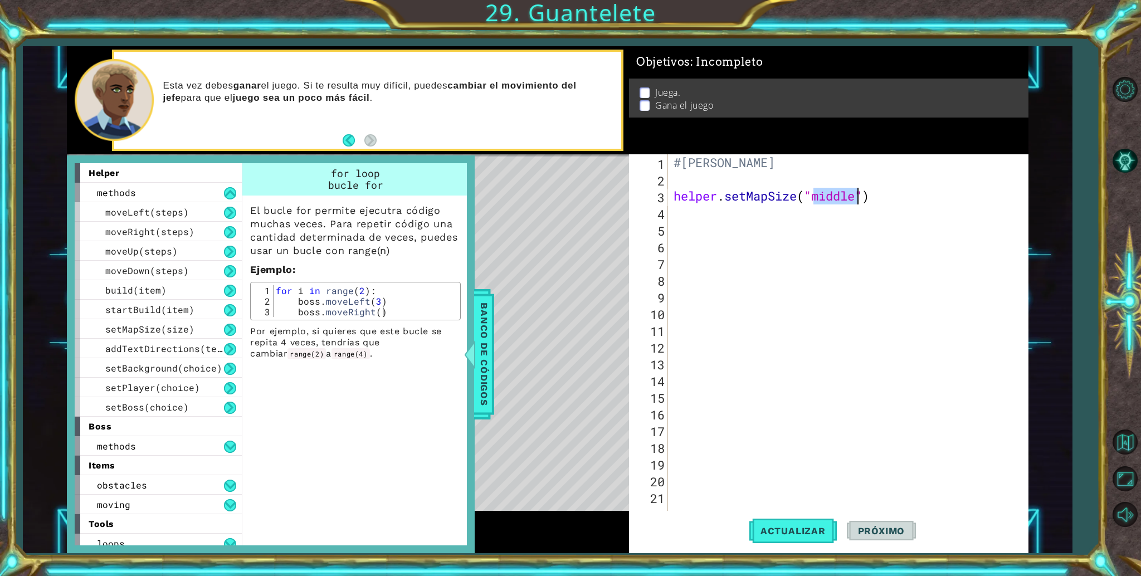
click at [853, 191] on div "#Camila Valentina Baltazar Meza helper . setMapSize ( "middle" )" at bounding box center [842, 338] width 342 height 368
click at [782, 519] on button "Actualizar" at bounding box center [792, 531] width 87 height 40
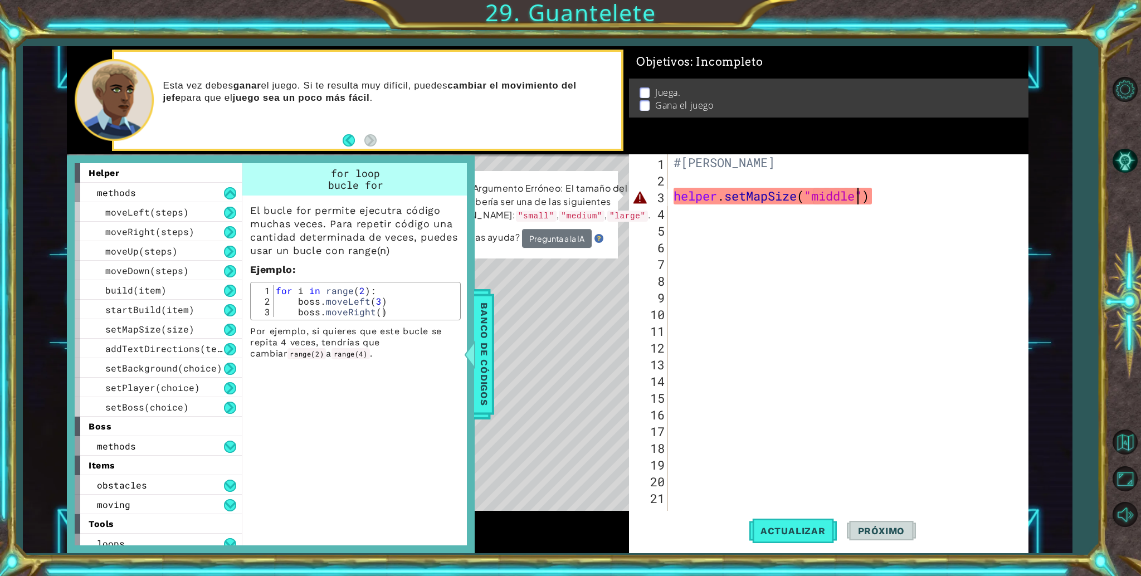
click at [859, 199] on div "#Camila Valentina Baltazar Meza helper . setMapSize ( "middle" )" at bounding box center [845, 354] width 348 height 401
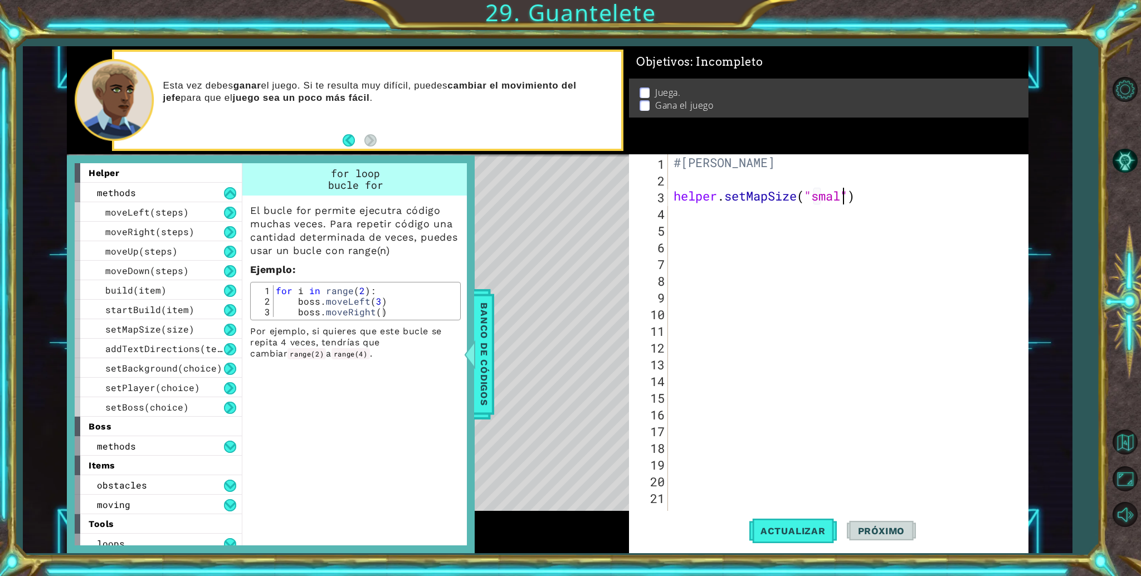
scroll to position [0, 7]
click at [767, 548] on button "Actualizar" at bounding box center [792, 531] width 87 height 40
click at [767, 544] on button "Actualizar" at bounding box center [792, 531] width 87 height 40
click at [765, 544] on button "Actualizar" at bounding box center [792, 531] width 87 height 40
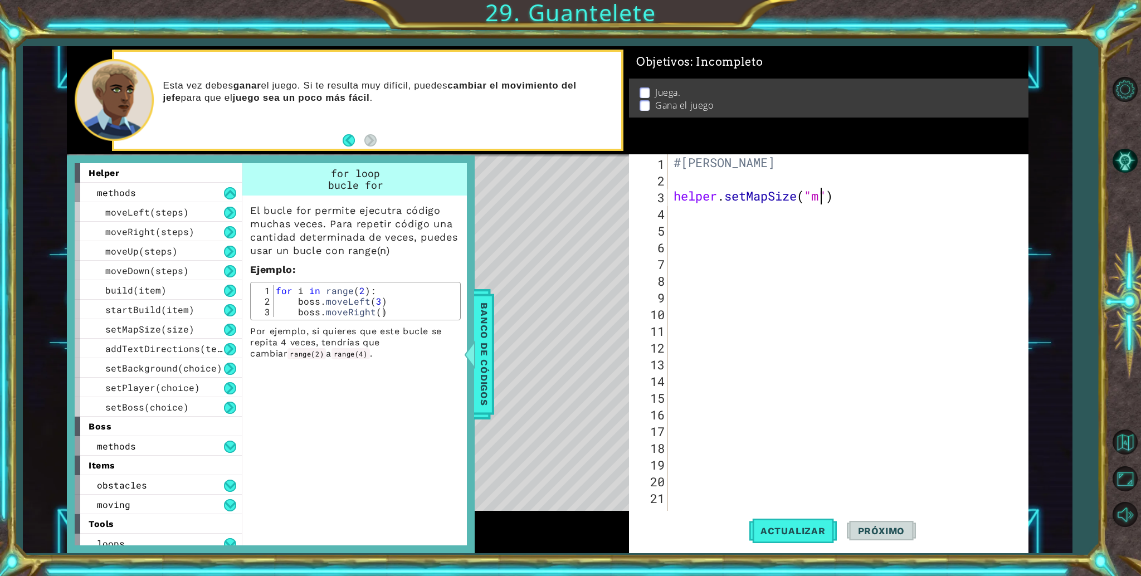
type textarea "helper.setMapSize("")"
click at [752, 227] on div "#Camila Valentina Baltazar Meza helper . setMapSize ( "" )" at bounding box center [845, 354] width 348 height 401
click at [809, 201] on div "#Camila Valentina Baltazar Meza helper . setMapSize ( "" )" at bounding box center [845, 354] width 348 height 401
click at [810, 201] on div "#Camila Valentina Baltazar Meza helper . setMapSize ( "" )" at bounding box center [845, 354] width 348 height 401
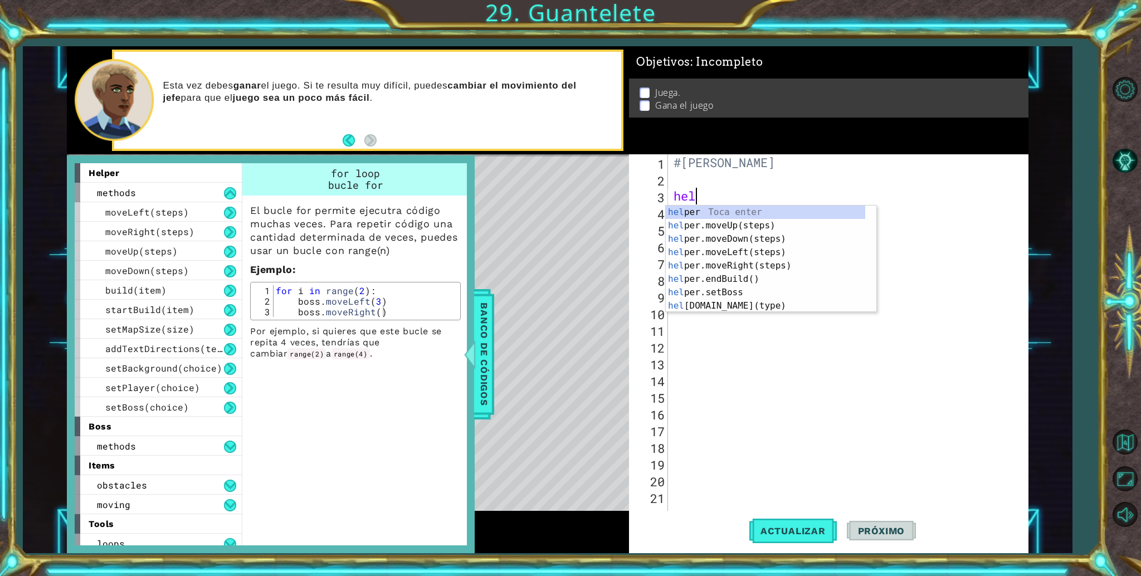
type textarea "h"
type textarea "s"
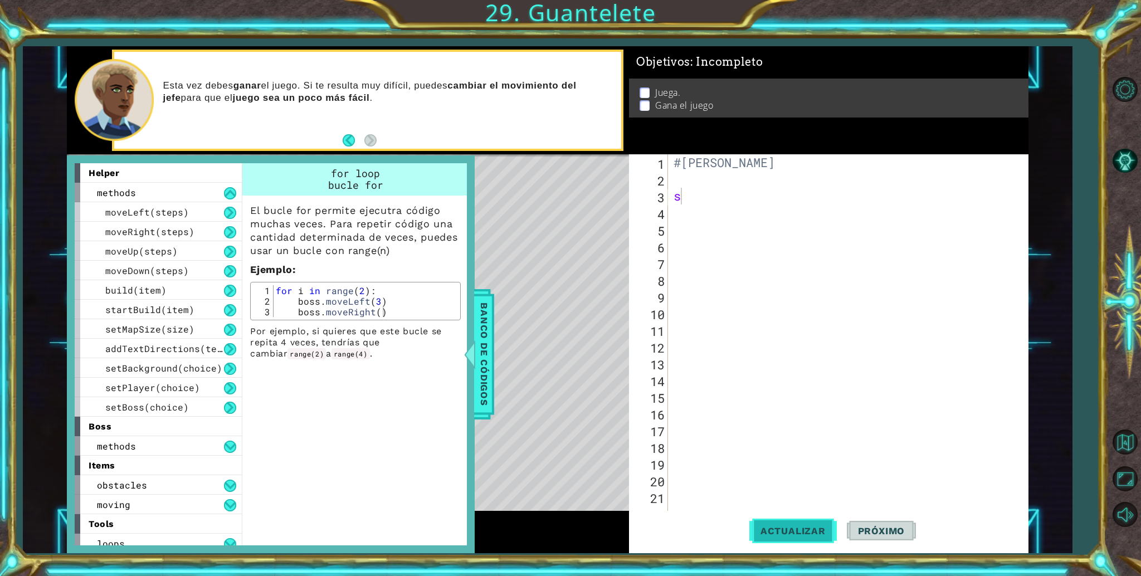
click at [787, 534] on span "Actualizar" at bounding box center [792, 530] width 87 height 11
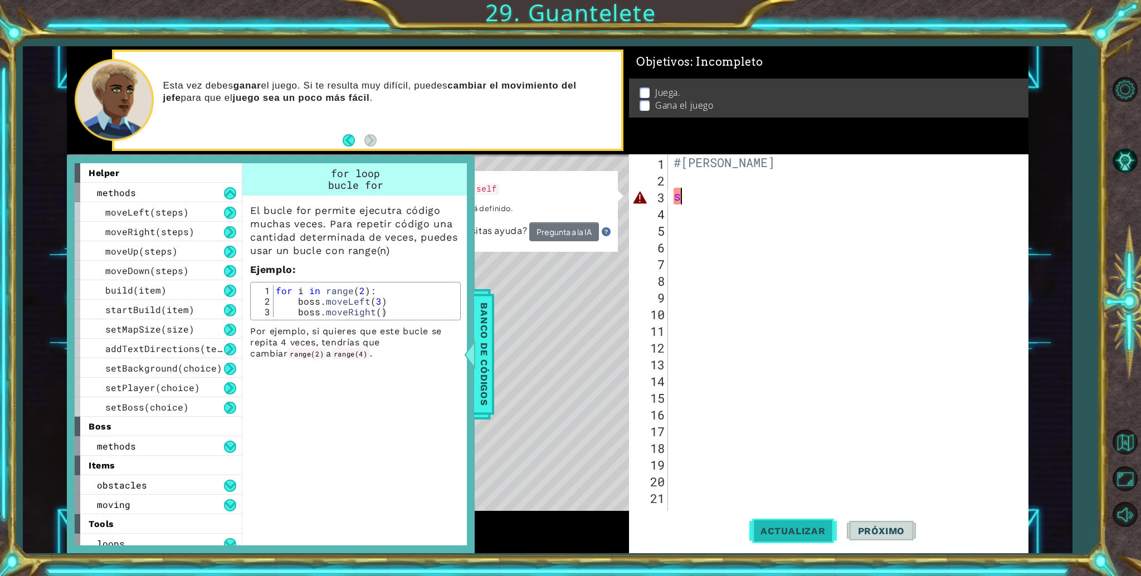
click at [787, 527] on span "Actualizar" at bounding box center [792, 530] width 87 height 11
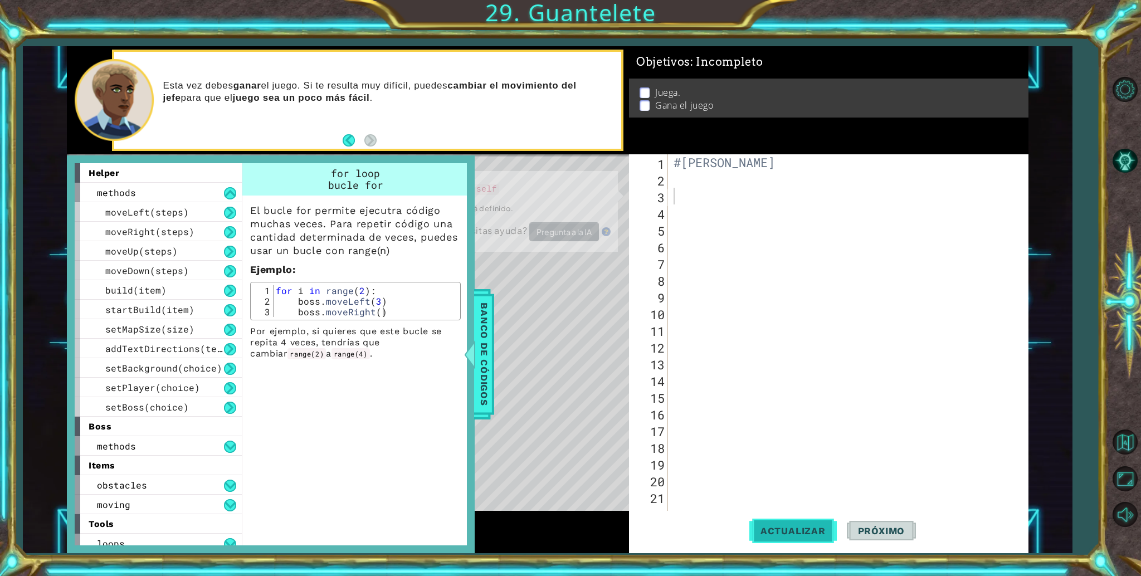
click at [787, 527] on span "Actualizar" at bounding box center [792, 530] width 87 height 11
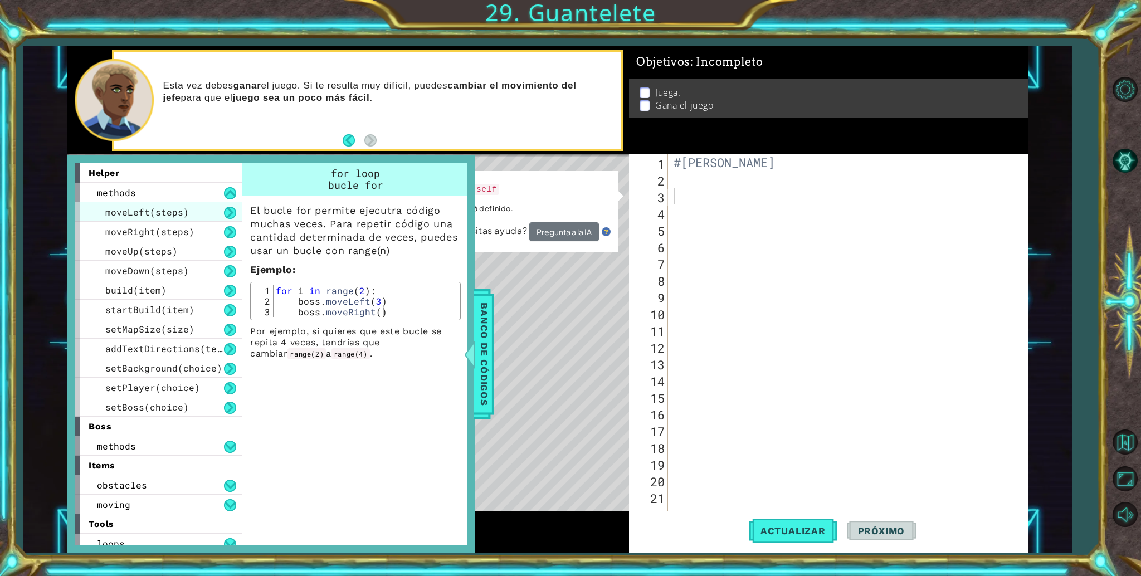
click at [232, 202] on div "moveLeft(steps)" at bounding box center [158, 212] width 167 height 20
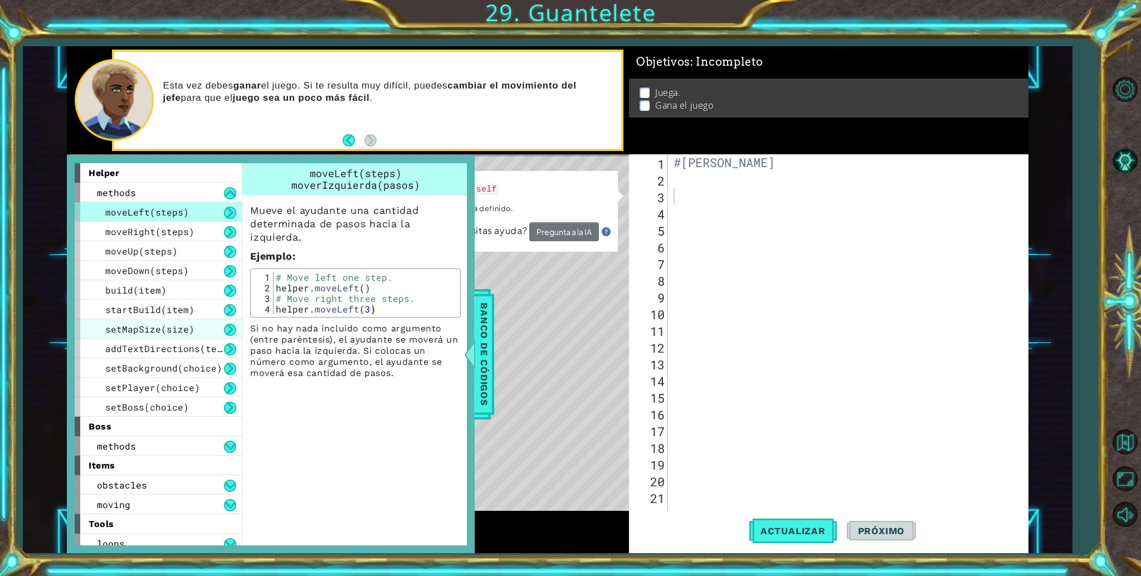
scroll to position [7, 0]
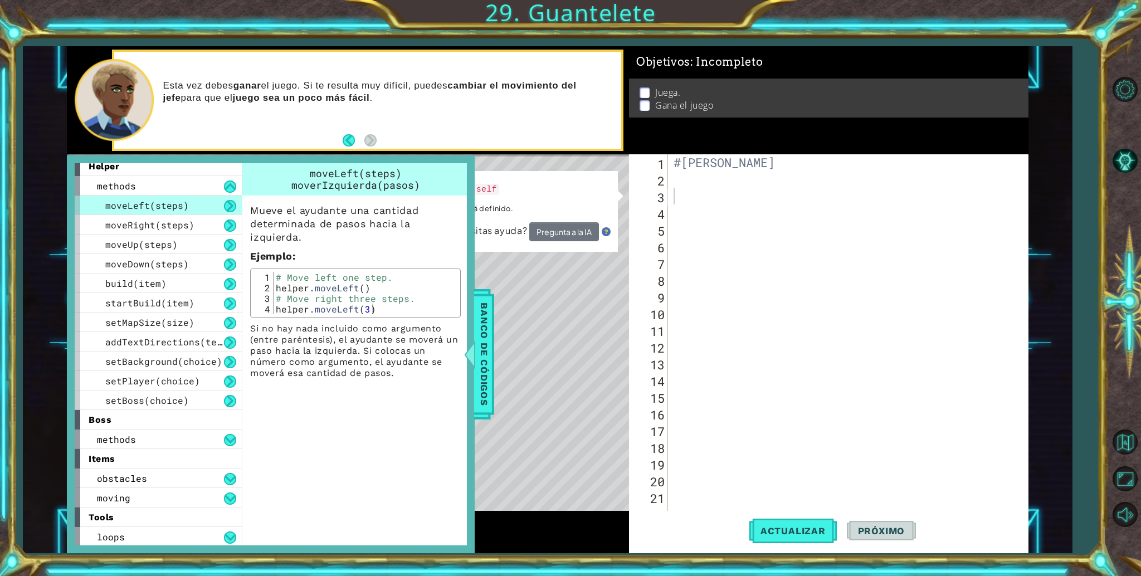
drag, startPoint x: 230, startPoint y: 439, endPoint x: 238, endPoint y: 457, distance: 20.2
click at [238, 457] on div "helper methods moveLeft(steps) moveRight(steps) moveUp(steps) moveDown(steps) b…" at bounding box center [164, 354] width 178 height 382
drag, startPoint x: 237, startPoint y: 187, endPoint x: 227, endPoint y: 183, distance: 11.3
click at [227, 183] on div "methods" at bounding box center [158, 186] width 167 height 20
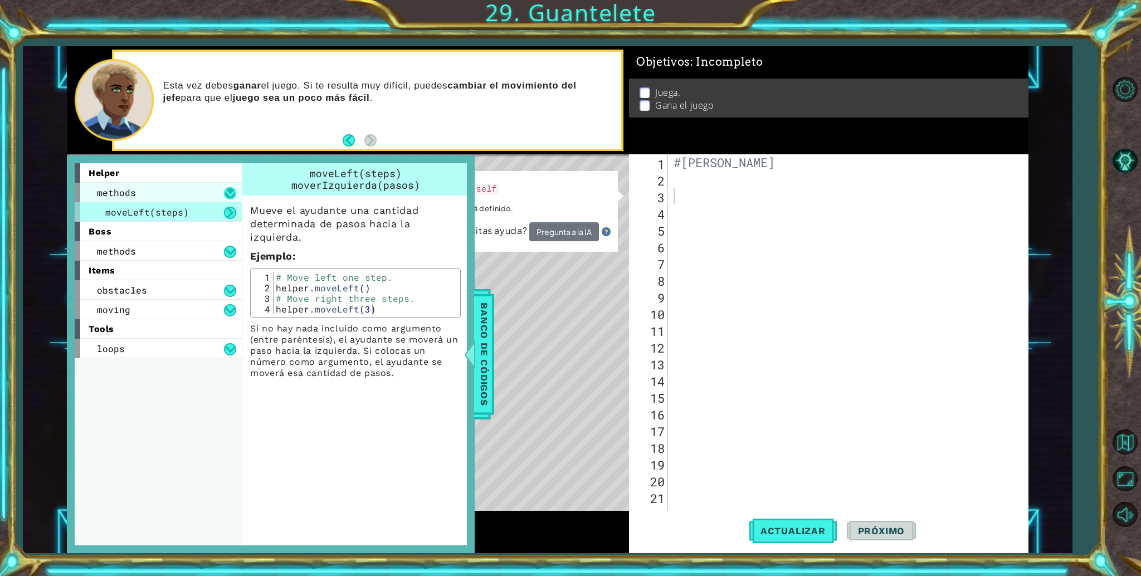
click at [227, 183] on div "methods" at bounding box center [158, 193] width 167 height 20
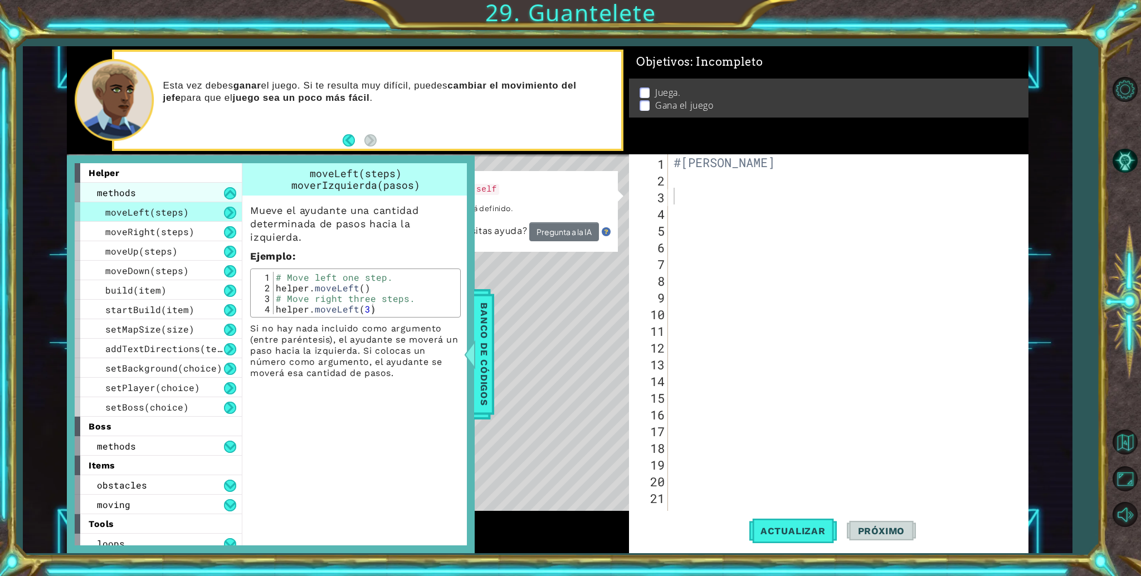
click at [231, 183] on div "methods" at bounding box center [158, 193] width 167 height 20
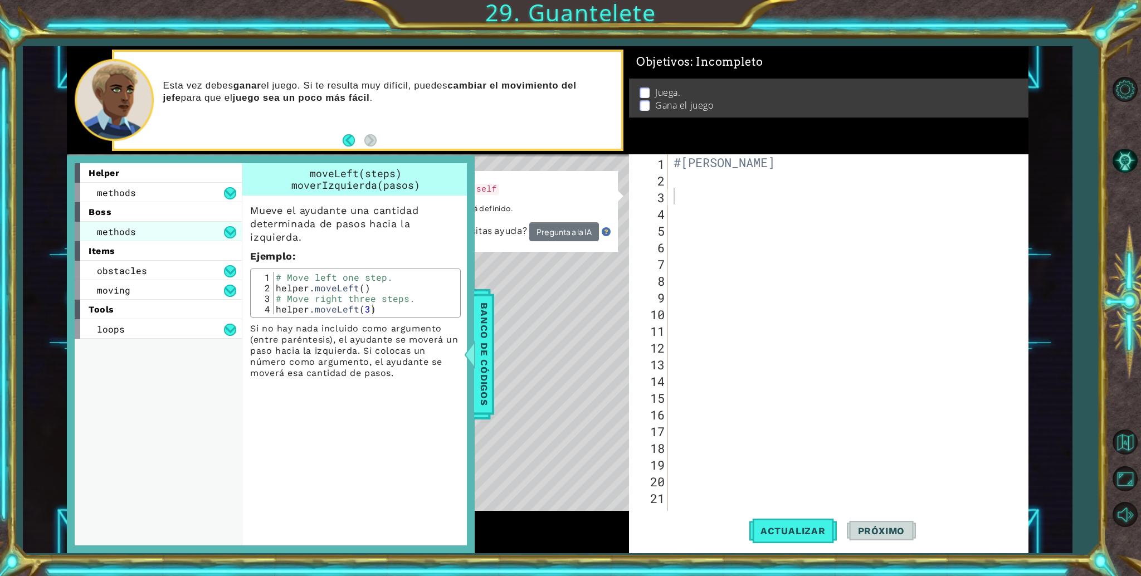
click at [233, 225] on div "methods" at bounding box center [158, 232] width 167 height 20
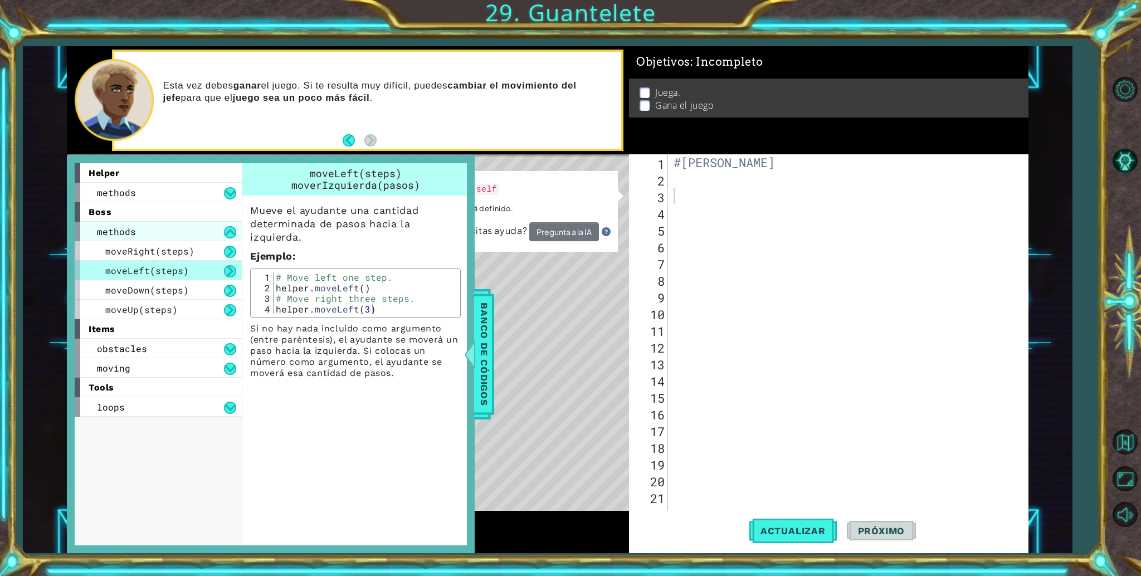
click at [233, 225] on div "methods" at bounding box center [158, 232] width 167 height 20
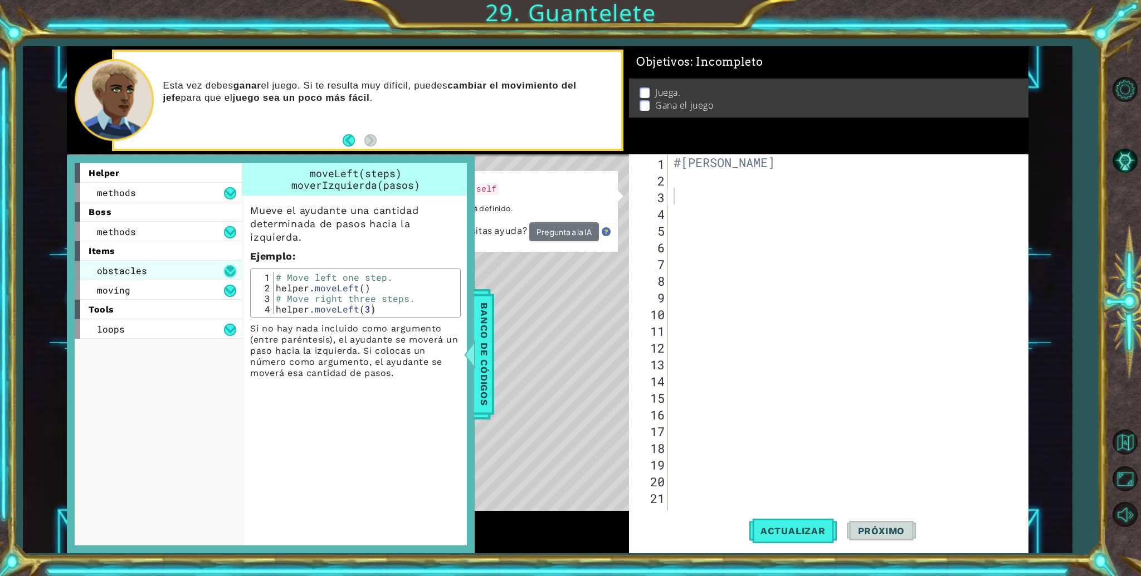
click at [228, 268] on button at bounding box center [230, 271] width 12 height 12
click at [230, 295] on button at bounding box center [230, 291] width 12 height 12
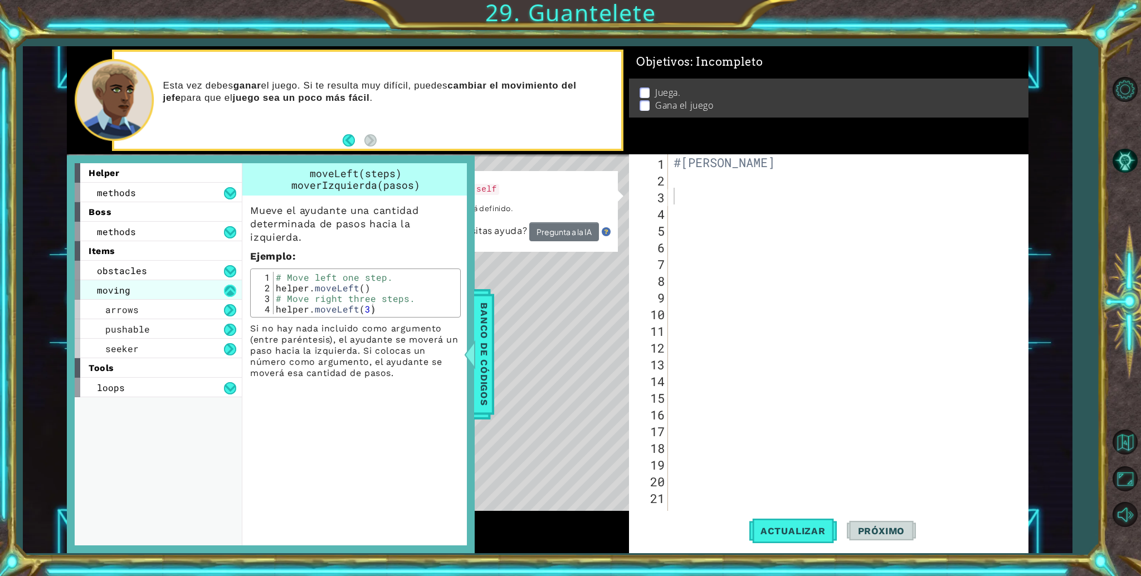
click at [230, 295] on button at bounding box center [230, 291] width 12 height 12
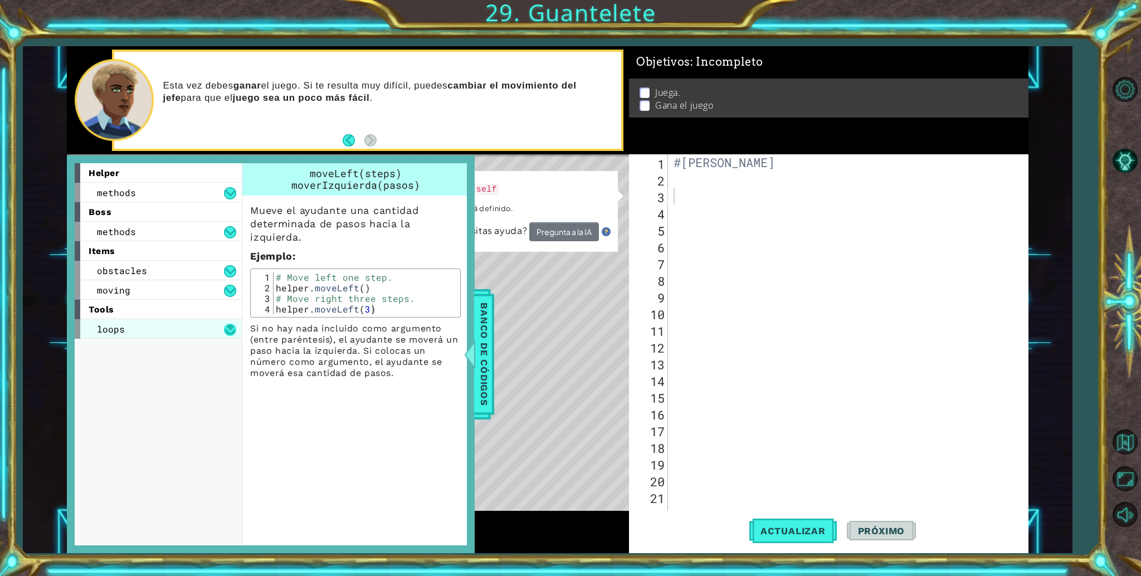
click at [229, 329] on button at bounding box center [230, 330] width 12 height 12
click at [234, 325] on button at bounding box center [230, 330] width 12 height 12
click at [227, 291] on button at bounding box center [230, 291] width 12 height 12
drag, startPoint x: 685, startPoint y: 415, endPoint x: 406, endPoint y: 345, distance: 288.1
click at [406, 345] on div "1 ההההההההההההההההההההההההההההההההההההההההההההההההההההההההההההההההההההההההההההה…" at bounding box center [548, 299] width 962 height 507
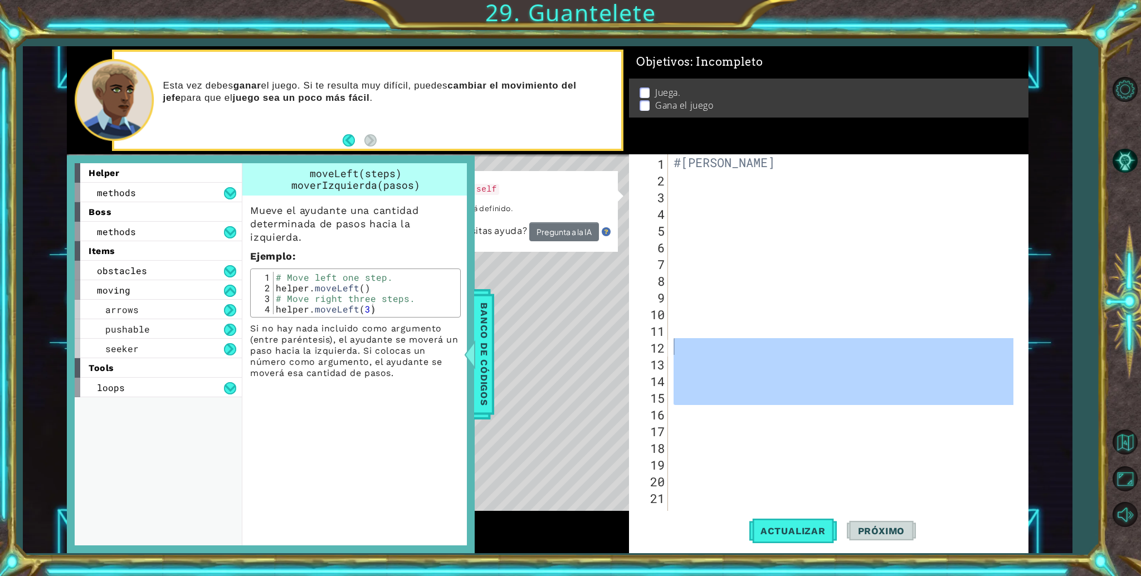
click at [473, 377] on div "helper methods moveLeft(steps) moveRight(steps) moveUp(steps) moveDown(steps) b…" at bounding box center [271, 354] width 408 height 398
click at [476, 378] on span "Banco de códigos" at bounding box center [484, 353] width 18 height 115
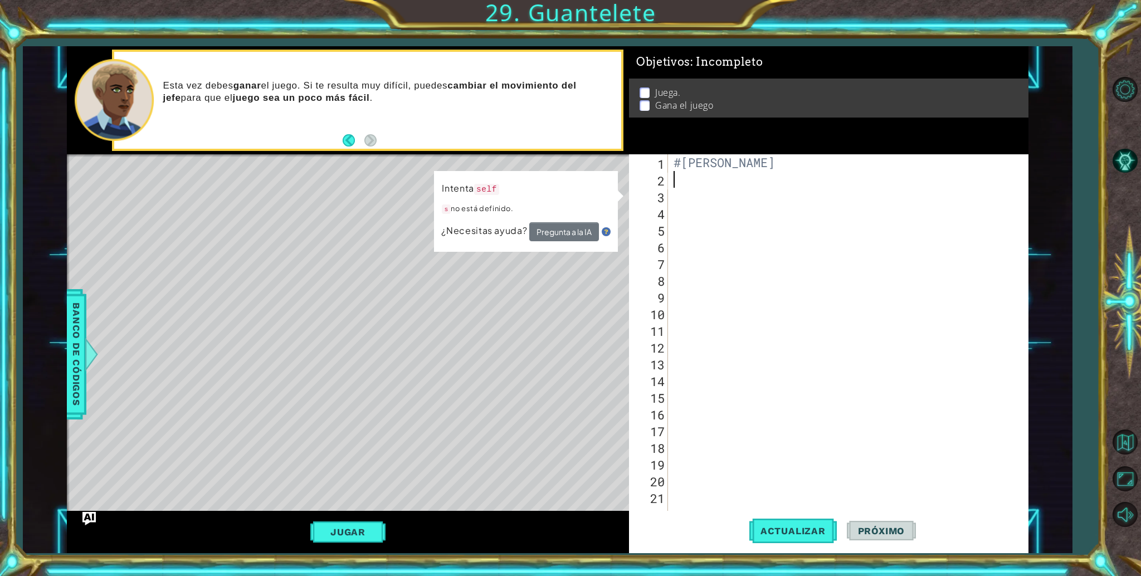
click at [698, 178] on div "#Camila Valentina Baltazar Meza" at bounding box center [845, 354] width 348 height 401
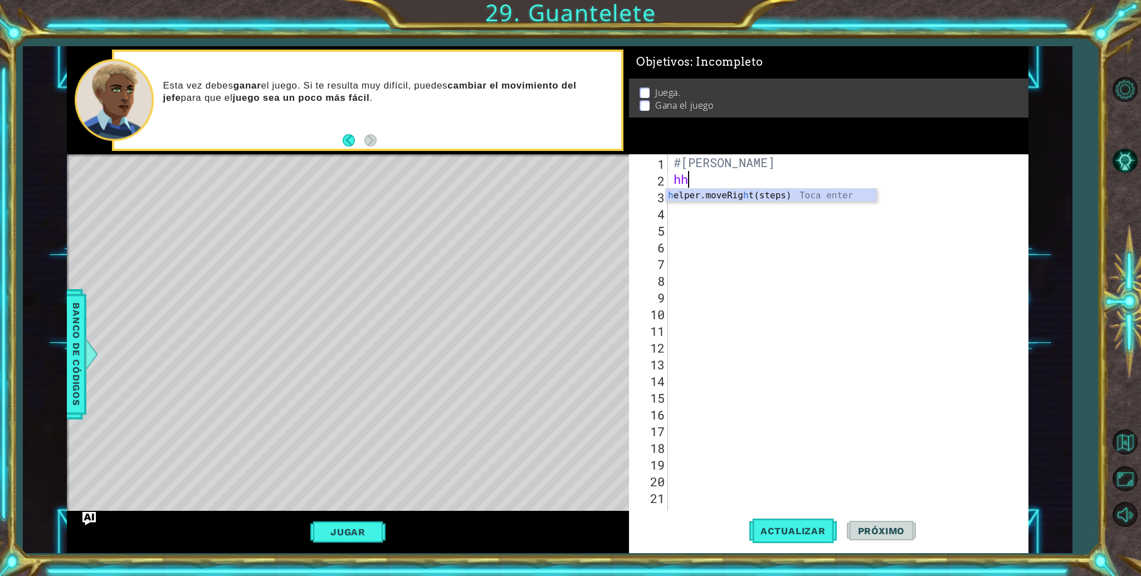
type textarea "h"
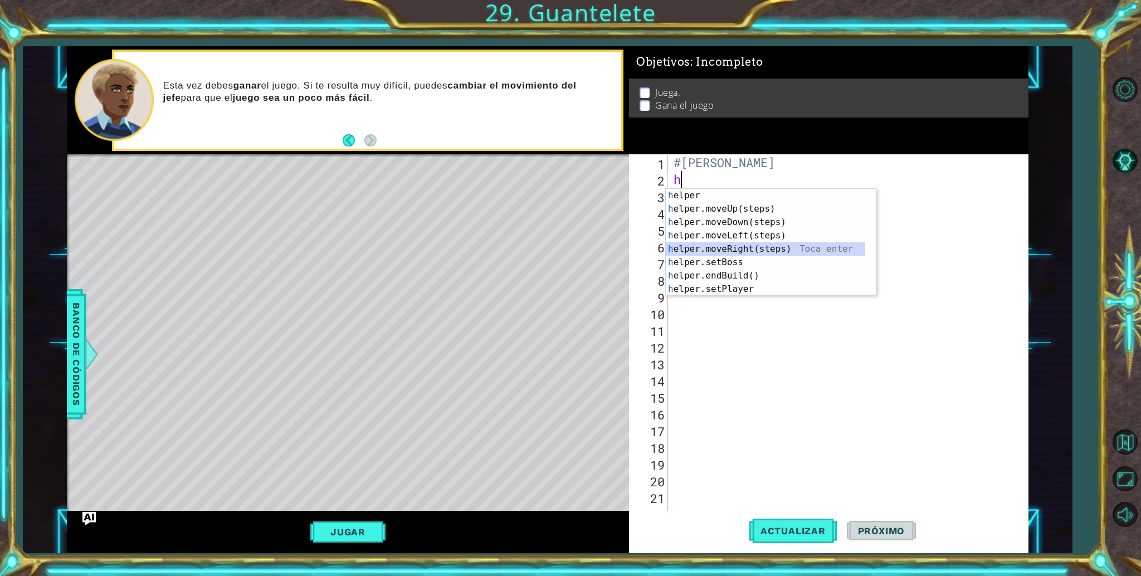
click at [680, 243] on div "h elper Toca enter h elper.moveUp(steps) Toca enter h elper.moveDown(steps) Toc…" at bounding box center [771, 256] width 211 height 134
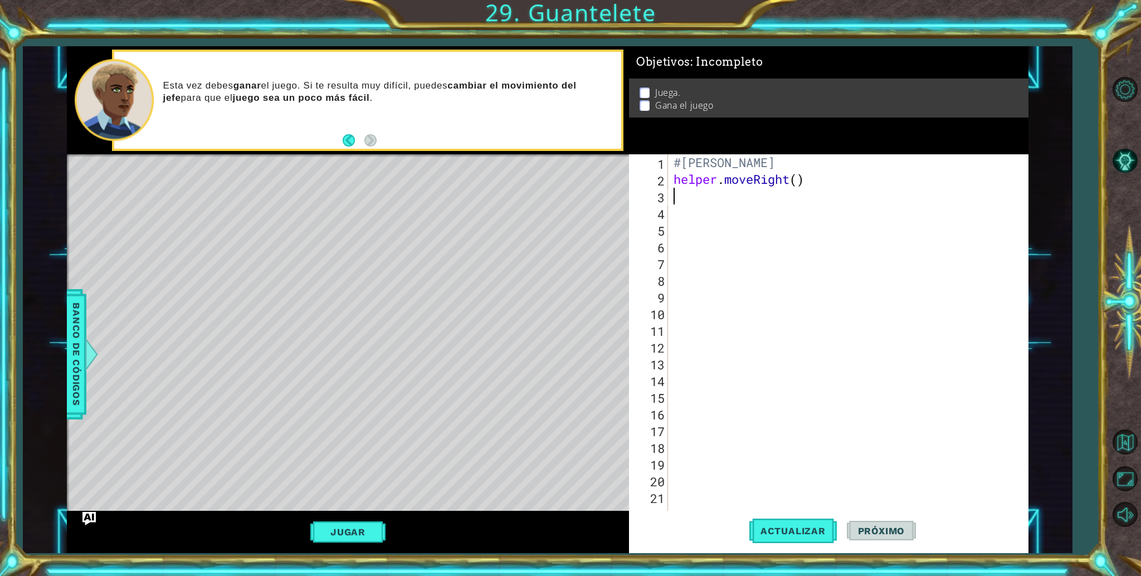
type textarea "h"
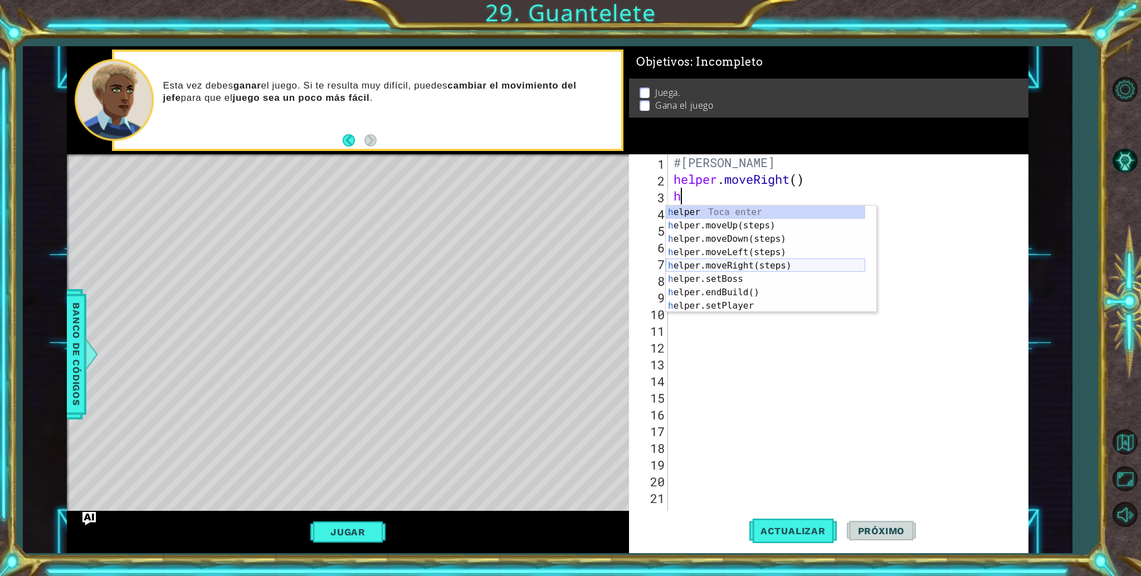
click at [706, 261] on div "h elper Toca enter h elper.moveUp(steps) Toca enter h elper.moveDown(steps) Toc…" at bounding box center [765, 273] width 199 height 134
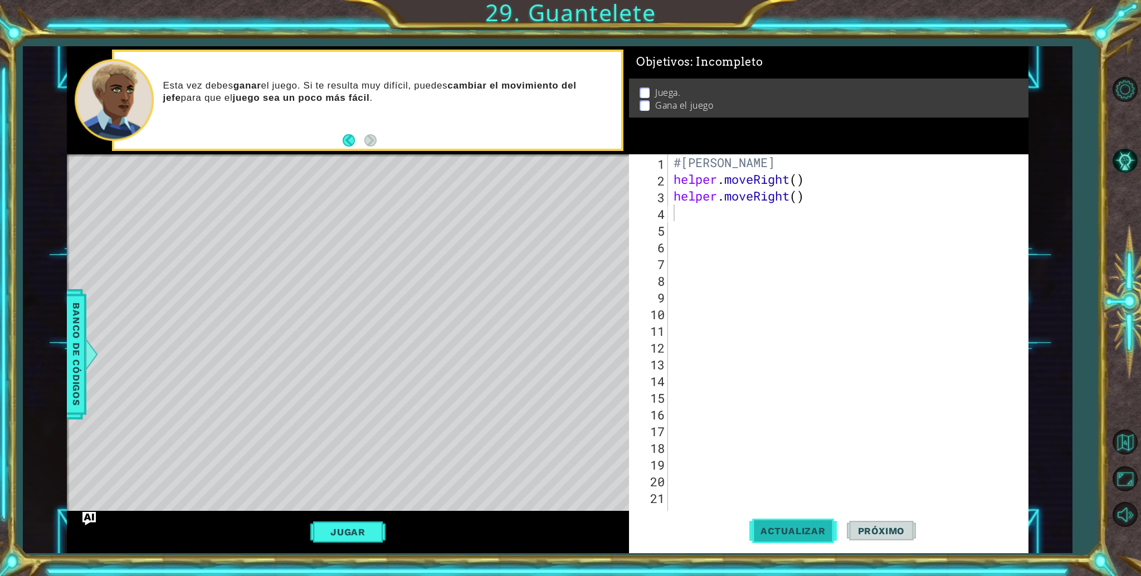
click at [789, 514] on button "Actualizar" at bounding box center [792, 531] width 87 height 40
click at [845, 187] on div "#Camila Valentina Baltazar Meza helper . moveRight ( ) helper . moveRight ( )" at bounding box center [845, 354] width 348 height 401
type textarea "helper.moveRight()"
click at [845, 187] on div "#Camila Valentina Baltazar Meza helper . moveRight ( ) helper . moveRight ( )" at bounding box center [845, 354] width 348 height 401
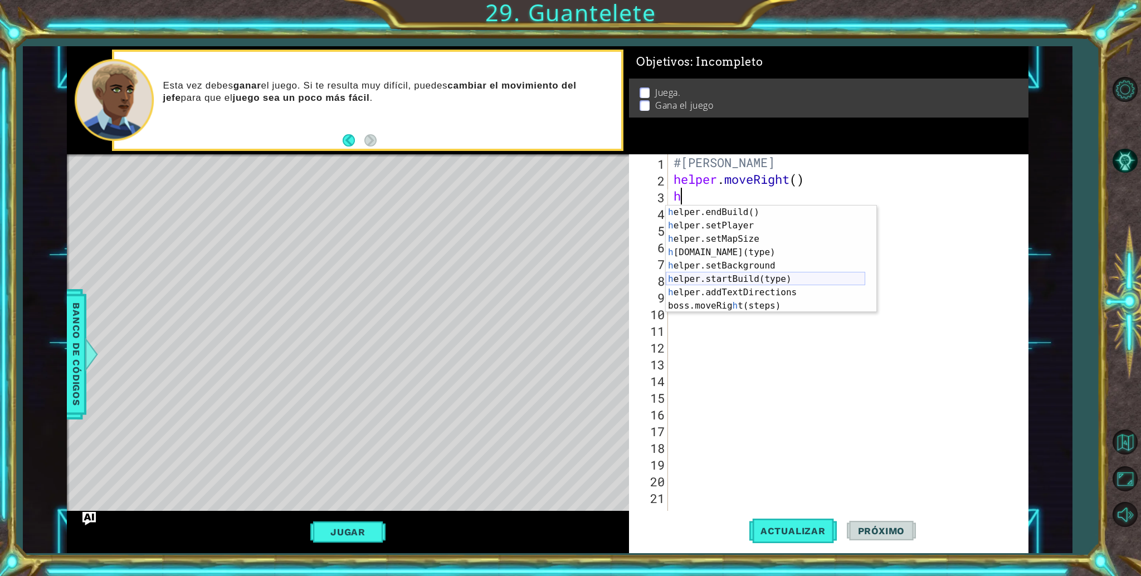
scroll to position [80, 0]
click at [729, 258] on div "h elper.endBuild() Toca enter h elper.setPlayer Toca enter h elper.setMapSize T…" at bounding box center [765, 273] width 199 height 134
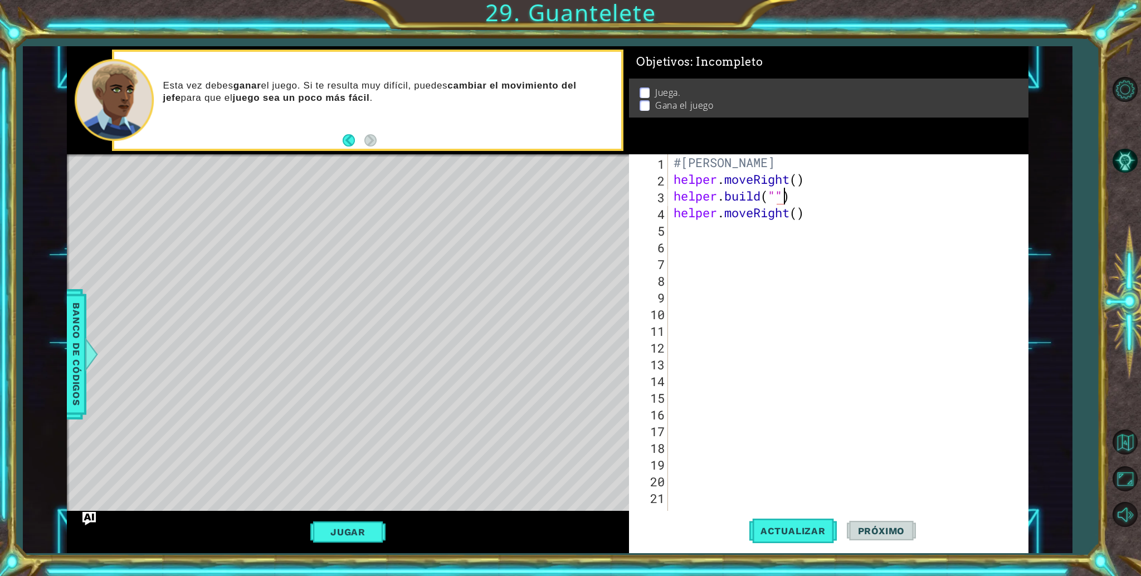
scroll to position [0, 4]
type textarea "helper.build("")"
click at [75, 328] on span "Banco de códigos" at bounding box center [76, 353] width 18 height 115
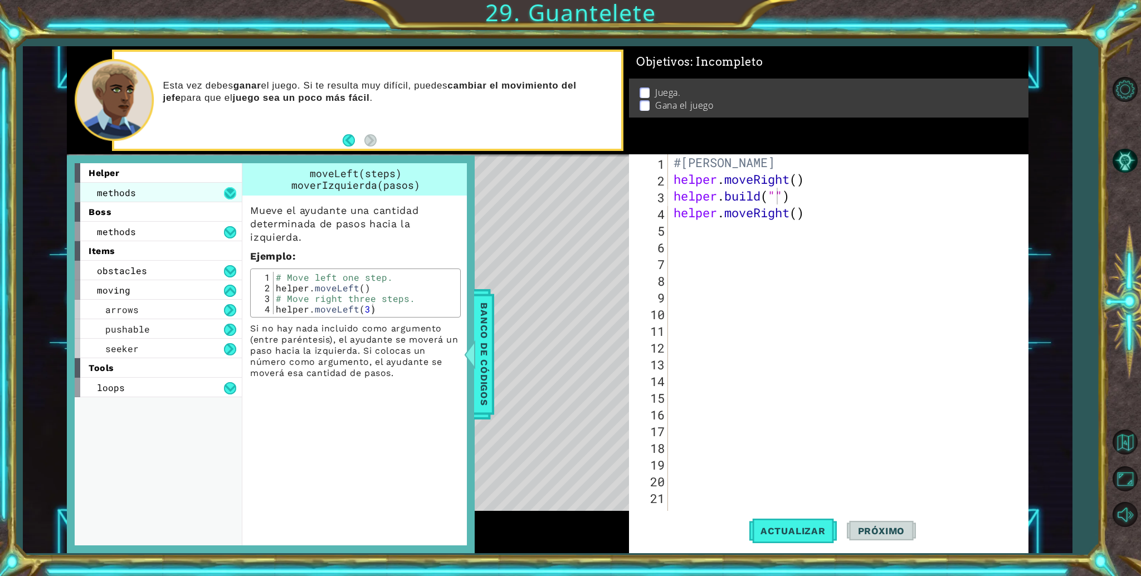
click at [231, 198] on button at bounding box center [230, 193] width 12 height 12
